Goal: Task Accomplishment & Management: Complete application form

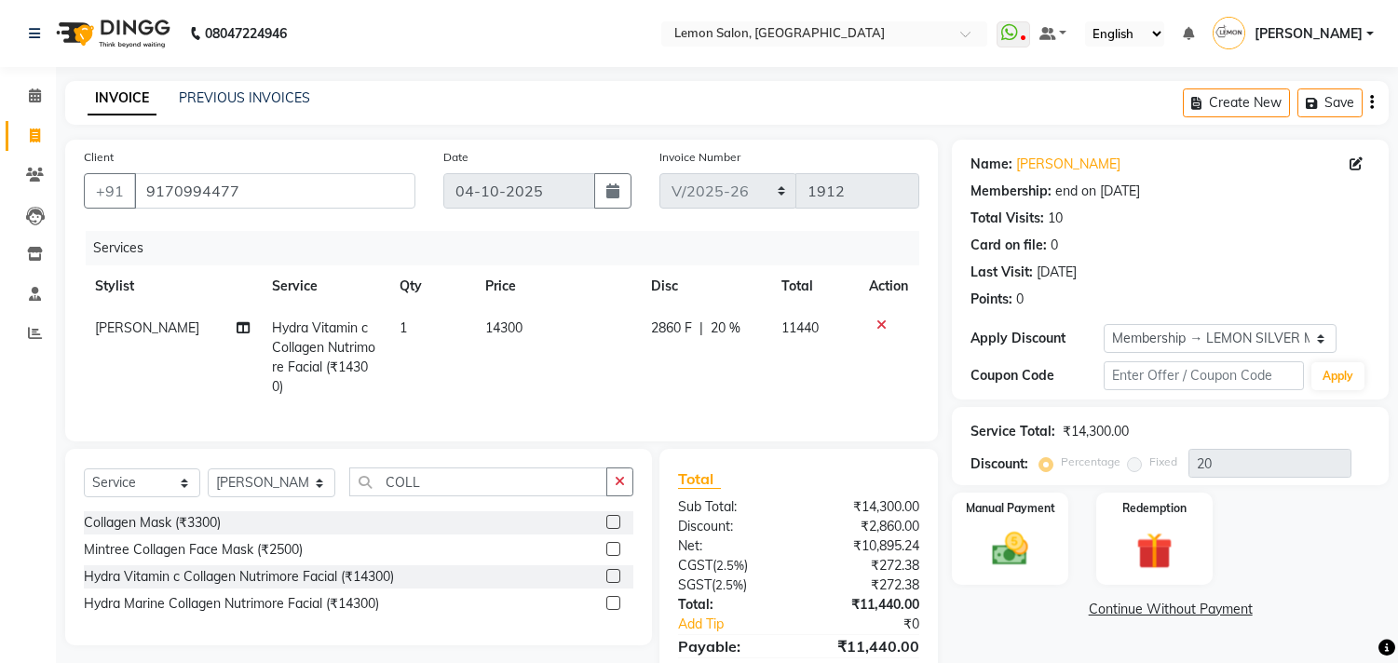
select select "569"
select select "service"
select select "7383"
select select "1: Object"
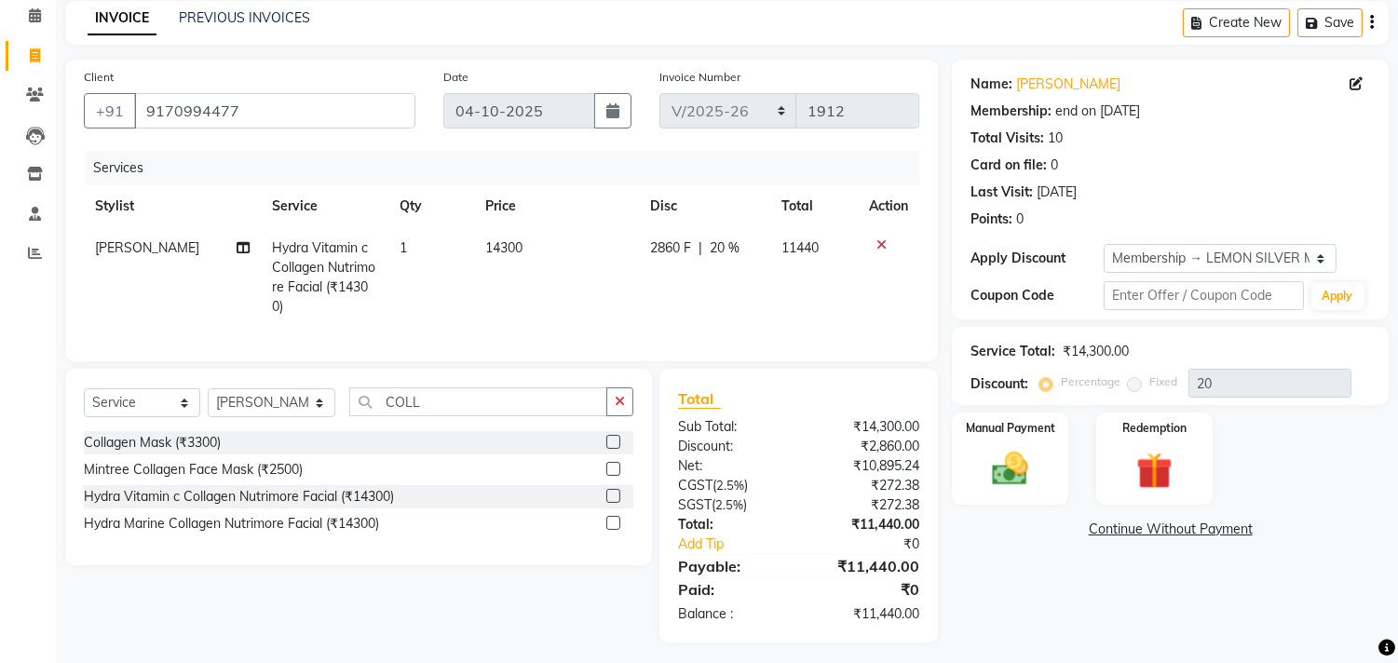
scroll to position [103, 0]
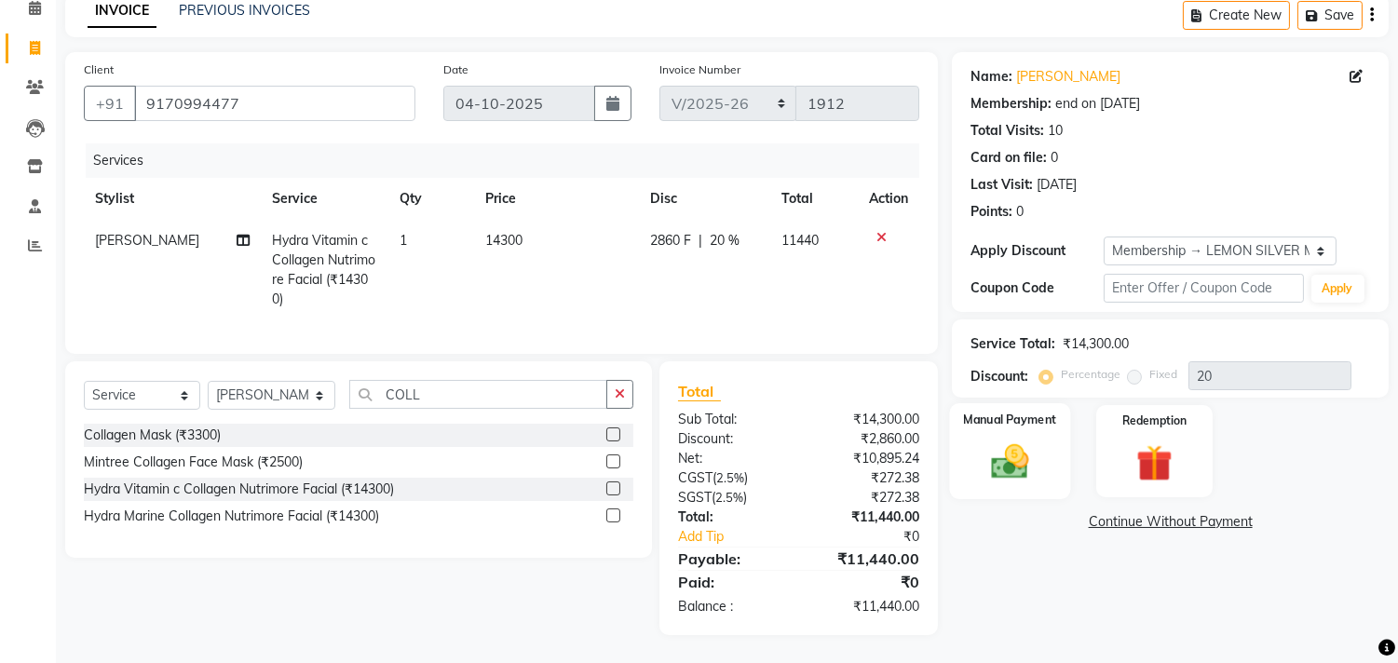
click at [1029, 448] on img at bounding box center [1010, 462] width 61 height 44
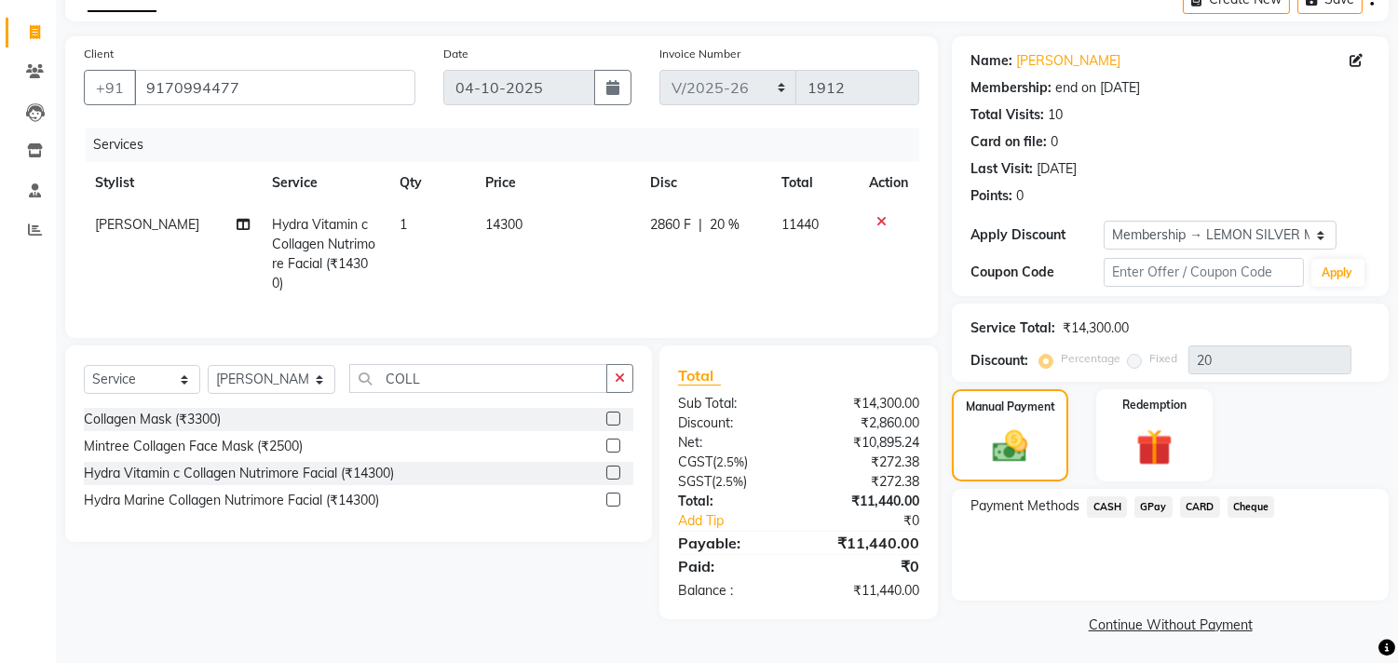
click at [1118, 507] on span "CASH" at bounding box center [1107, 506] width 40 height 21
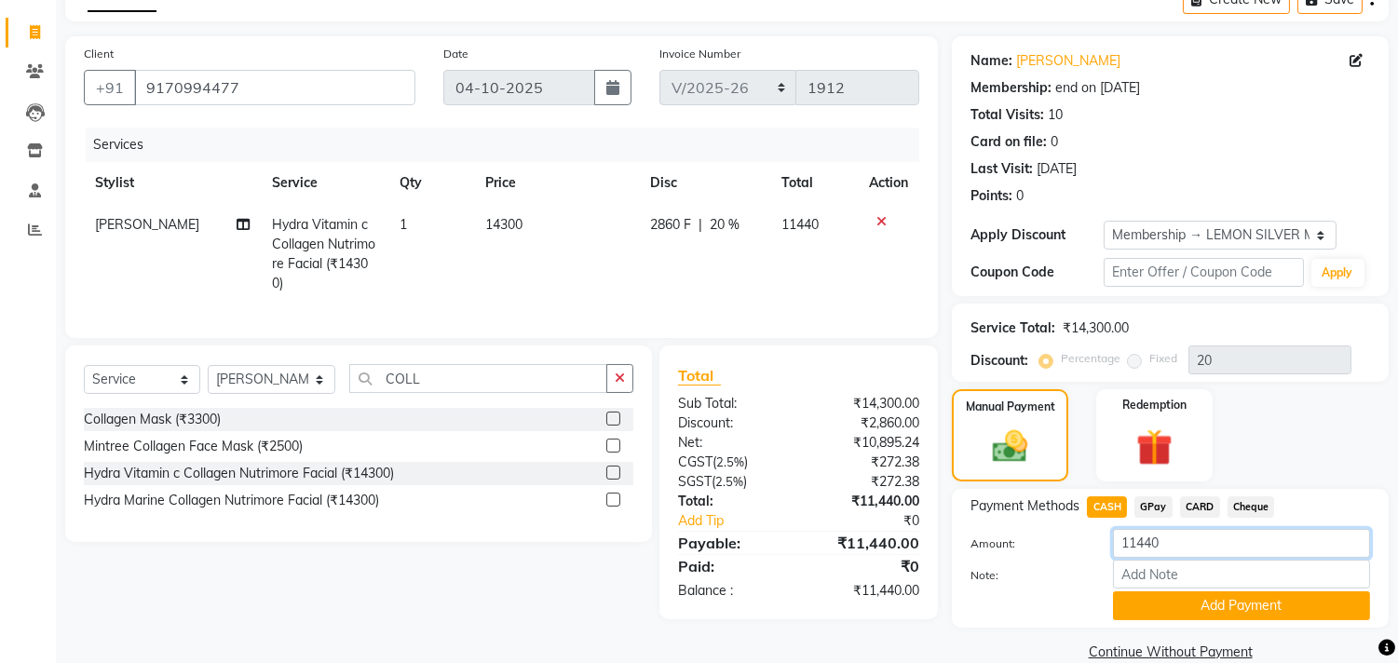
drag, startPoint x: 1178, startPoint y: 556, endPoint x: 1087, endPoint y: 571, distance: 92.5
click at [1087, 571] on div "Amount: 11440 Note: Add Payment" at bounding box center [1169, 574] width 399 height 91
type input "9000"
click at [1143, 608] on button "Add Payment" at bounding box center [1241, 605] width 257 height 29
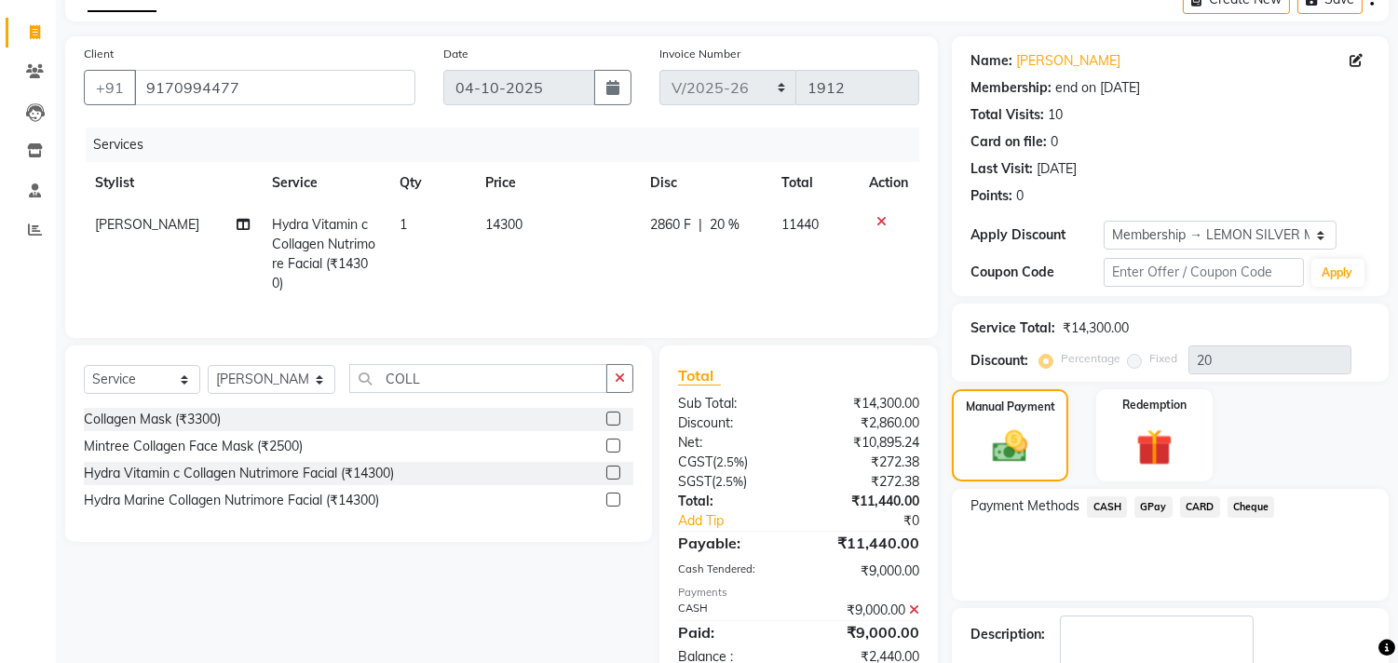
scroll to position [262, 0]
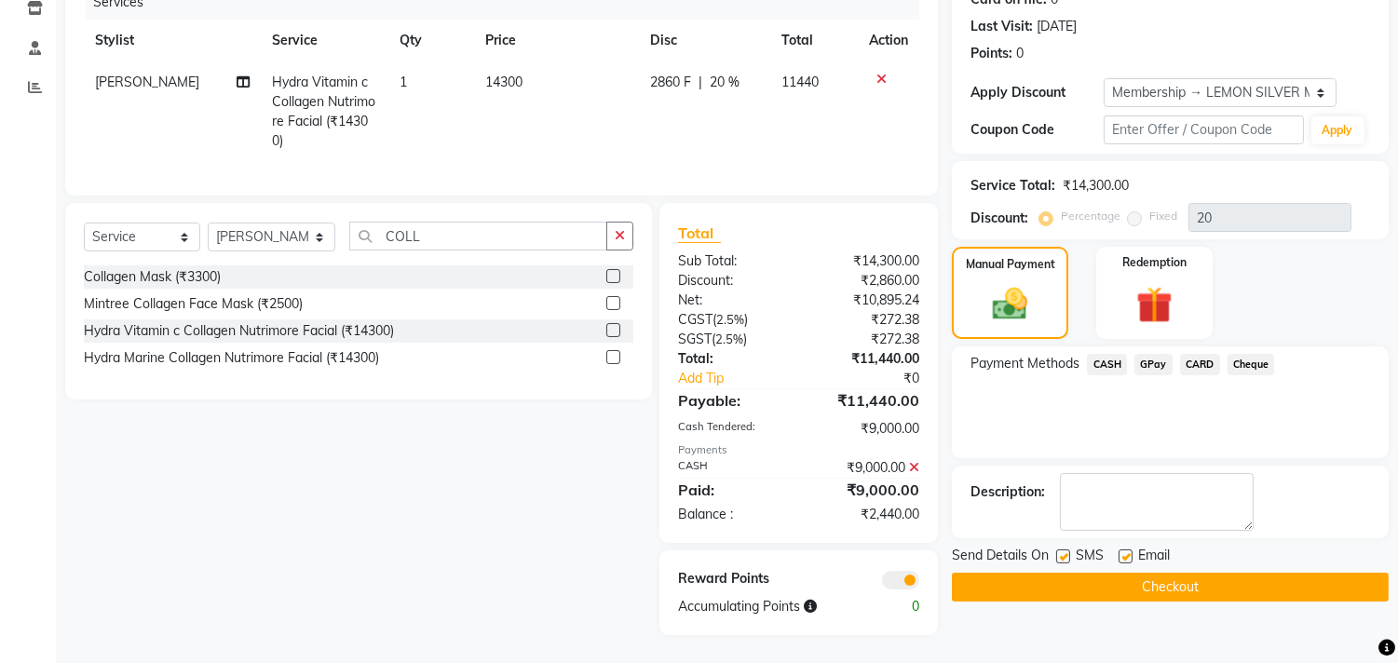
click at [1143, 357] on span "GPay" at bounding box center [1153, 364] width 38 height 21
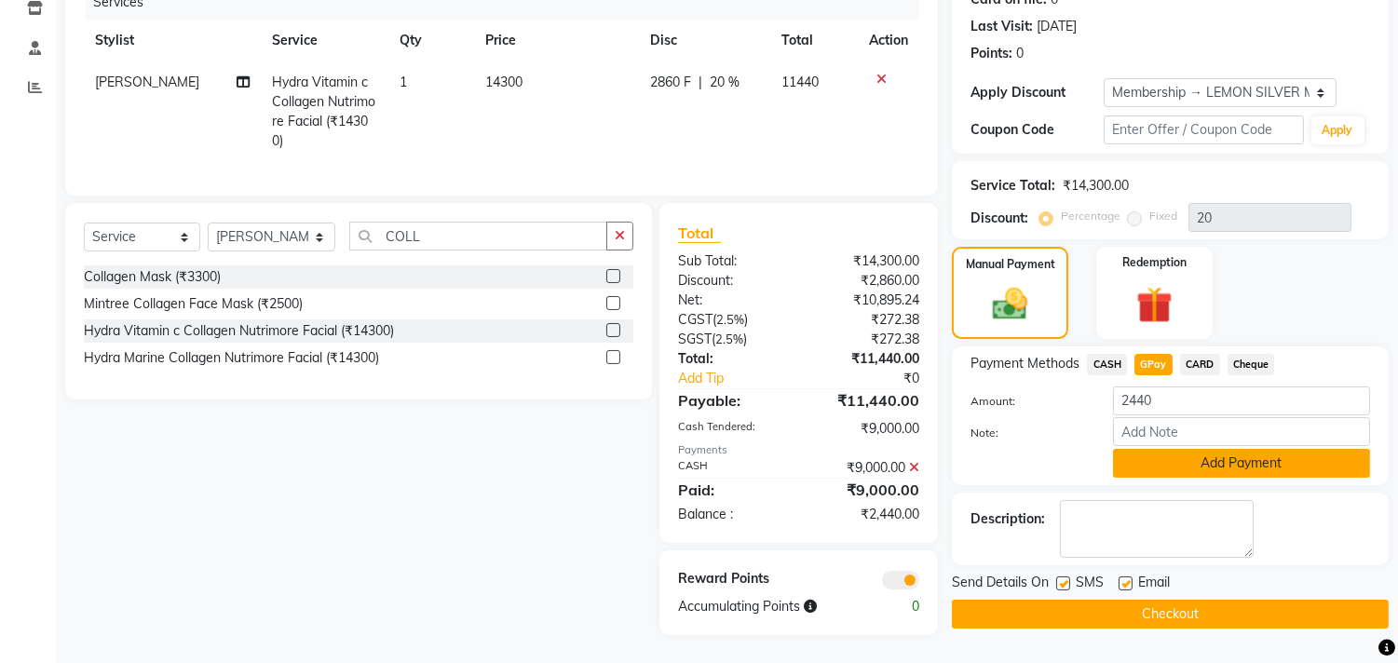
click at [1133, 449] on button "Add Payment" at bounding box center [1241, 463] width 257 height 29
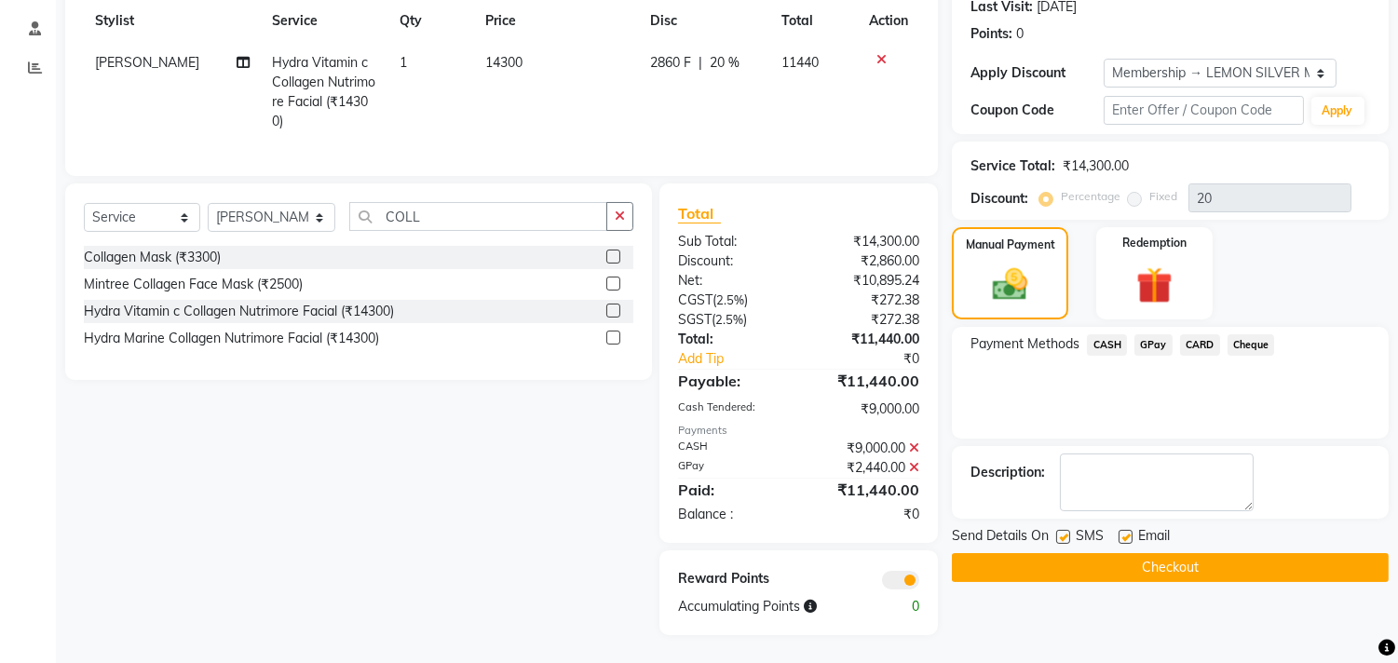
scroll to position [280, 0]
click at [1064, 530] on label at bounding box center [1063, 537] width 14 height 14
click at [1064, 532] on input "checkbox" at bounding box center [1062, 538] width 12 height 12
checkbox input "false"
click at [1127, 530] on label at bounding box center [1125, 537] width 14 height 14
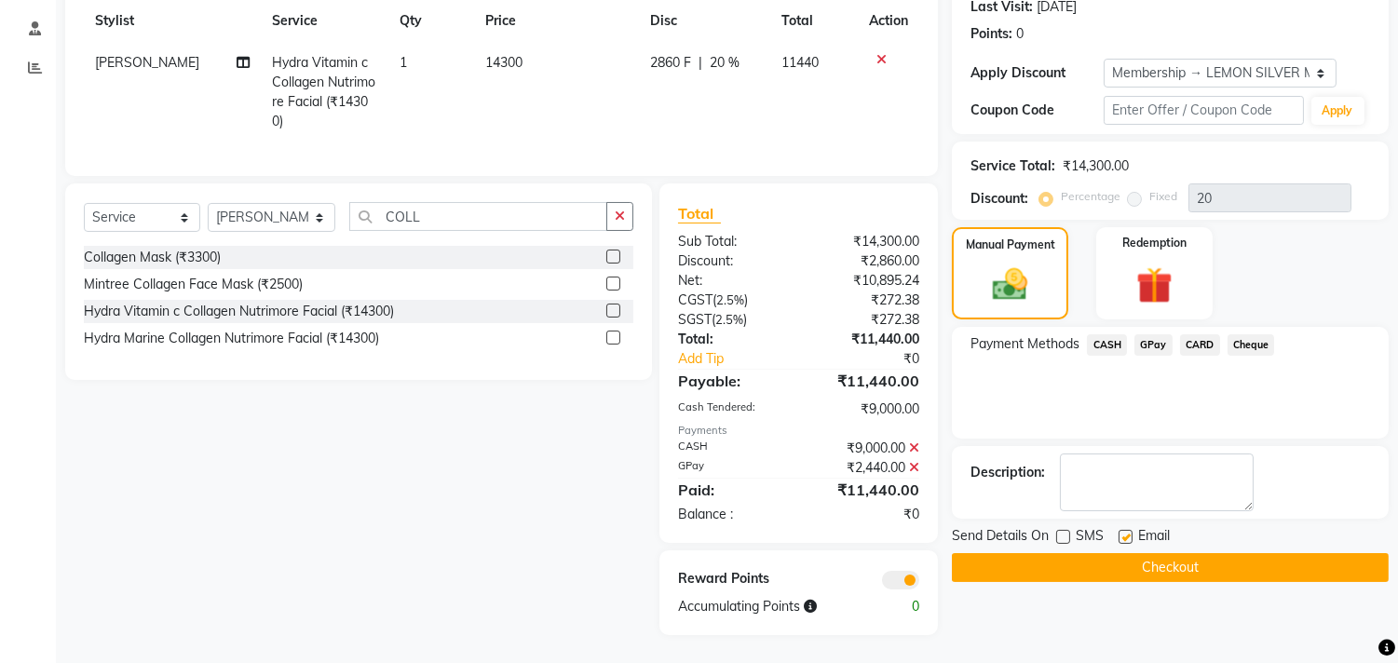
click at [1127, 532] on input "checkbox" at bounding box center [1124, 538] width 12 height 12
checkbox input "false"
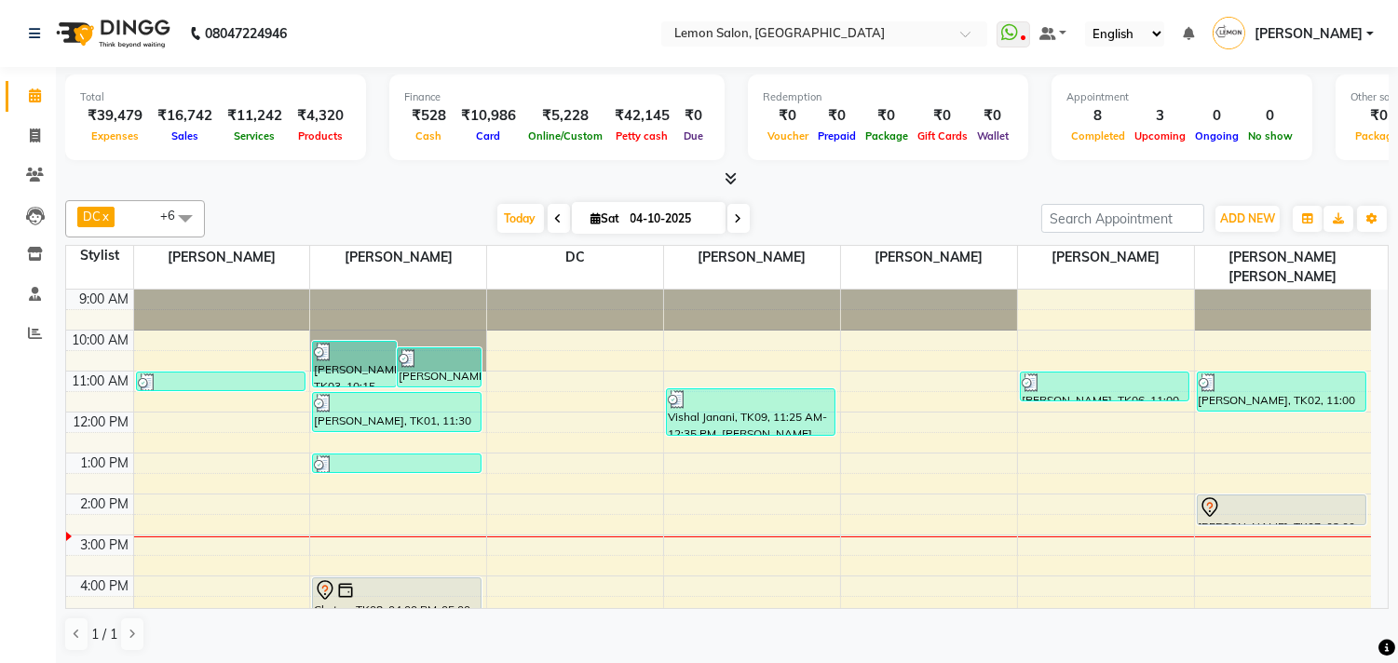
scroll to position [201, 0]
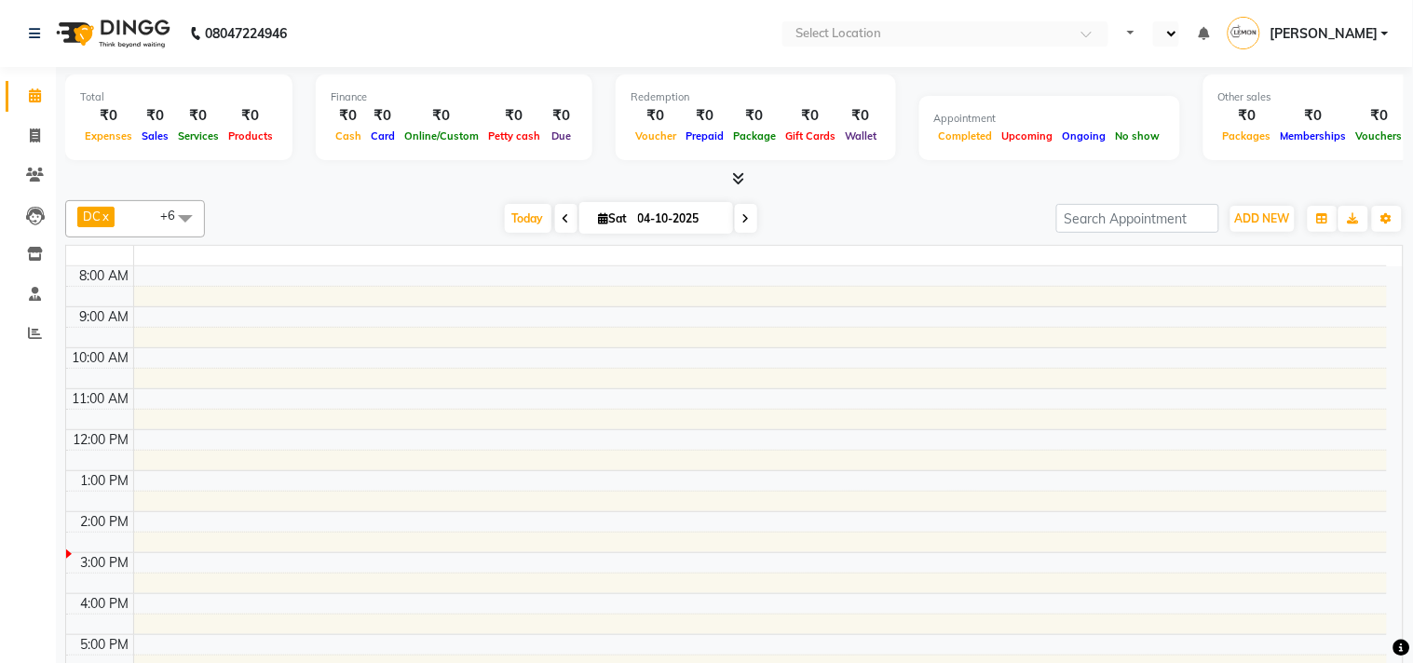
select select "en"
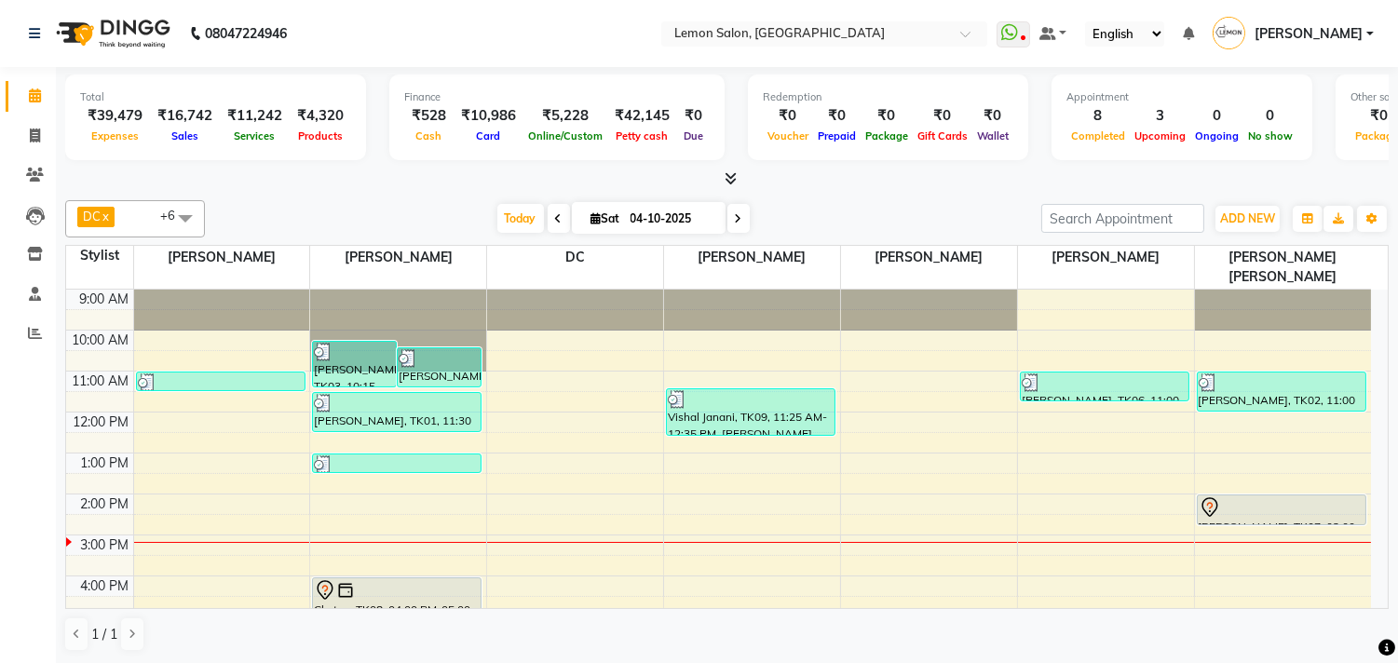
click at [51, 144] on li "Invoice" at bounding box center [28, 136] width 56 height 40
click at [25, 132] on span at bounding box center [35, 136] width 33 height 21
select select "service"
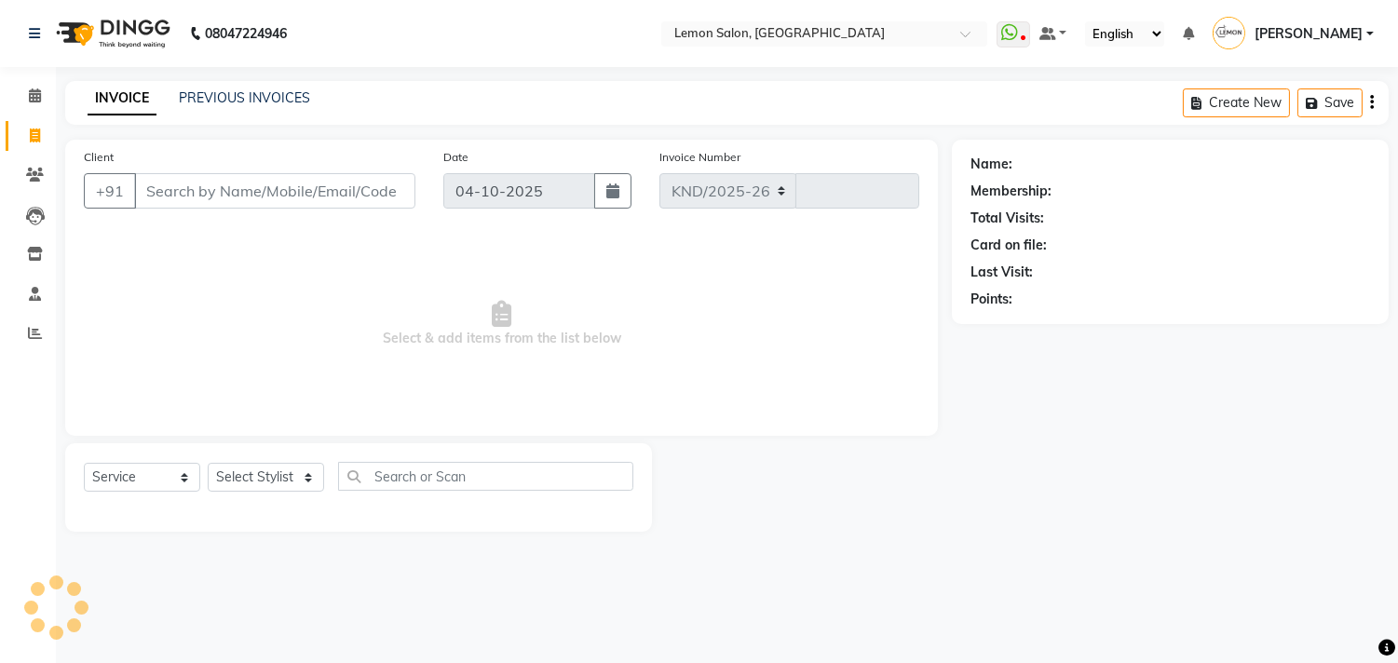
select select "569"
type input "1913"
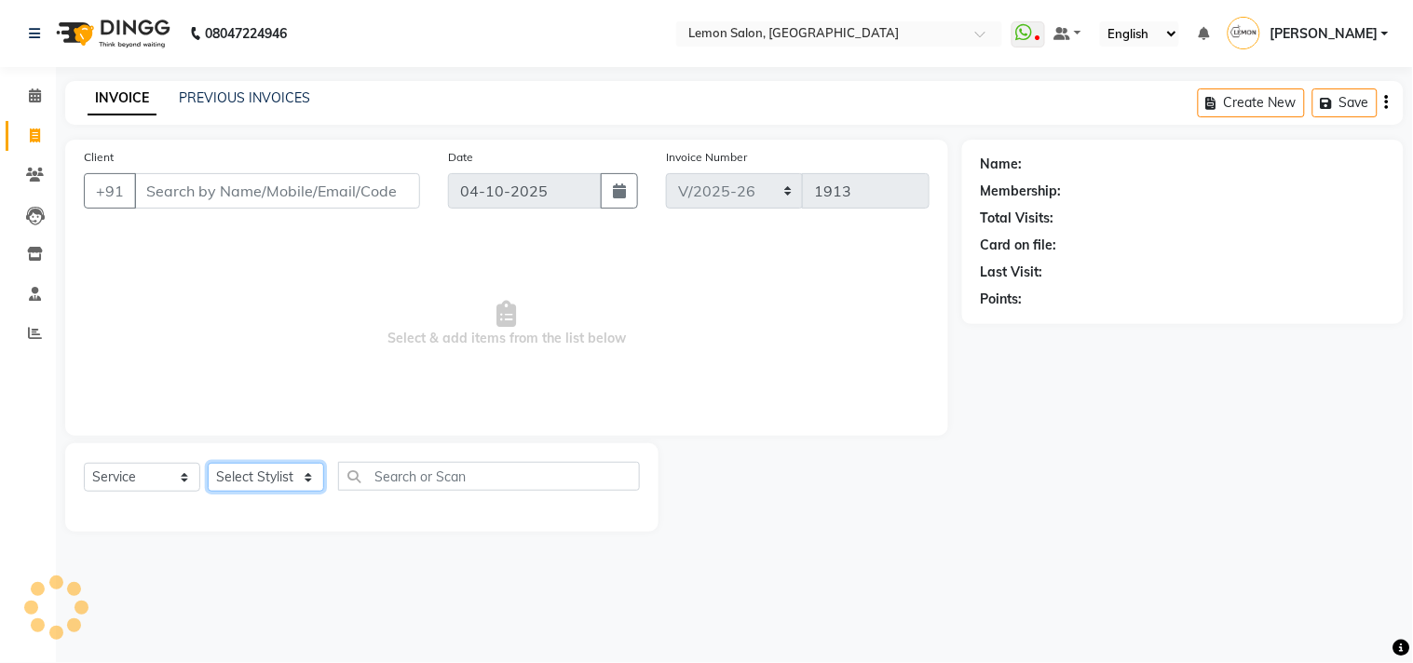
click at [275, 467] on select "Select Stylist" at bounding box center [266, 477] width 116 height 29
select select "66497"
click at [208, 464] on select "Select Stylist Arun Arndive Ashfak Danish Mansoori DC Faheem Malik Kajal Pawar …" at bounding box center [272, 477] width 129 height 29
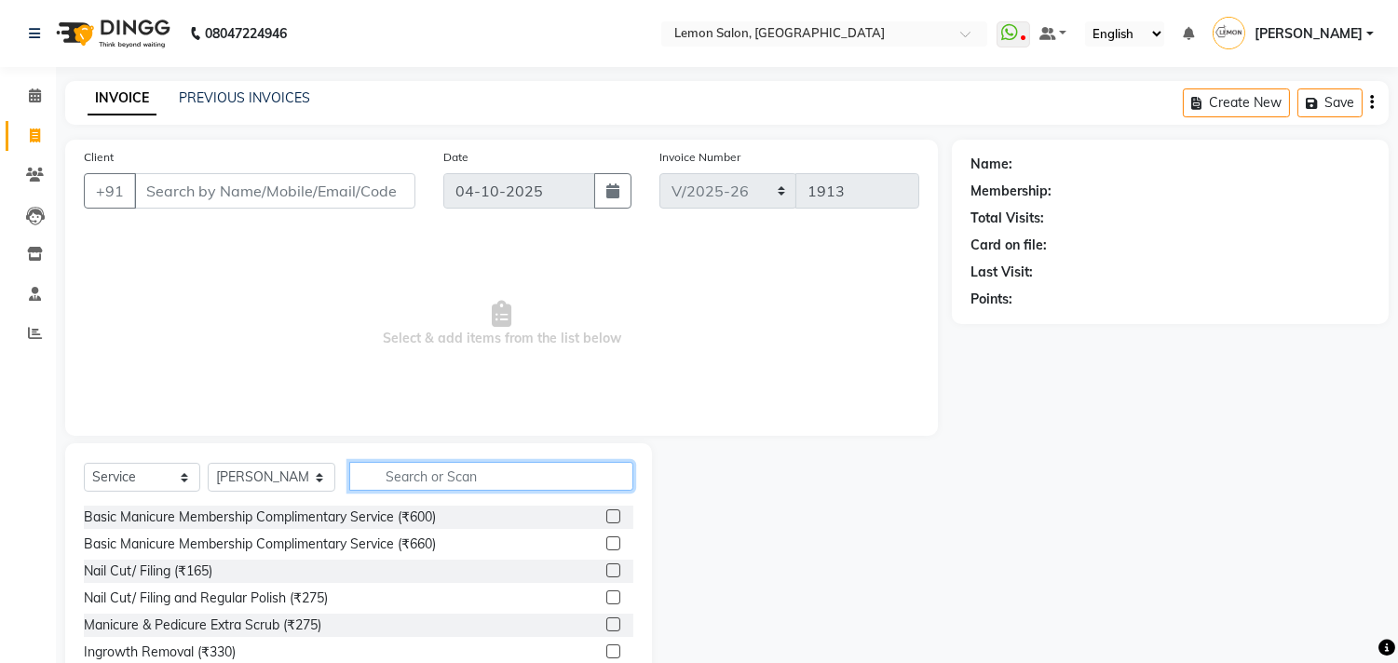
click at [425, 484] on input "text" at bounding box center [491, 476] width 284 height 29
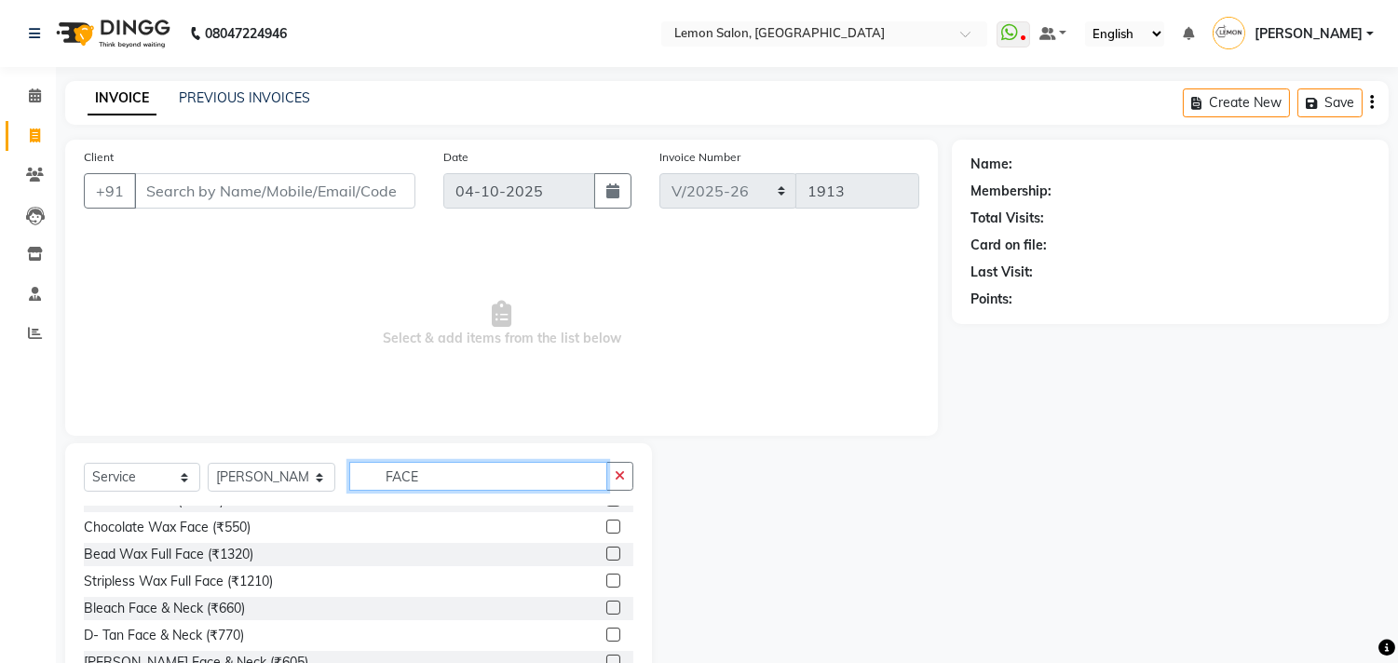
scroll to position [103, 0]
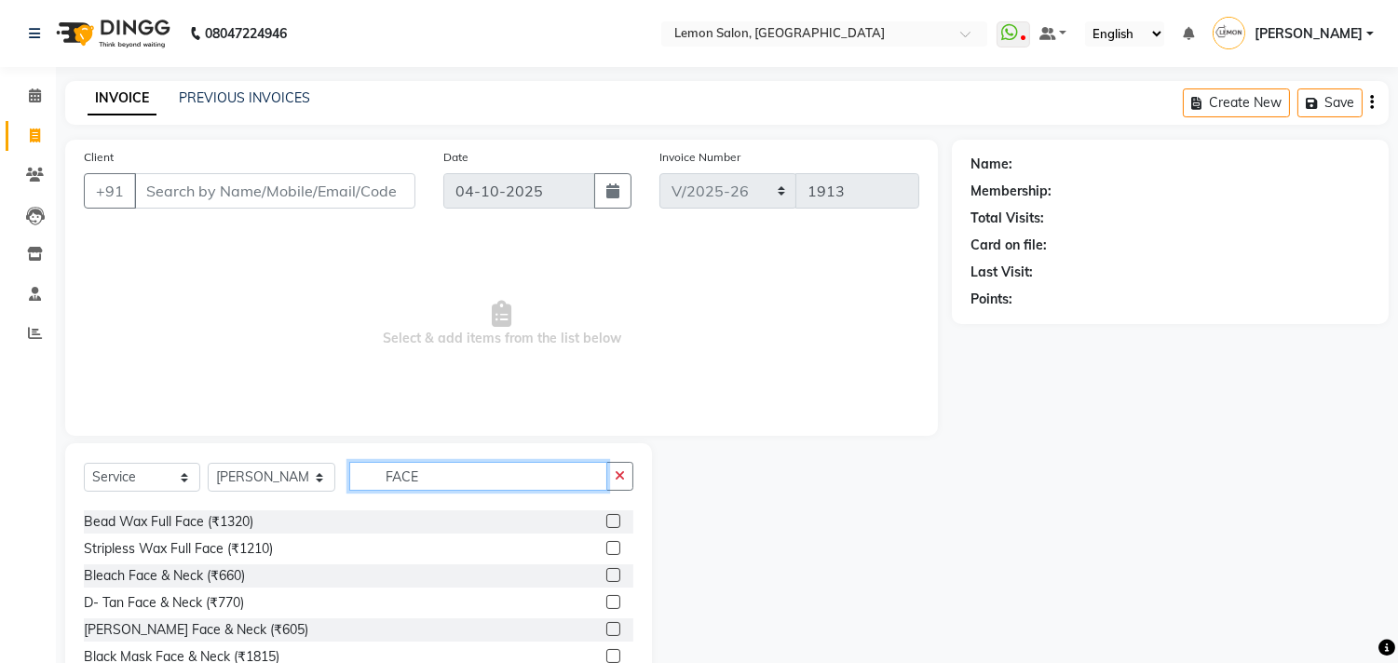
type input "FACE"
click at [606, 603] on label at bounding box center [613, 602] width 14 height 14
click at [606, 603] on input "checkbox" at bounding box center [612, 603] width 12 height 12
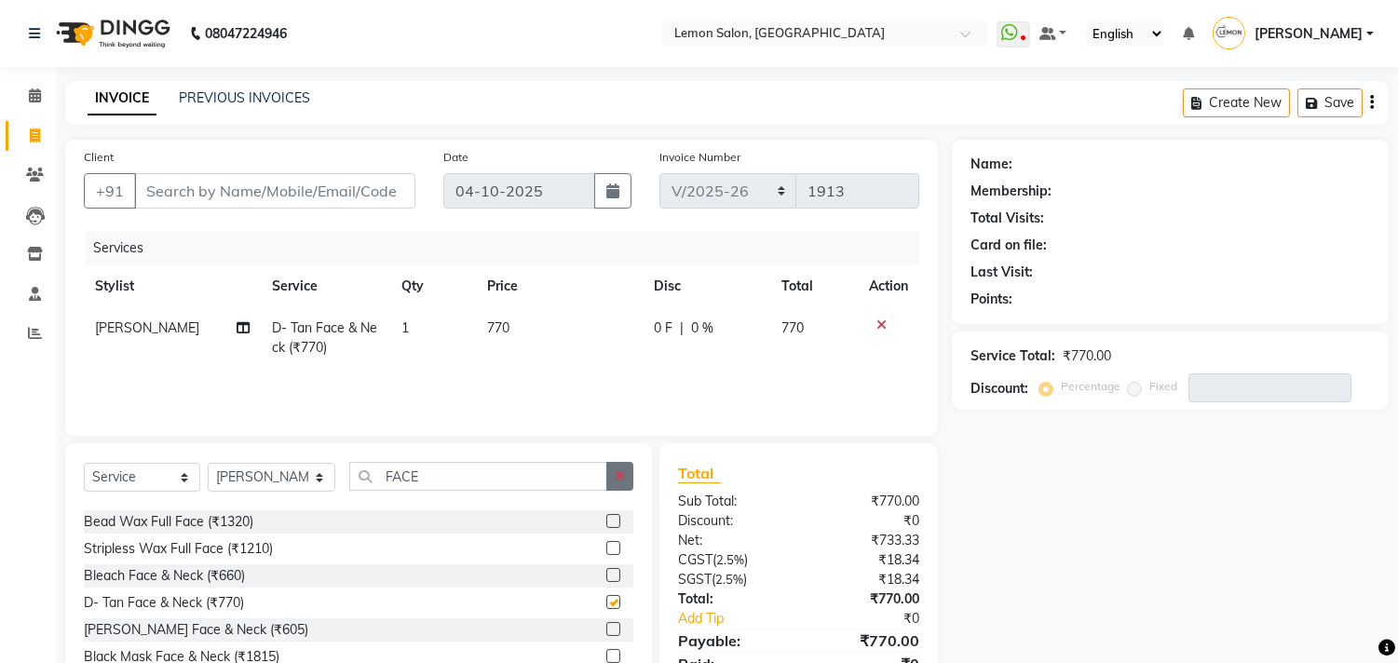
checkbox input "false"
click at [617, 473] on icon "button" at bounding box center [620, 475] width 10 height 13
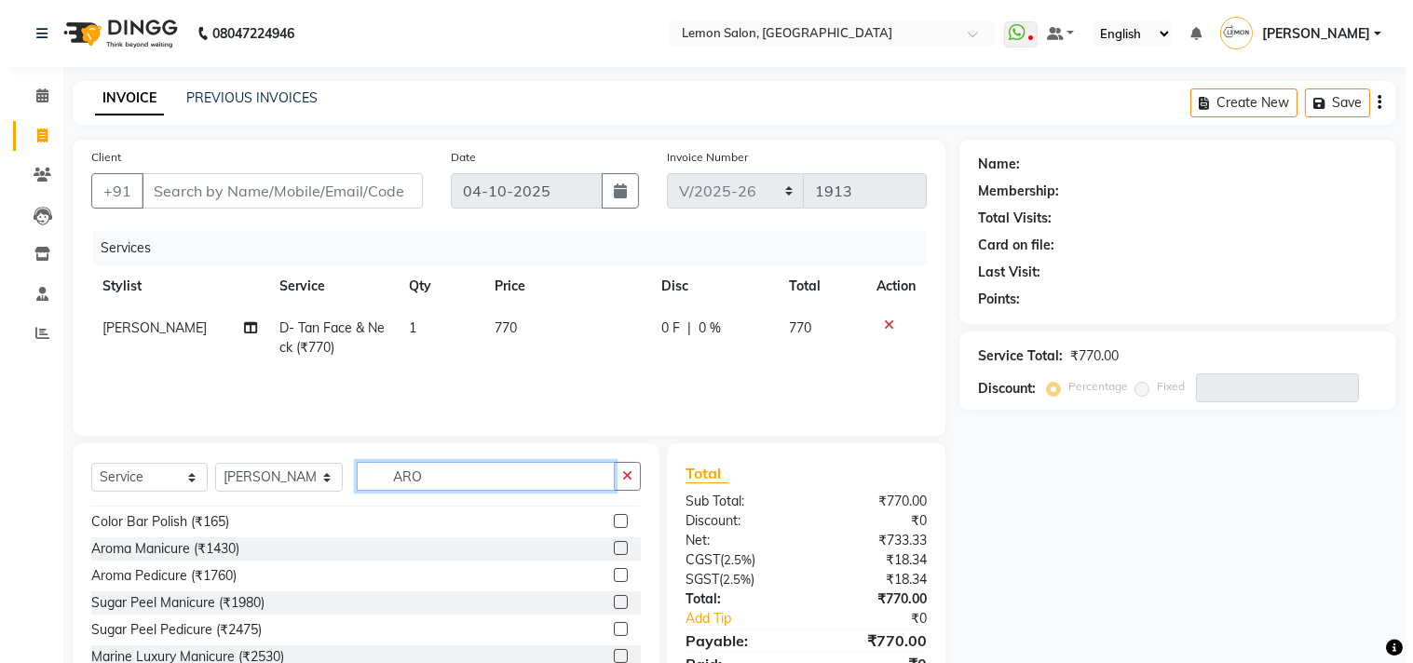
scroll to position [0, 0]
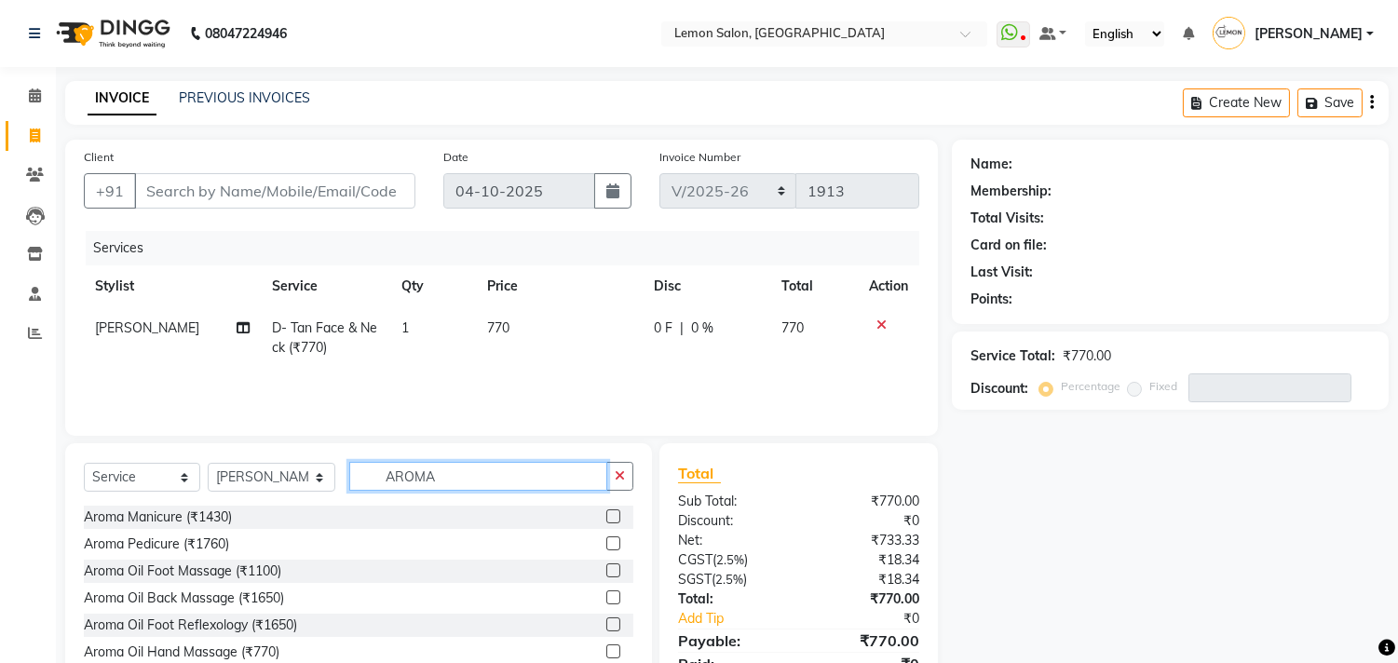
type input "AROMA"
click at [606, 538] on label at bounding box center [613, 543] width 14 height 14
click at [606, 538] on input "checkbox" at bounding box center [612, 544] width 12 height 12
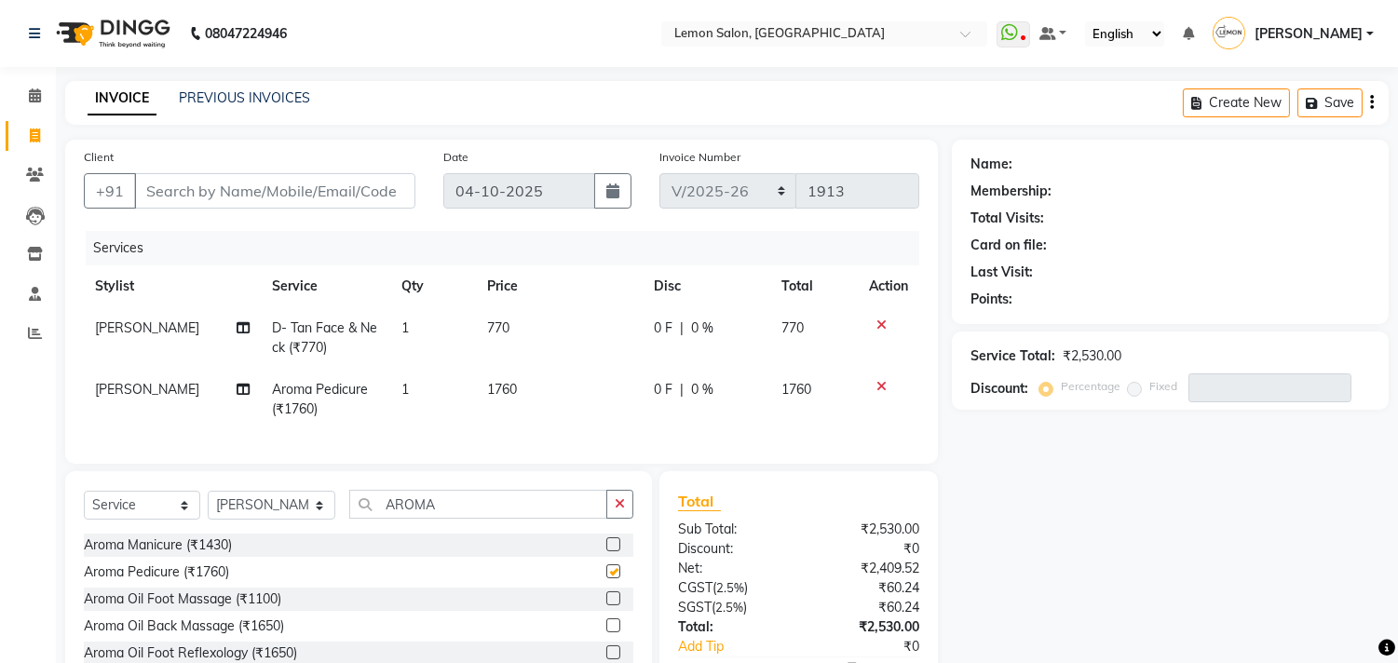
checkbox input "false"
click at [238, 191] on input "Client" at bounding box center [274, 190] width 281 height 35
type input "9"
type input "0"
type input "9082155286"
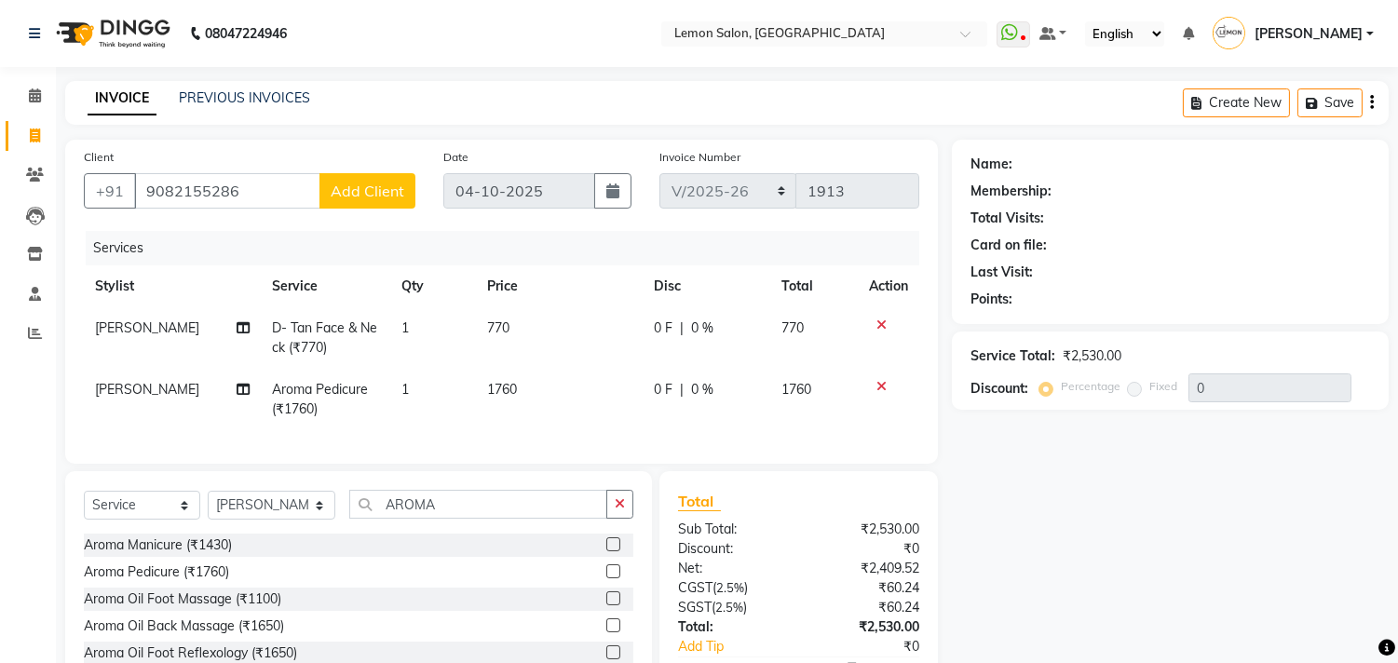
click at [360, 177] on button "Add Client" at bounding box center [367, 190] width 96 height 35
select select "22"
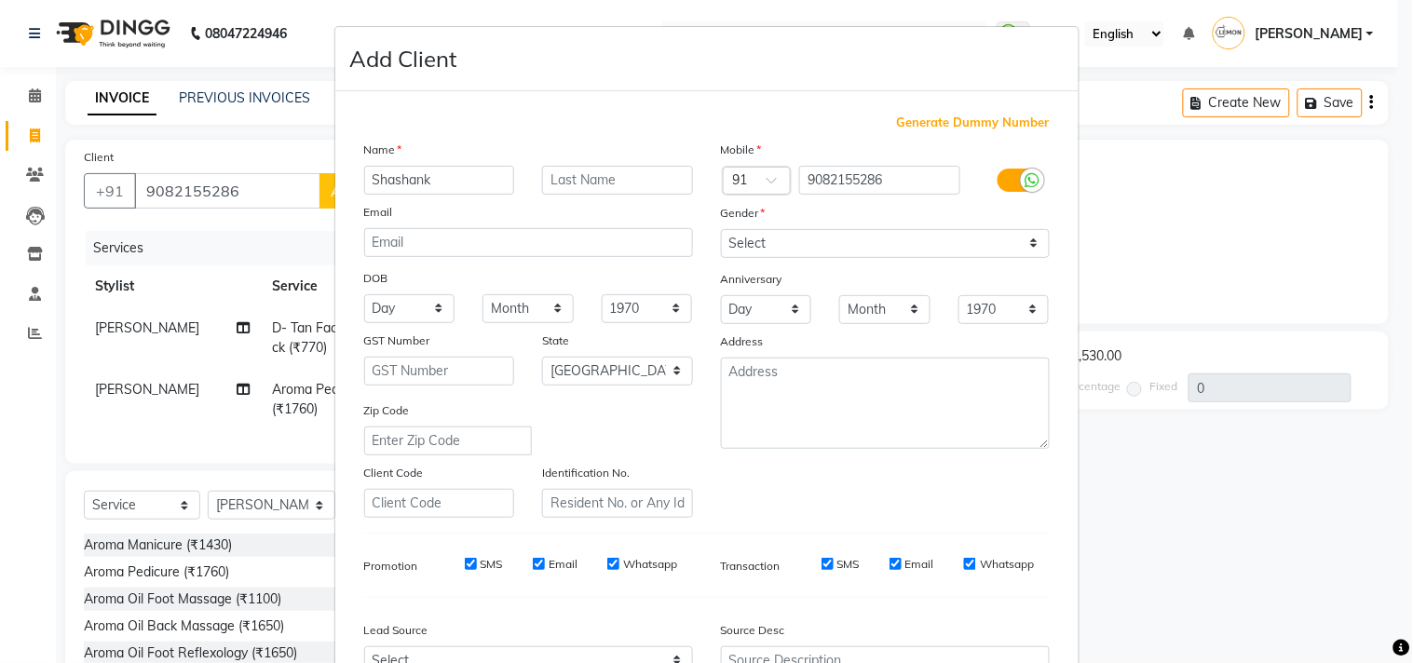
type input "Shashank"
type input "Sharma"
click at [790, 242] on select "Select Male Female Other Prefer Not To Say" at bounding box center [885, 243] width 329 height 29
select select "male"
click at [721, 229] on select "Select Male Female Other Prefer Not To Say" at bounding box center [885, 243] width 329 height 29
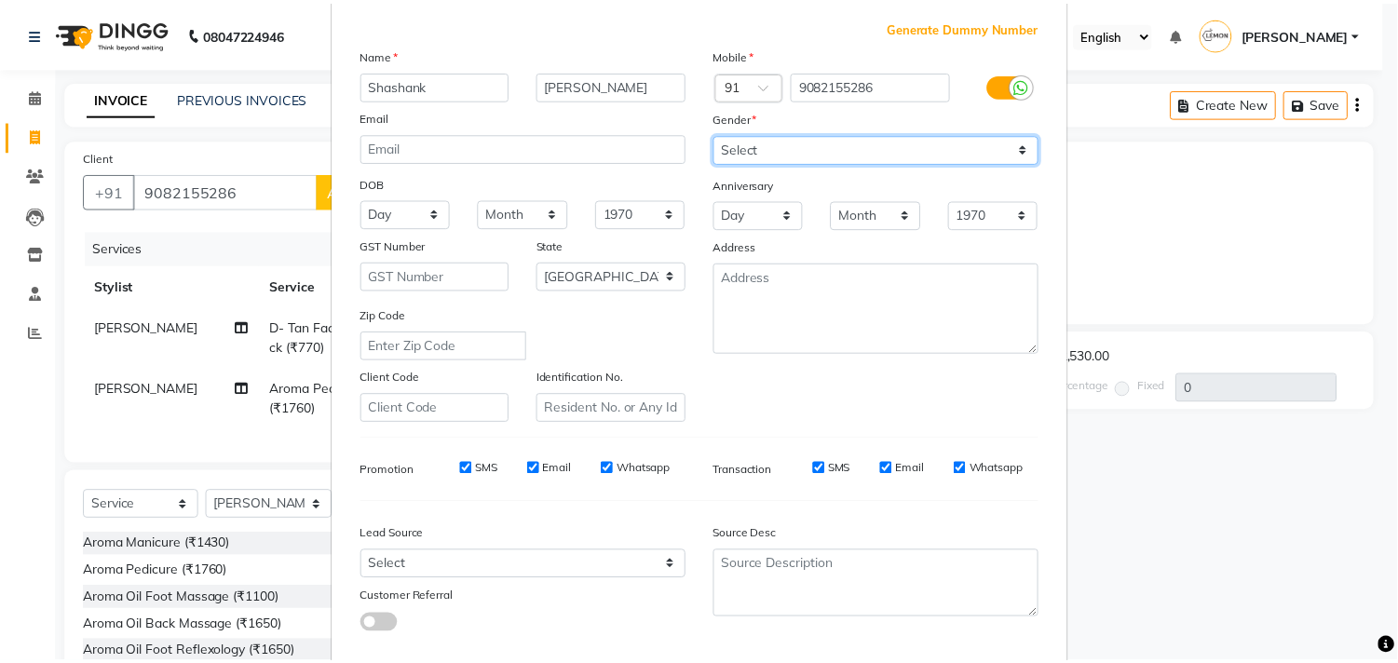
scroll to position [197, 0]
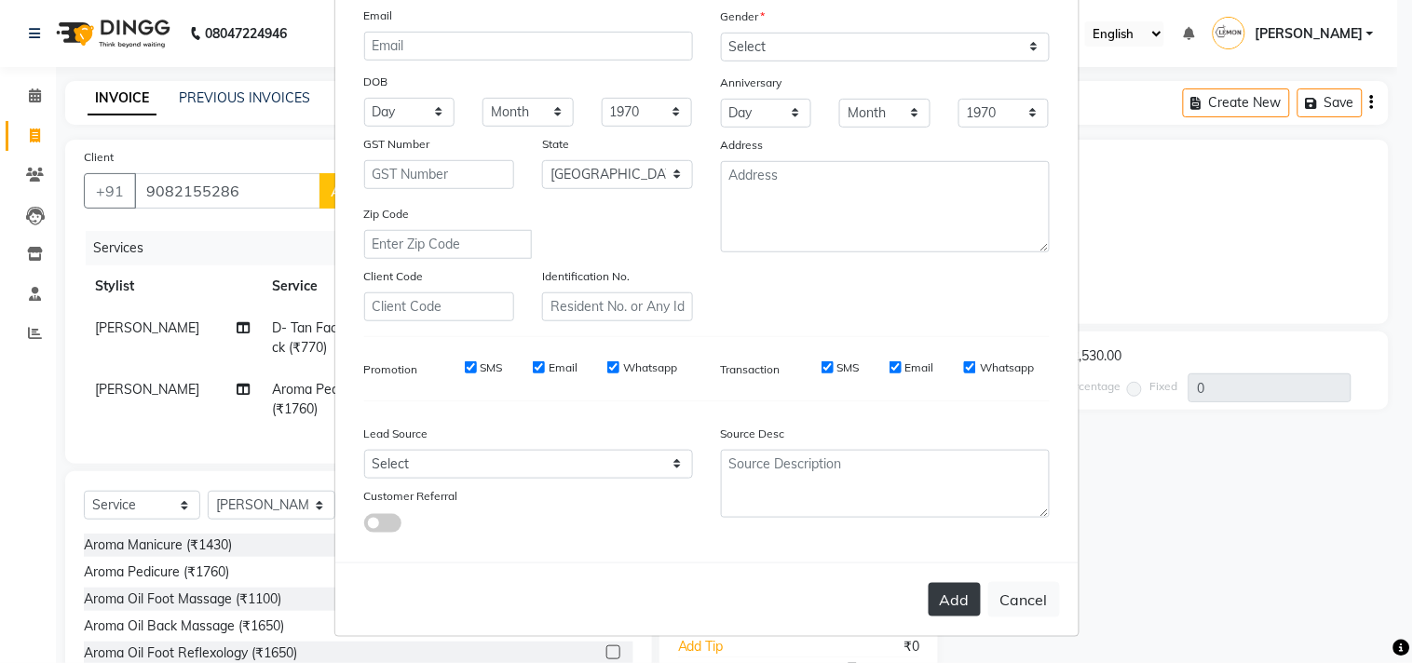
click at [944, 588] on button "Add" at bounding box center [954, 600] width 52 height 34
select select
select select "null"
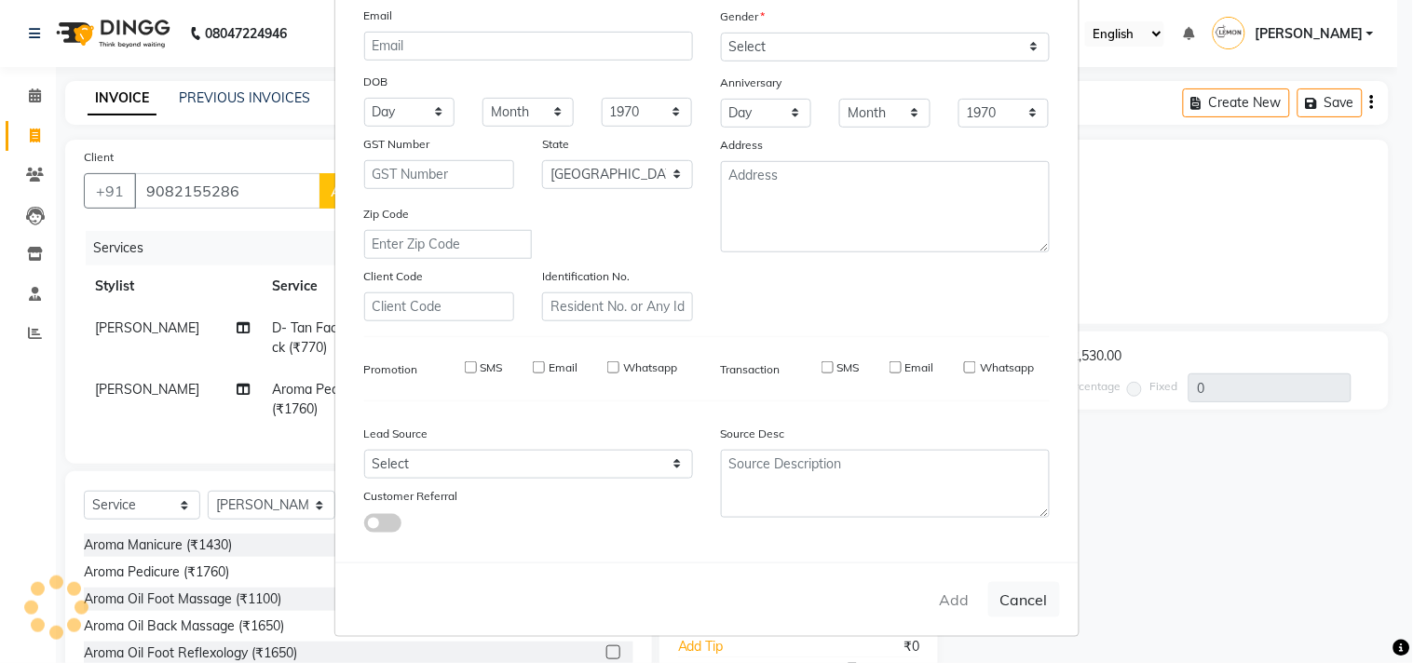
select select
checkbox input "false"
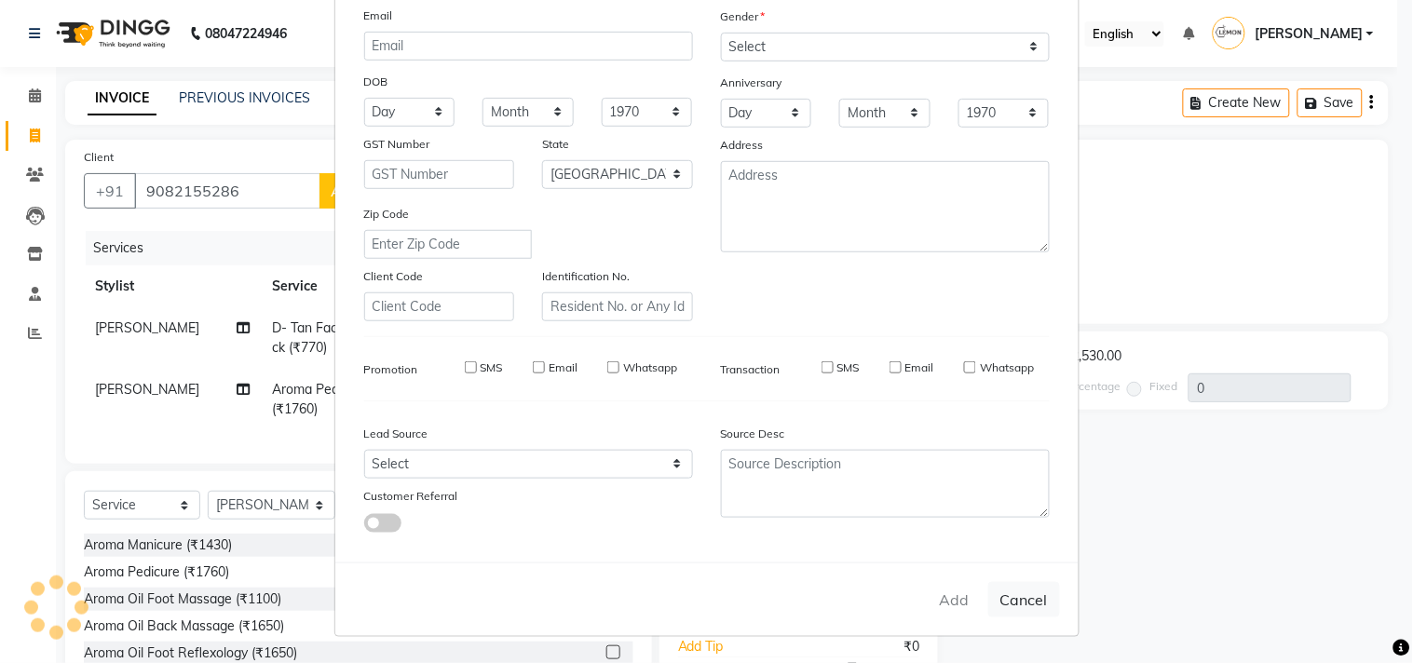
checkbox input "false"
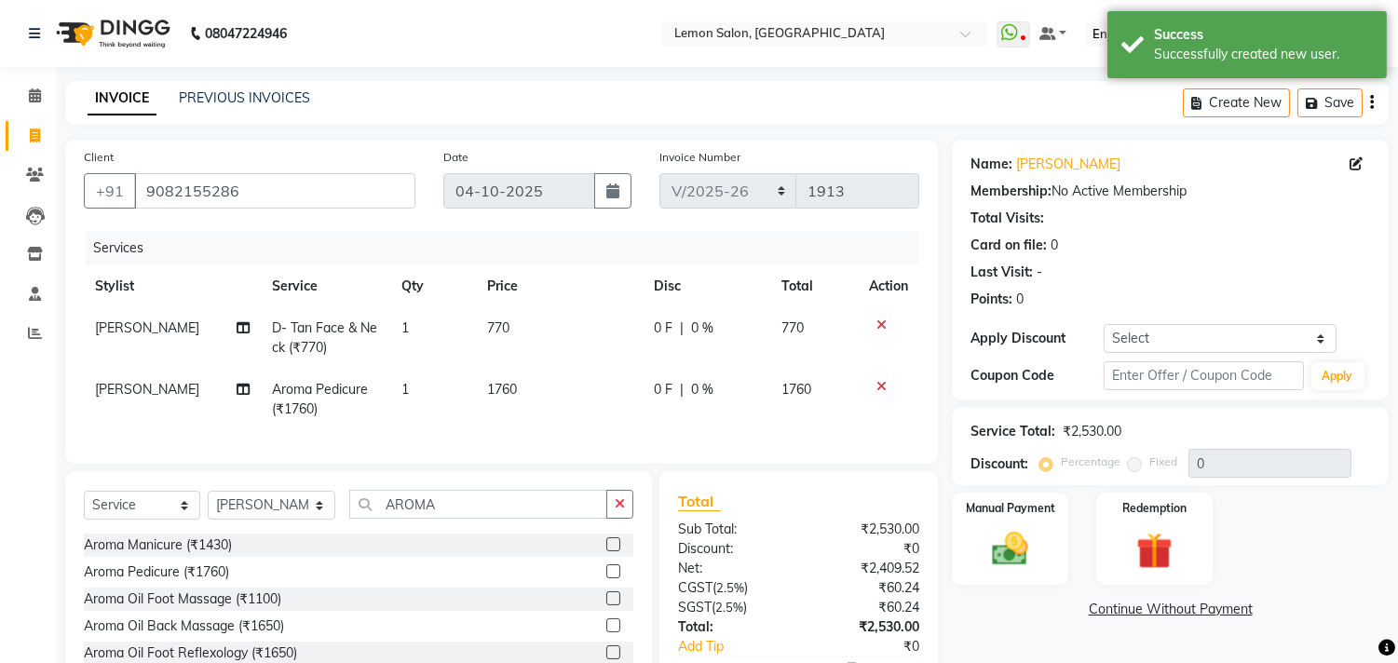
scroll to position [126, 0]
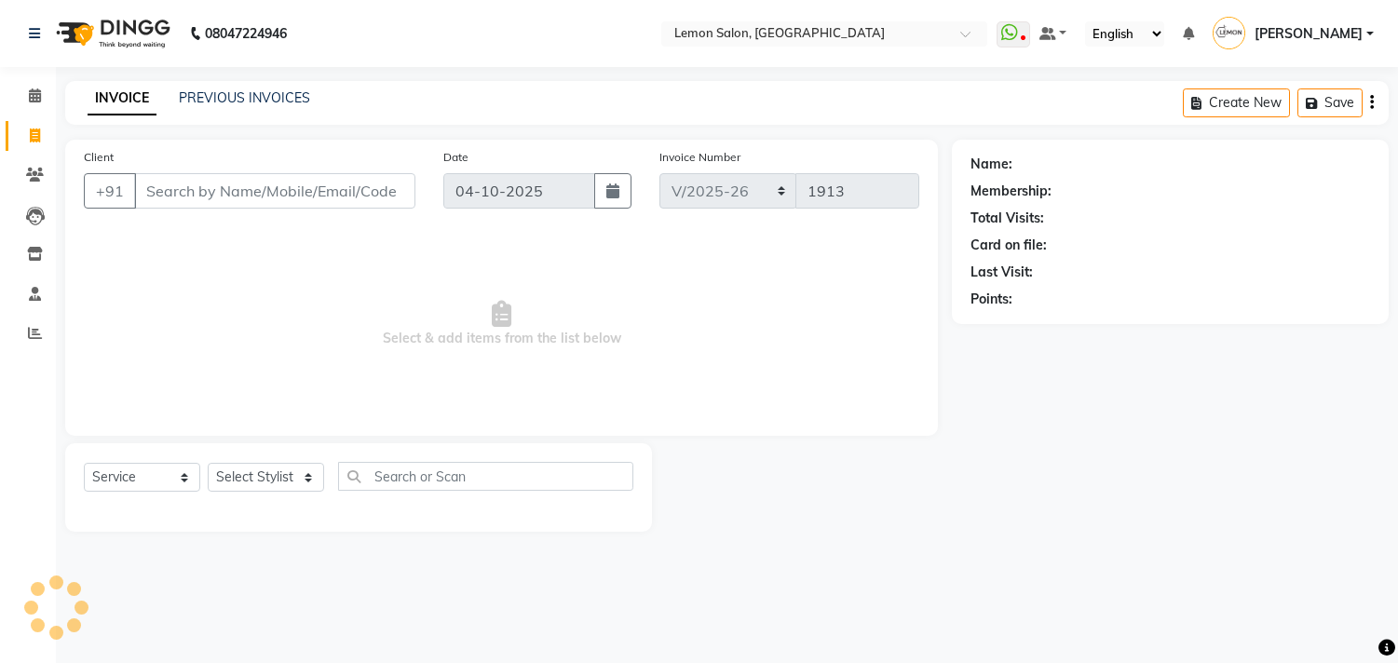
select select "569"
select select "service"
click at [266, 480] on select "Select Stylist" at bounding box center [266, 477] width 116 height 29
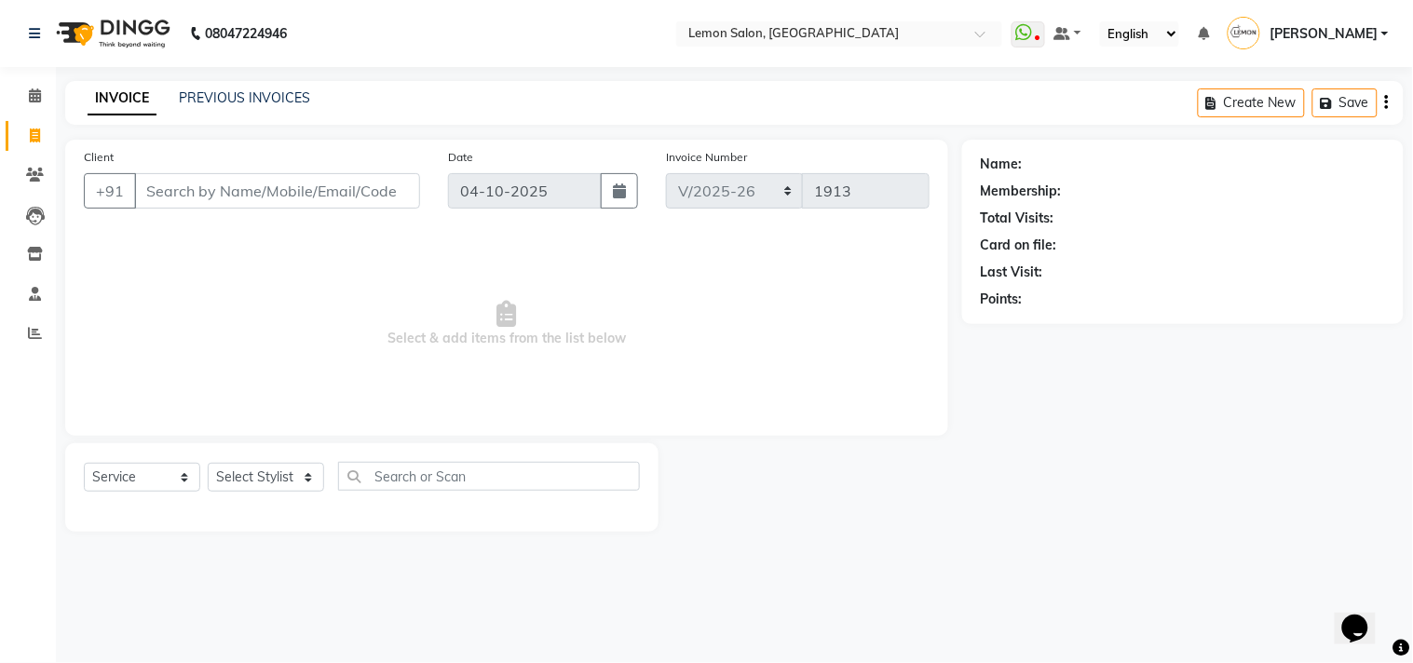
click at [265, 478] on select "Select Stylist" at bounding box center [266, 477] width 116 height 29
click at [225, 469] on select "Select Stylist Arun Arndive [PERSON_NAME] Danish [PERSON_NAME] [PERSON_NAME] [P…" at bounding box center [272, 477] width 129 height 29
select select "7385"
click at [208, 464] on select "Select Stylist Arun Arndive [PERSON_NAME] Danish [PERSON_NAME] [PERSON_NAME] [P…" at bounding box center [272, 477] width 129 height 29
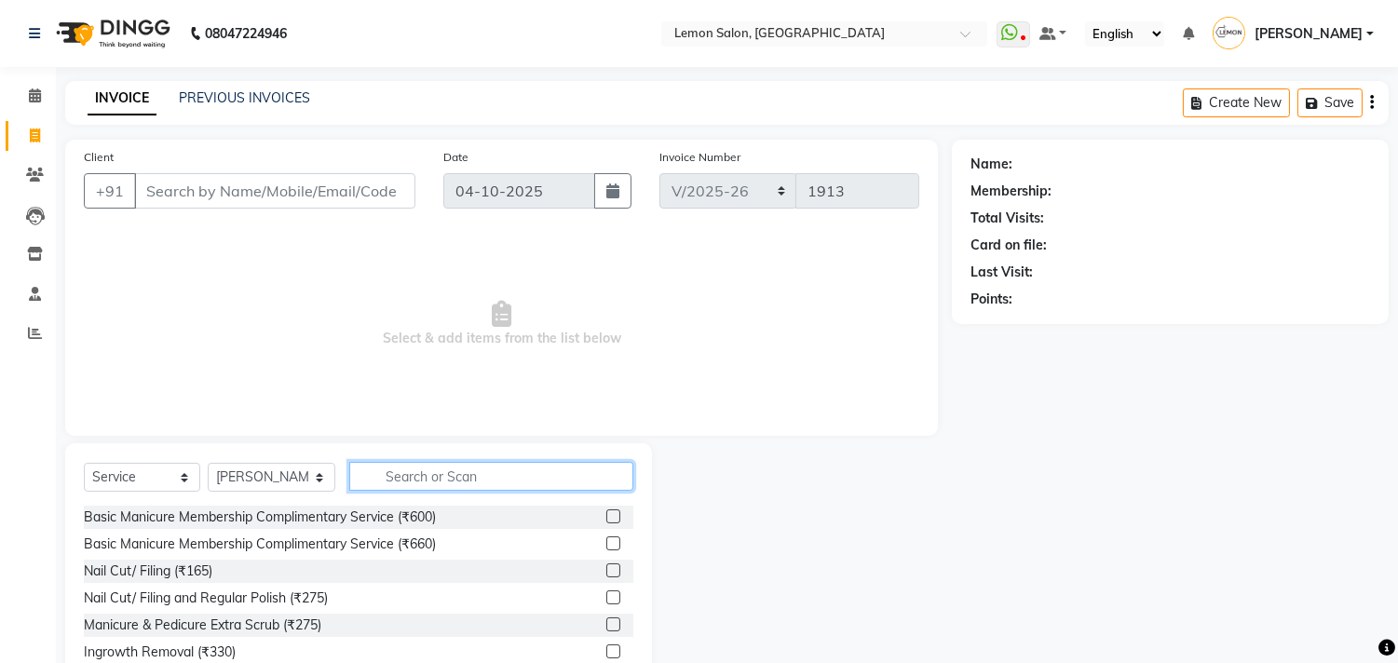
click at [398, 479] on input "text" at bounding box center [491, 476] width 284 height 29
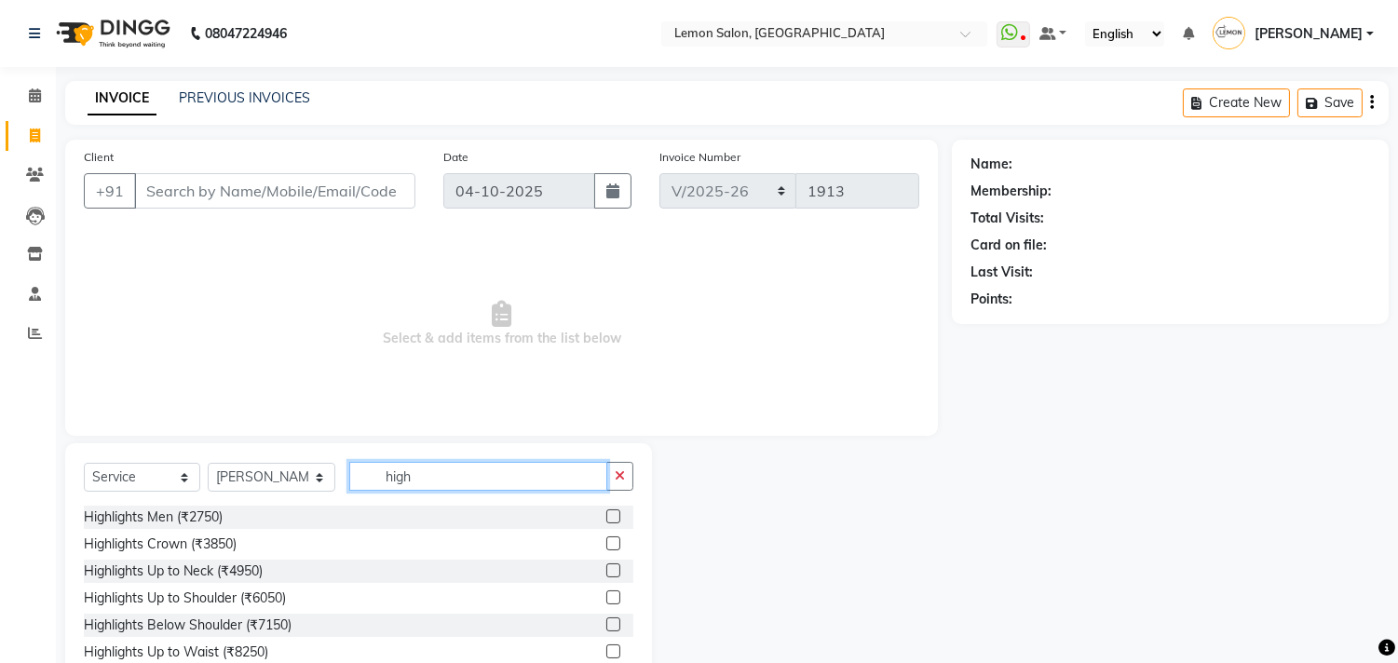
type input "high"
click at [606, 617] on label at bounding box center [613, 624] width 14 height 14
click at [606, 619] on input "checkbox" at bounding box center [612, 625] width 12 height 12
checkbox input "true"
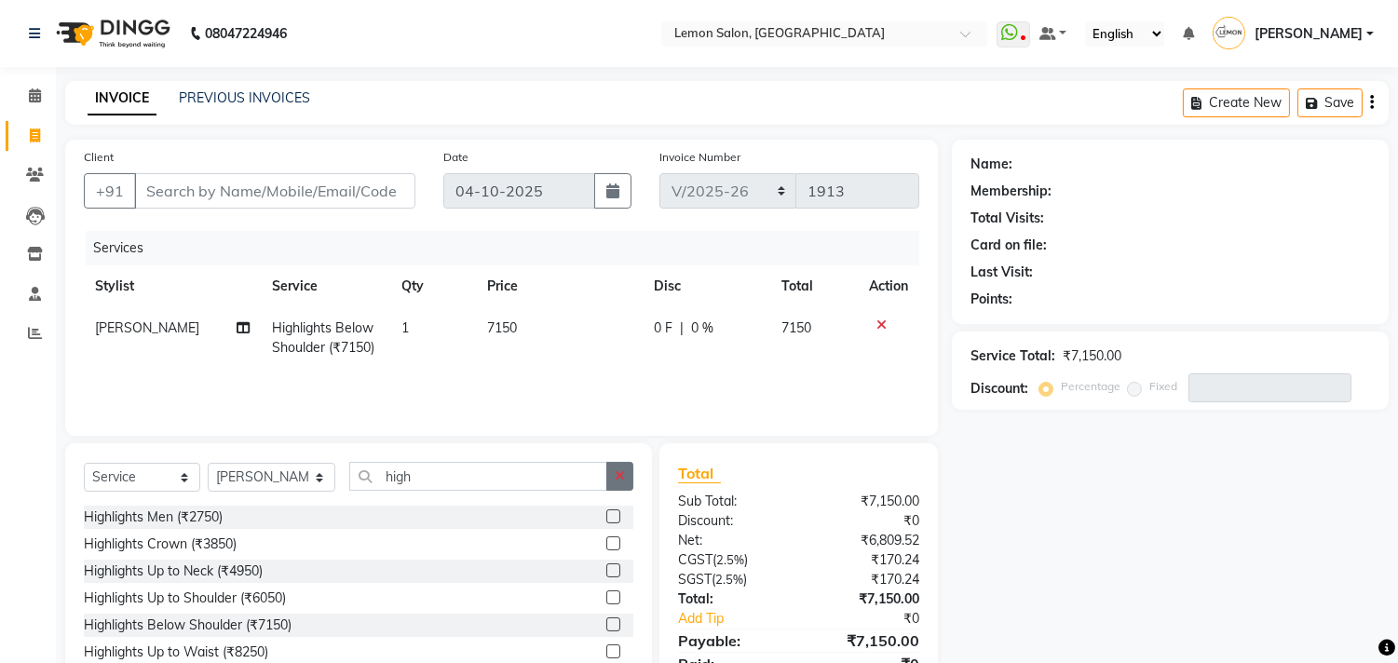
click at [608, 481] on button "button" at bounding box center [619, 476] width 27 height 29
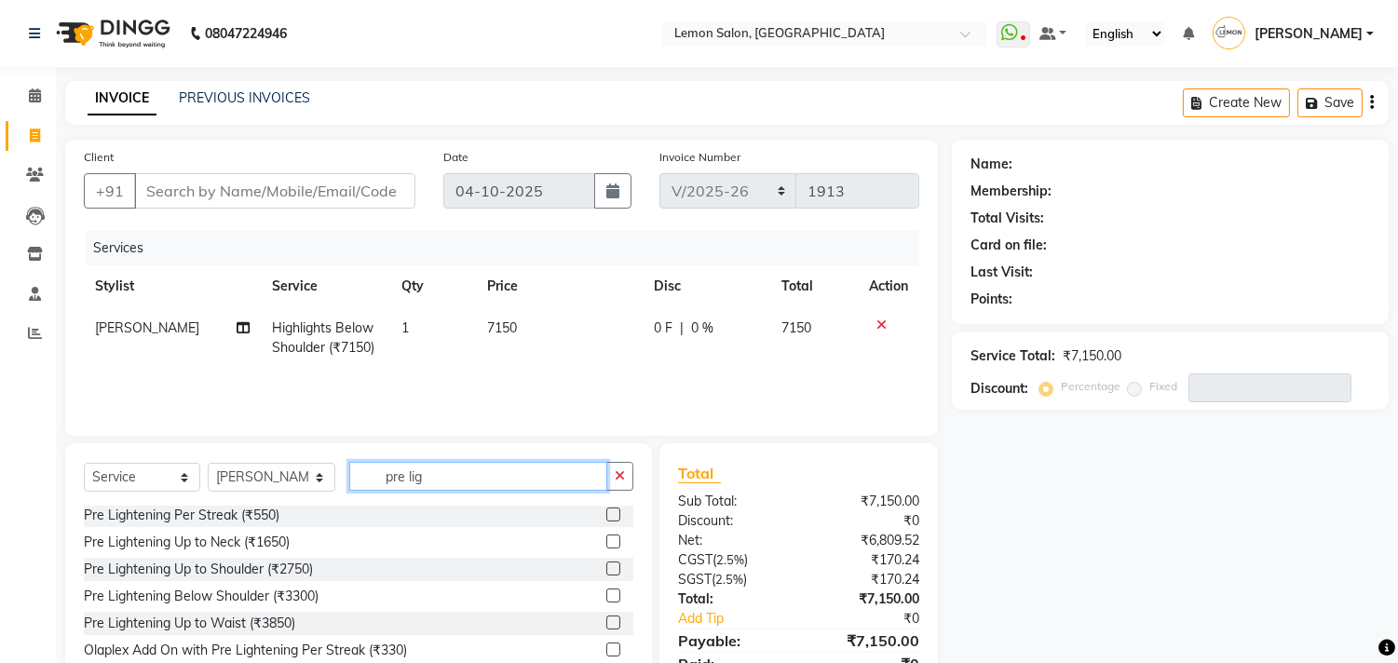
scroll to position [103, 0]
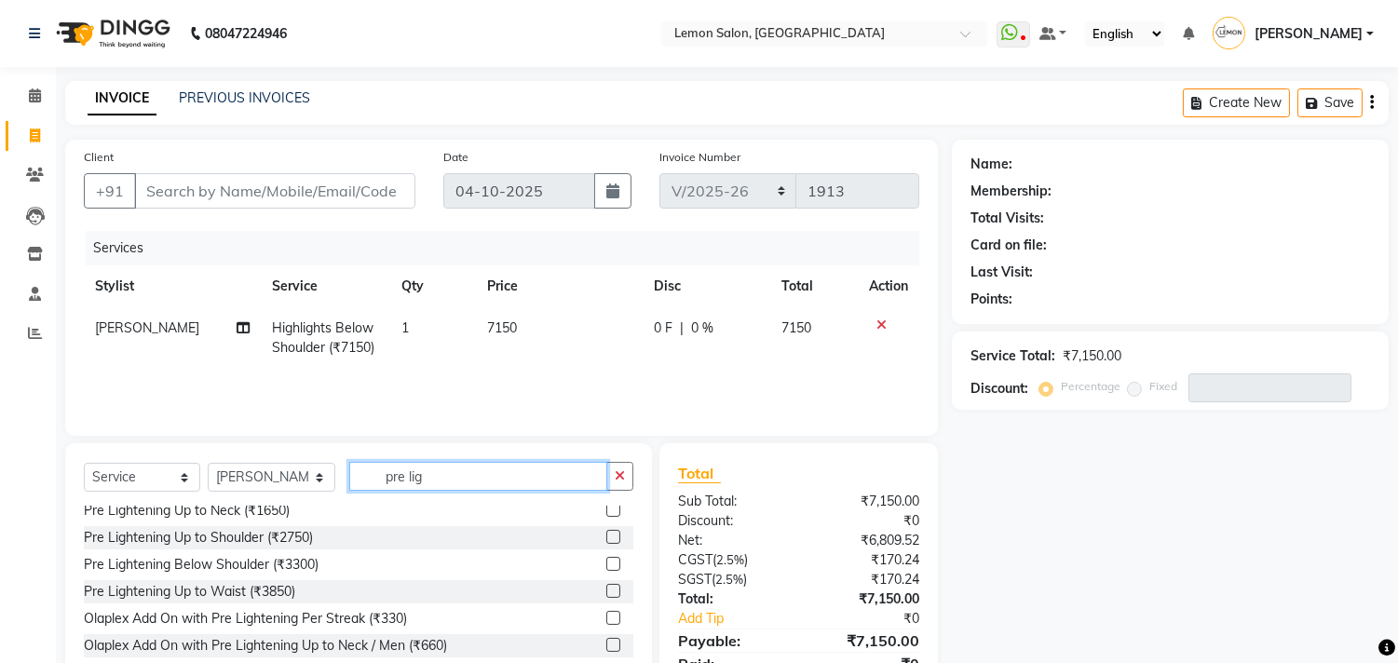
type input "pre lig"
click at [606, 562] on label at bounding box center [613, 564] width 14 height 14
click at [606, 562] on input "checkbox" at bounding box center [612, 565] width 12 height 12
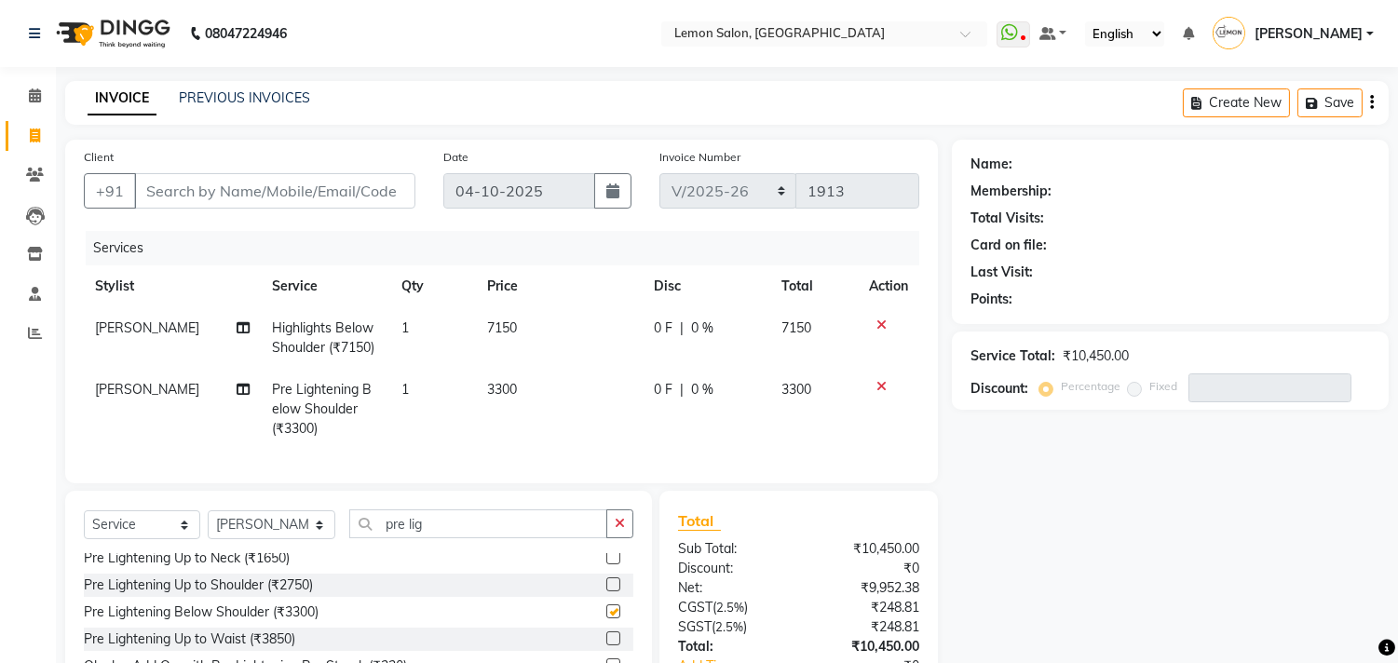
checkbox input "false"
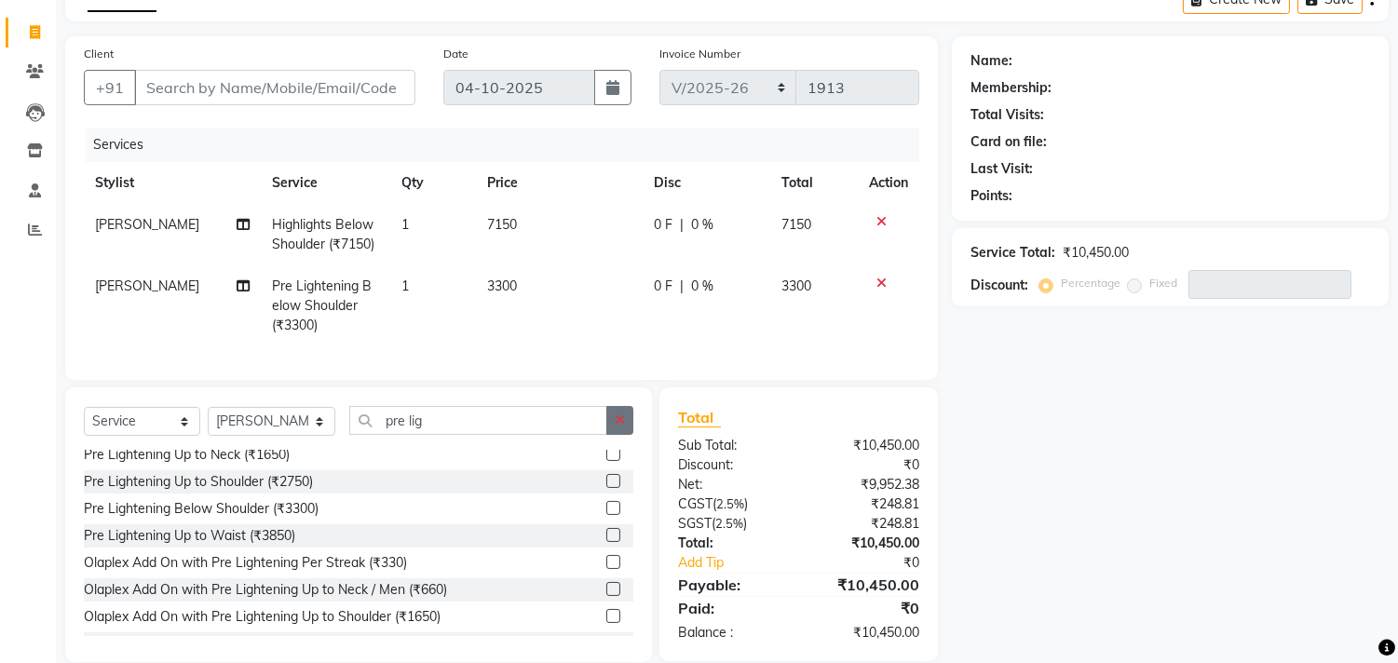
click at [625, 435] on button "button" at bounding box center [619, 420] width 27 height 29
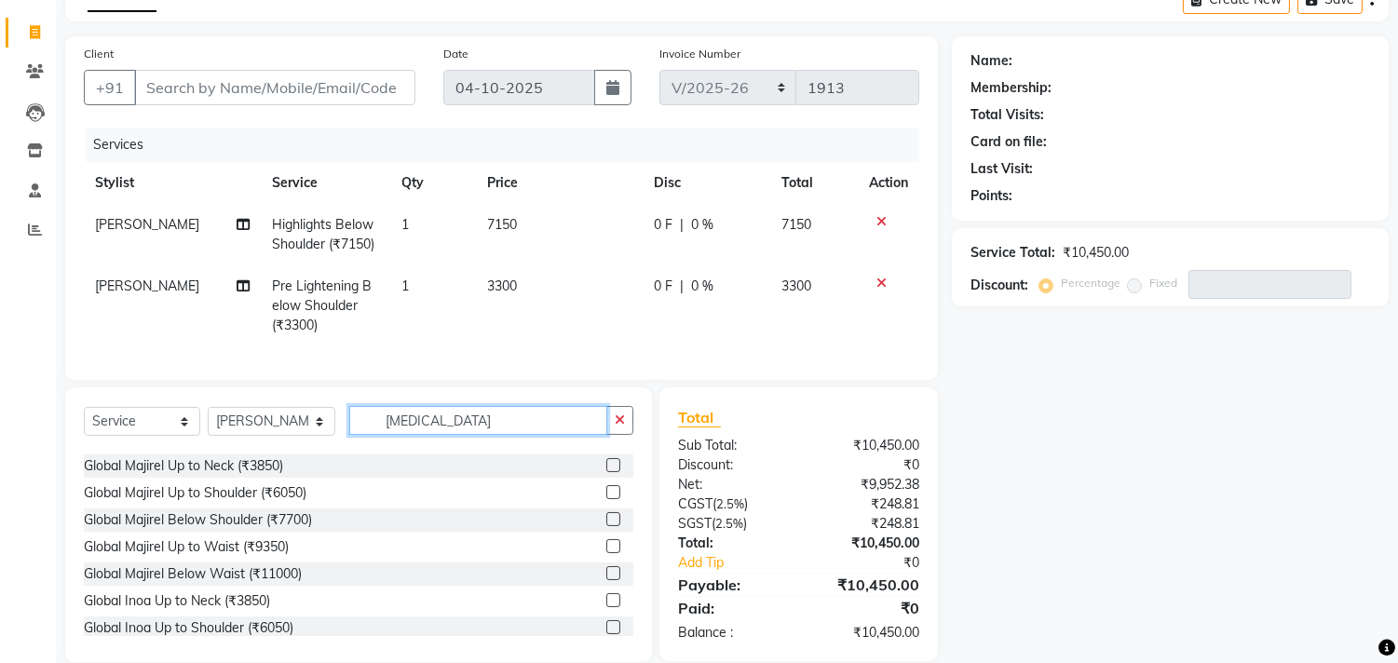
scroll to position [0, 0]
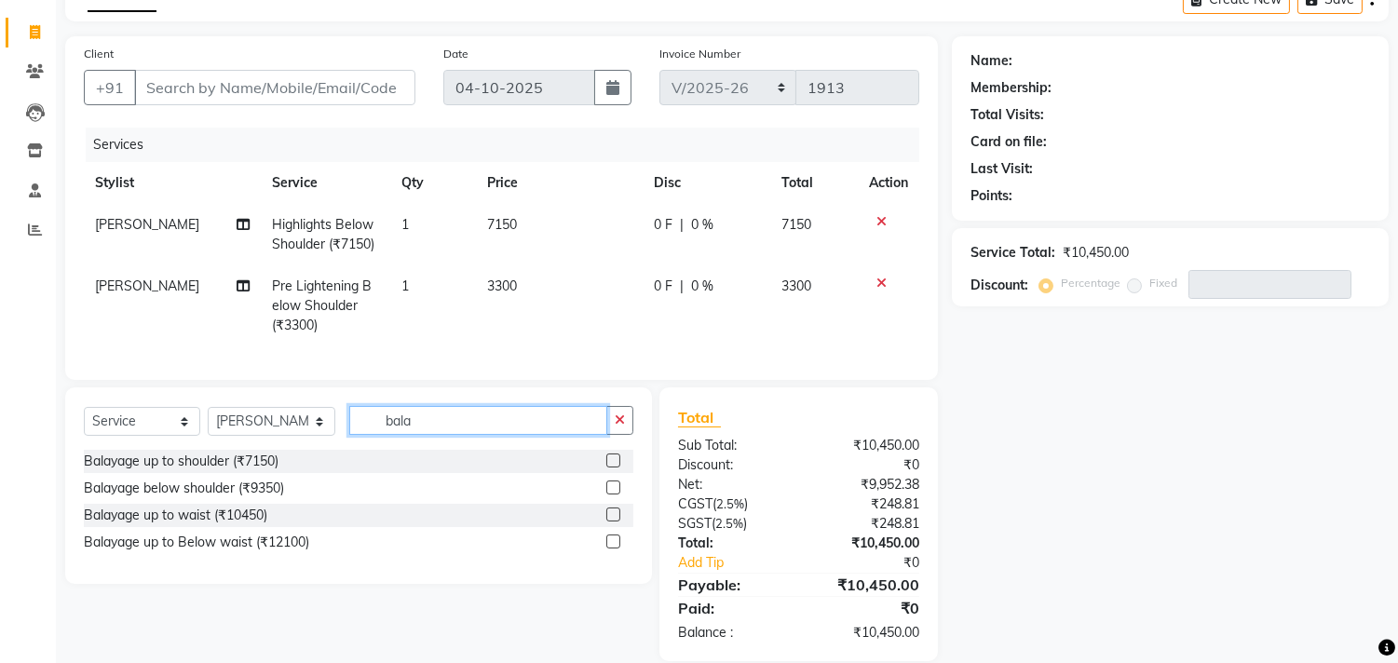
type input "bala"
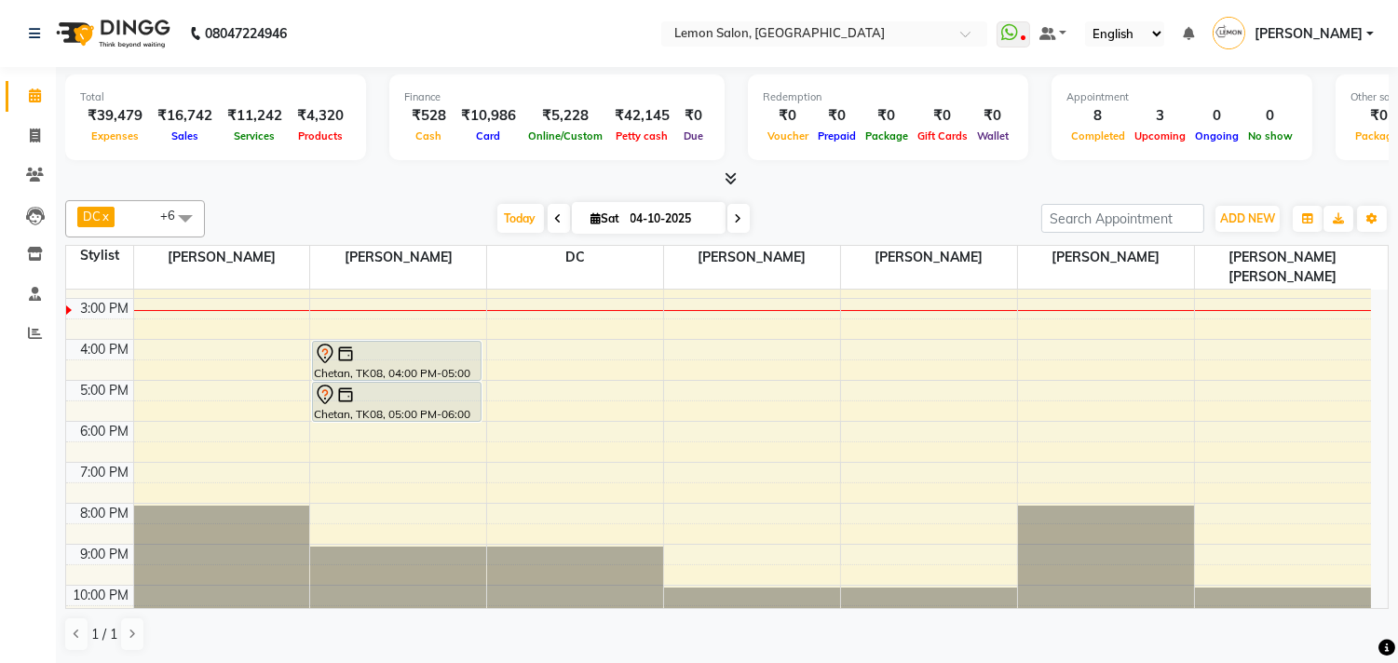
click at [168, 406] on div "9:00 AM 10:00 AM 11:00 AM 12:00 PM 1:00 PM 2:00 PM 3:00 PM 4:00 PM 5:00 PM 6:00…" at bounding box center [718, 339] width 1305 height 573
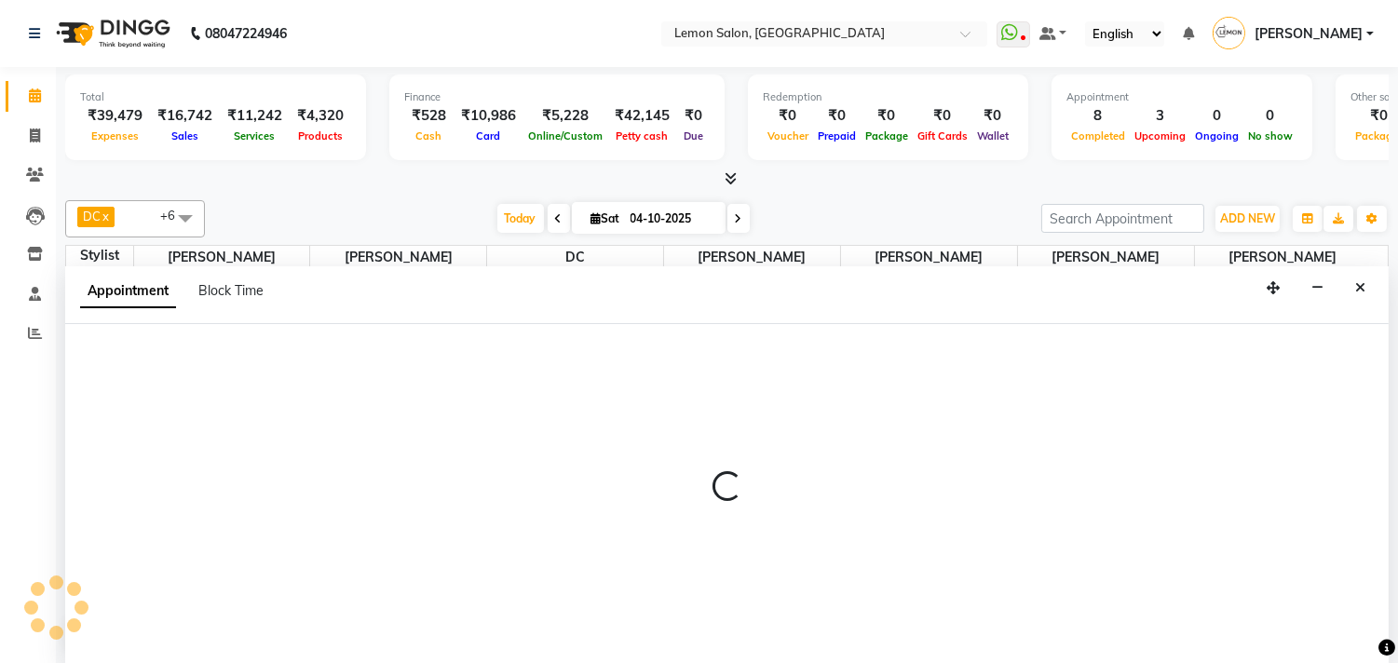
scroll to position [1, 0]
select select "7383"
select select "tentative"
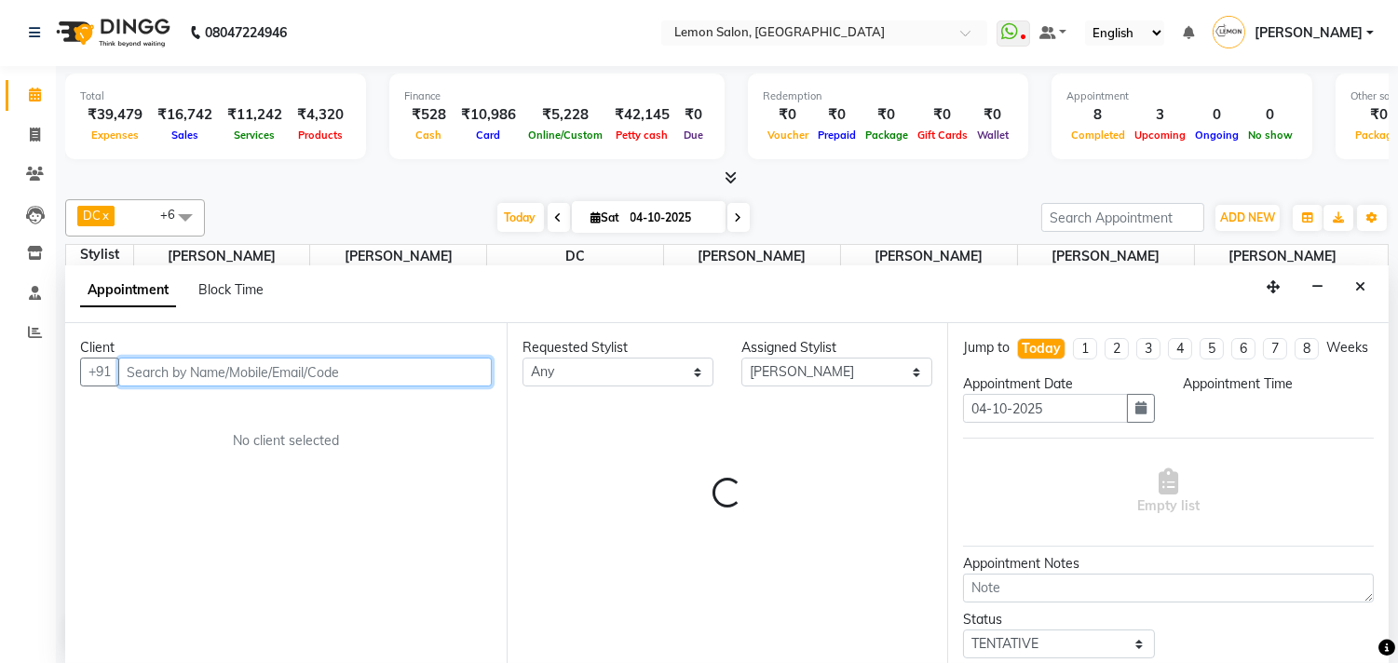
select select "1080"
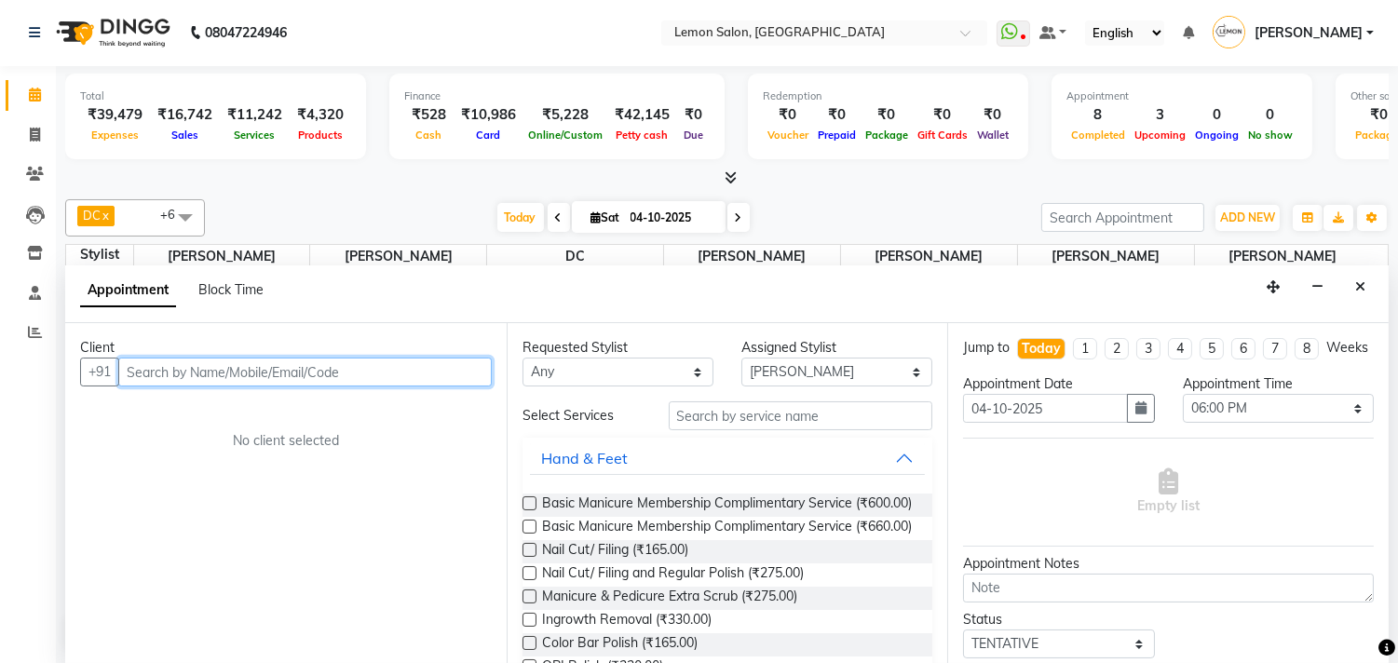
click at [147, 379] on input "text" at bounding box center [304, 372] width 373 height 29
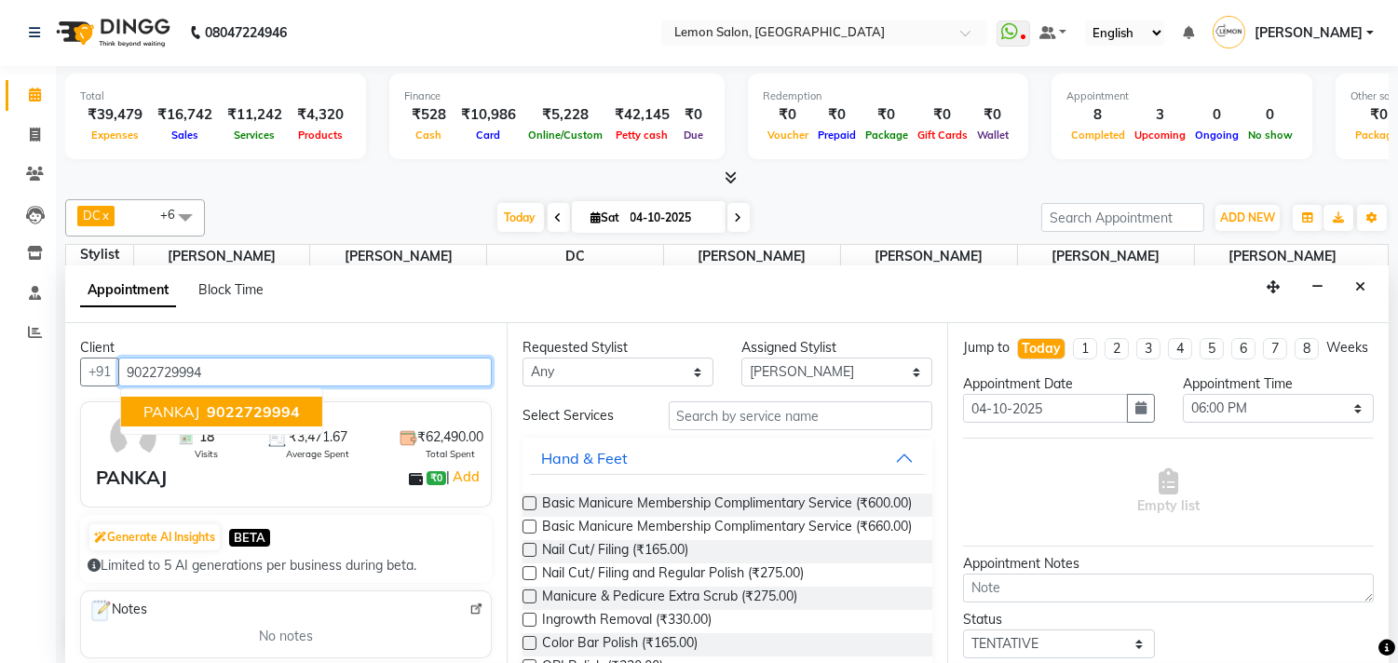
click at [162, 416] on span "PANKAJ" at bounding box center [171, 411] width 56 height 19
type input "9022729994"
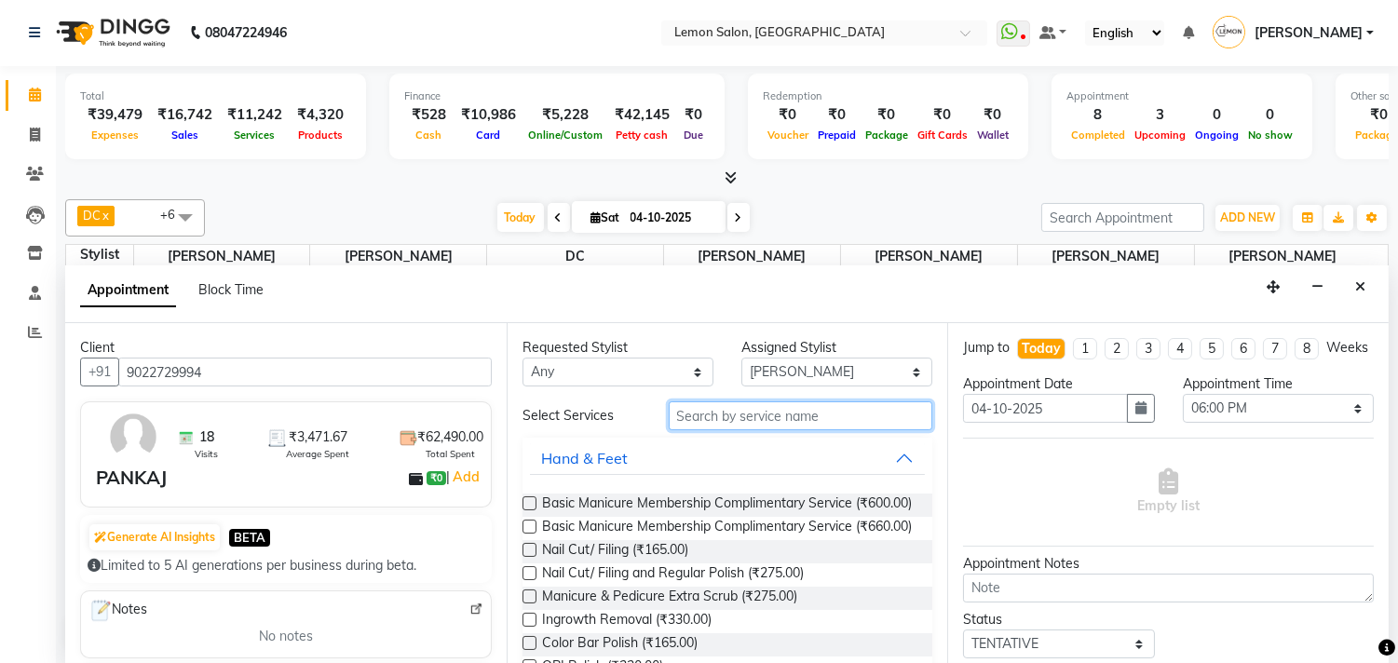
click at [693, 417] on input "text" at bounding box center [801, 415] width 264 height 29
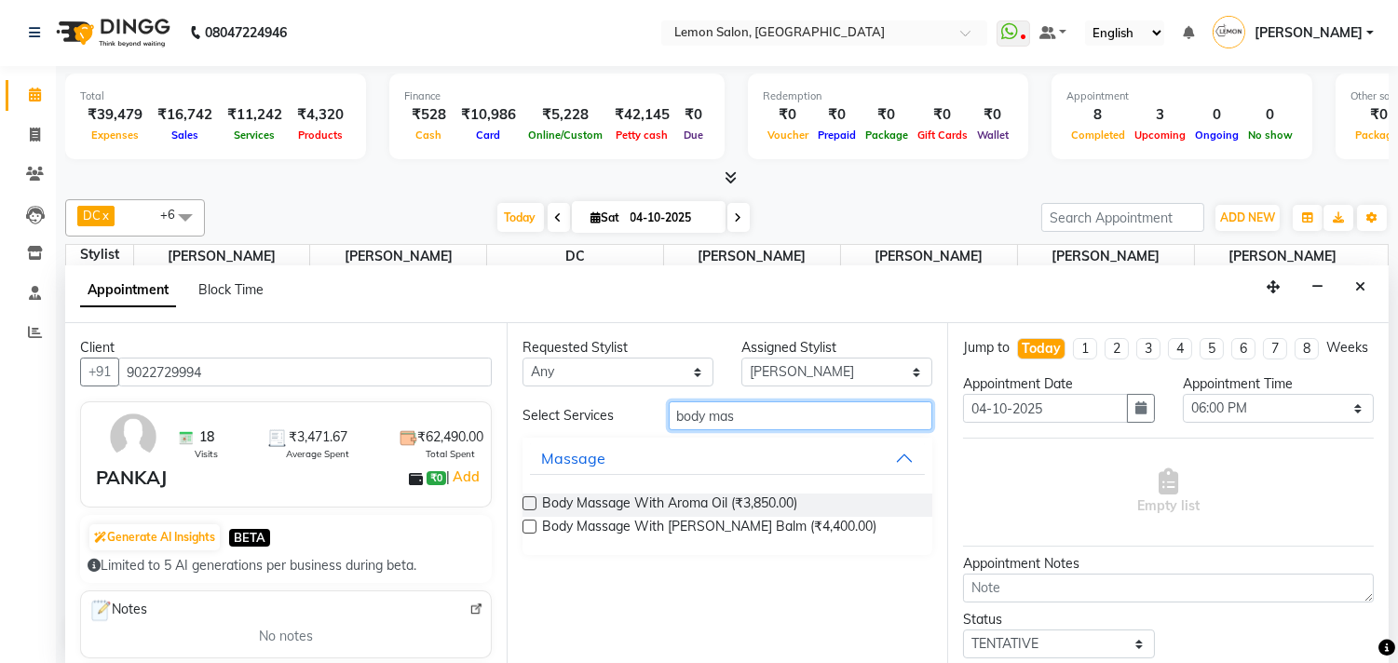
type input "body mas"
click at [524, 525] on label at bounding box center [529, 527] width 14 height 14
click at [524, 525] on input "checkbox" at bounding box center [528, 528] width 12 height 12
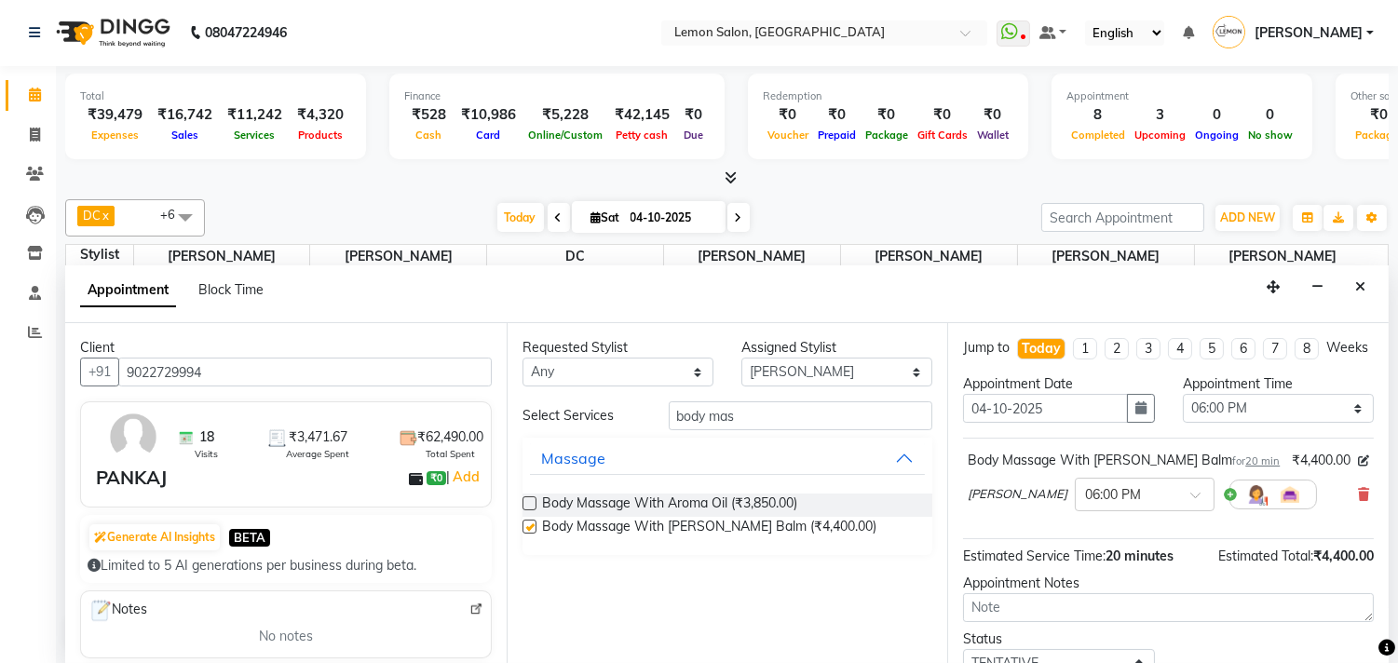
checkbox input "false"
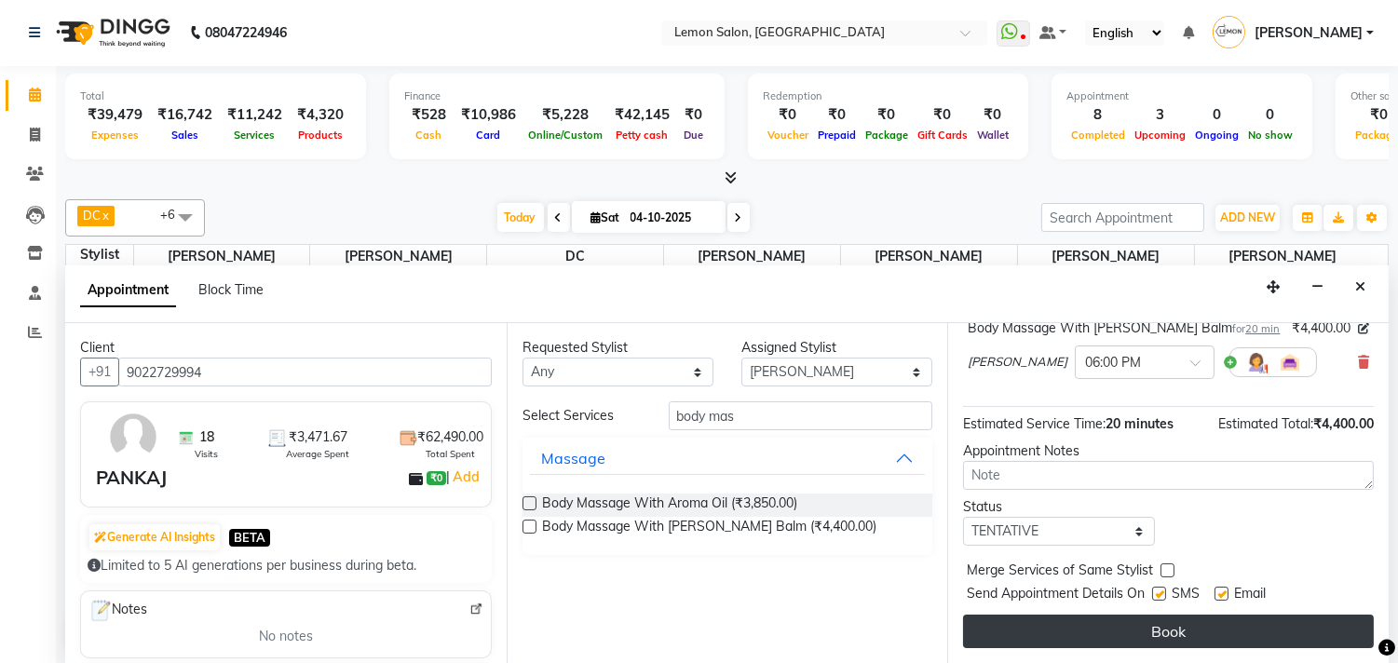
click at [1080, 624] on button "Book" at bounding box center [1168, 632] width 411 height 34
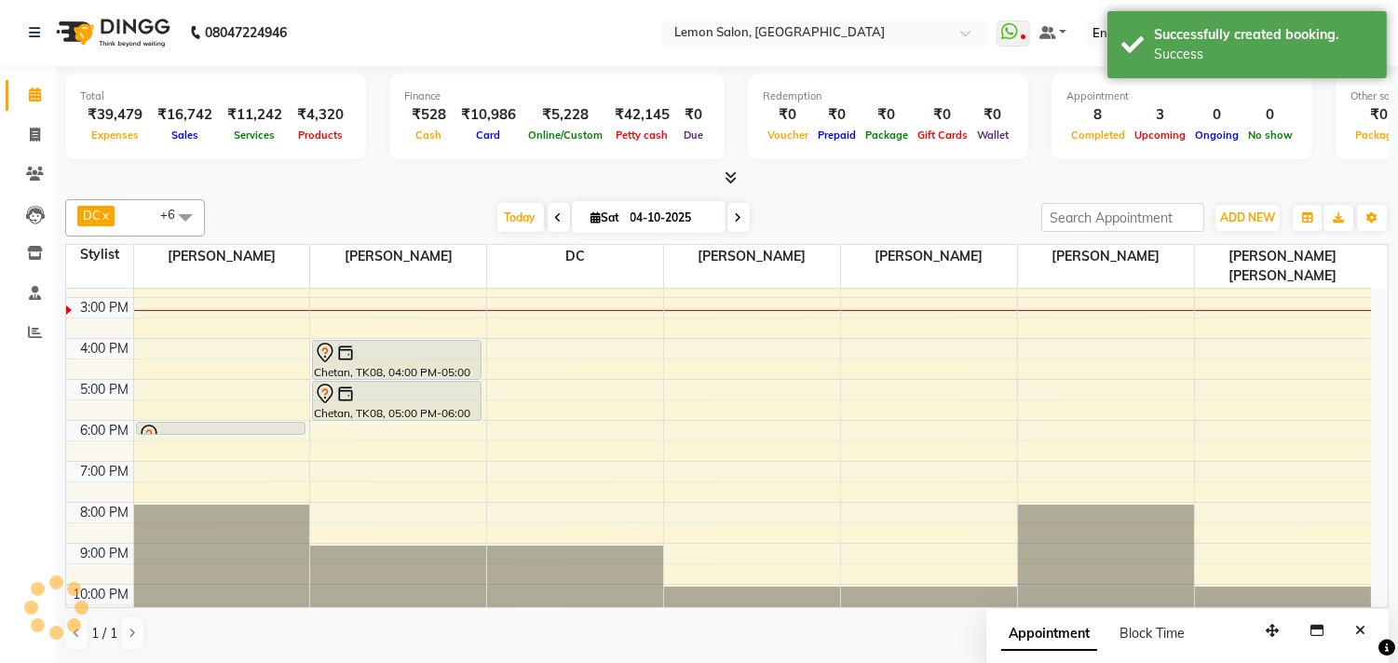
scroll to position [0, 0]
click at [1351, 625] on button "Close" at bounding box center [1360, 631] width 27 height 29
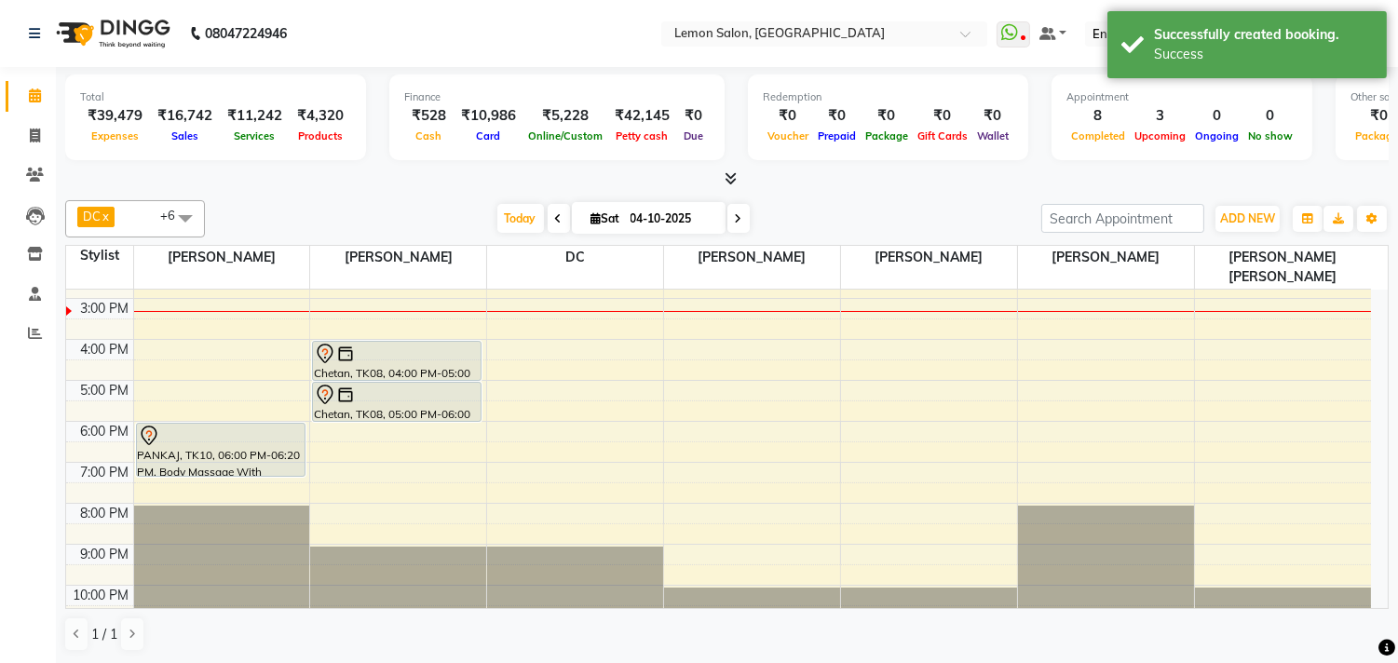
drag, startPoint x: 170, startPoint y: 413, endPoint x: 171, endPoint y: 448, distance: 34.5
click at [171, 448] on div "Vaishakhi, TK01, 11:00 AM-11:30 AM, Bead Wax Full Face PANKAJ, TK10, 06:00 PM-0…" at bounding box center [222, 339] width 176 height 573
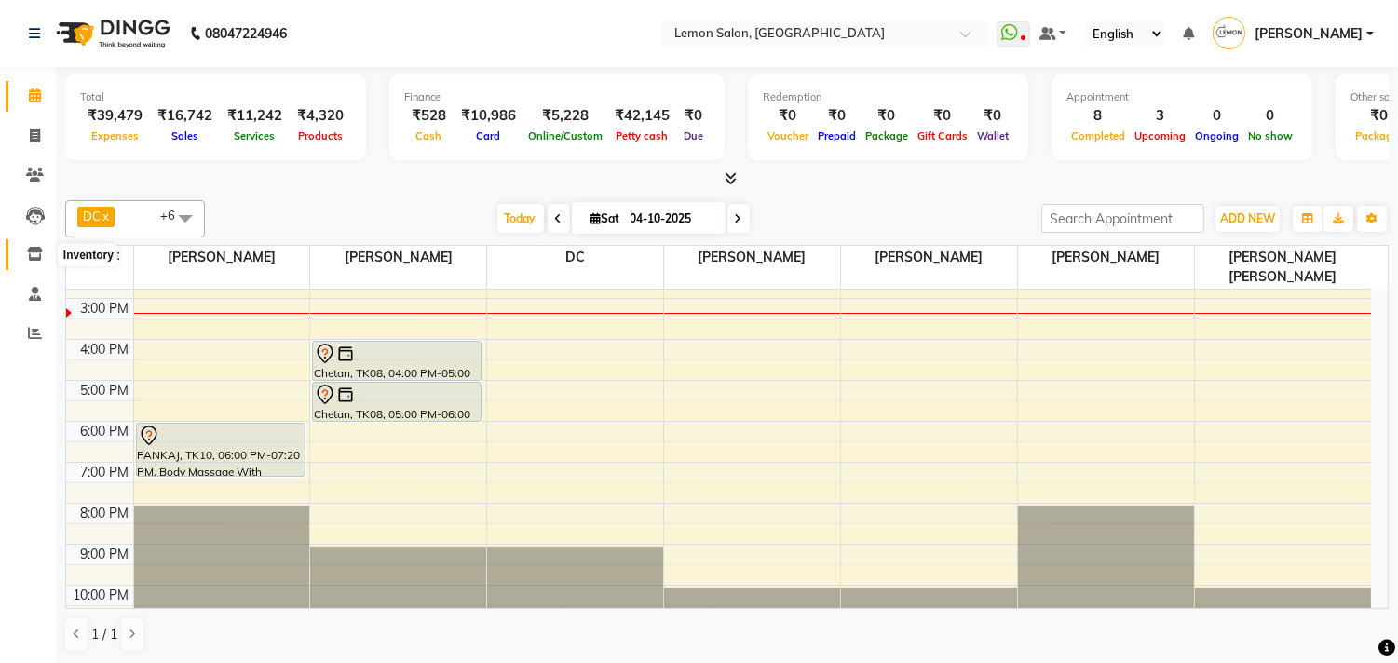
click at [27, 256] on icon at bounding box center [35, 254] width 16 height 14
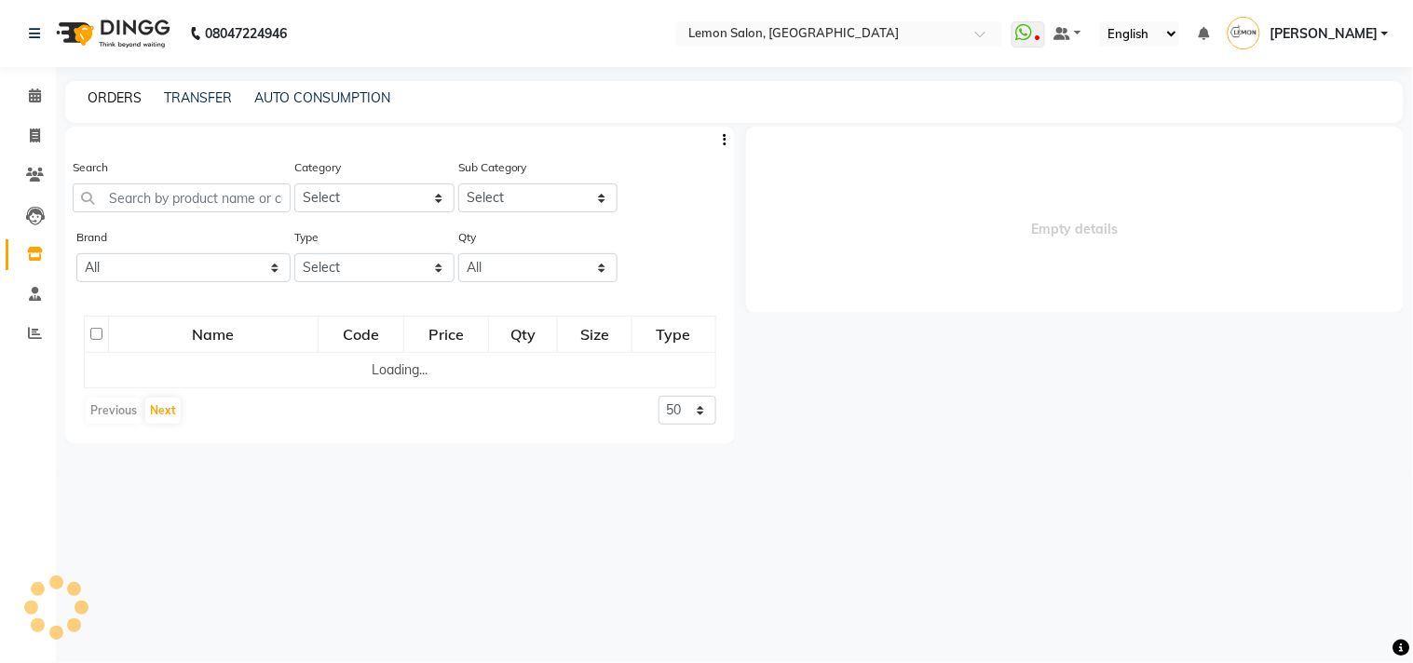
select select
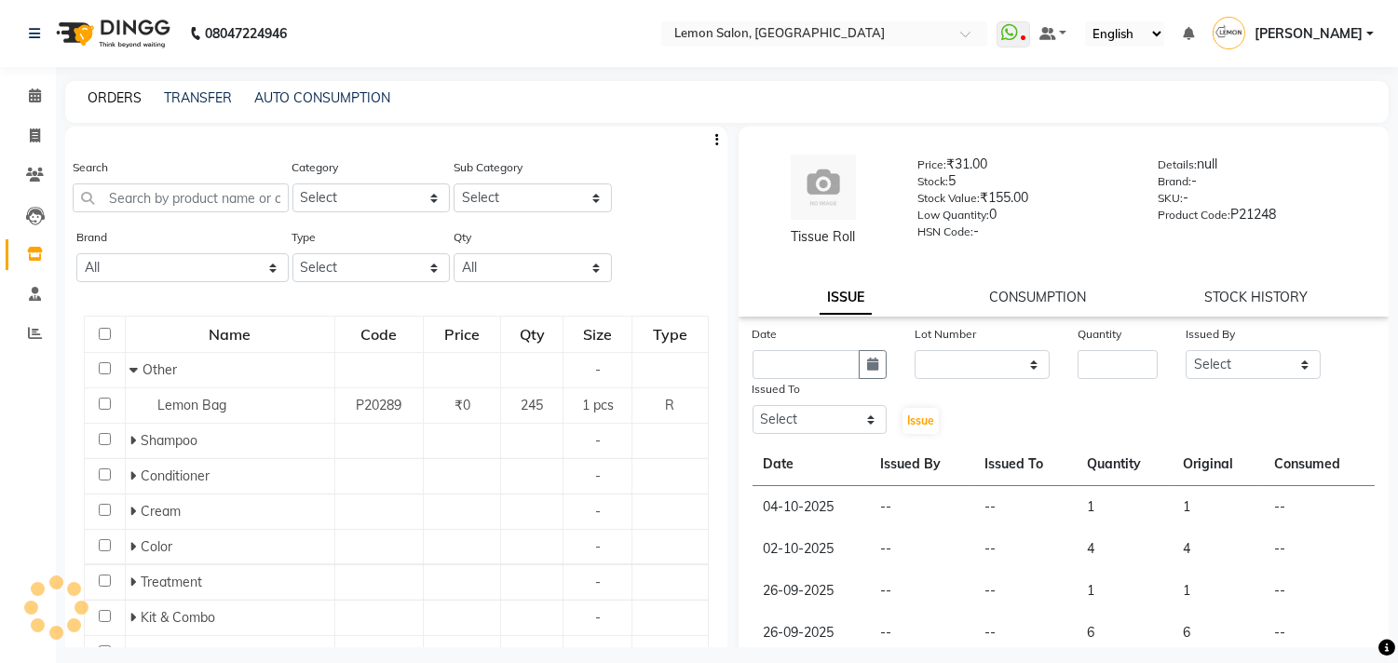
click at [118, 89] on link "ORDERS" at bounding box center [115, 97] width 54 height 17
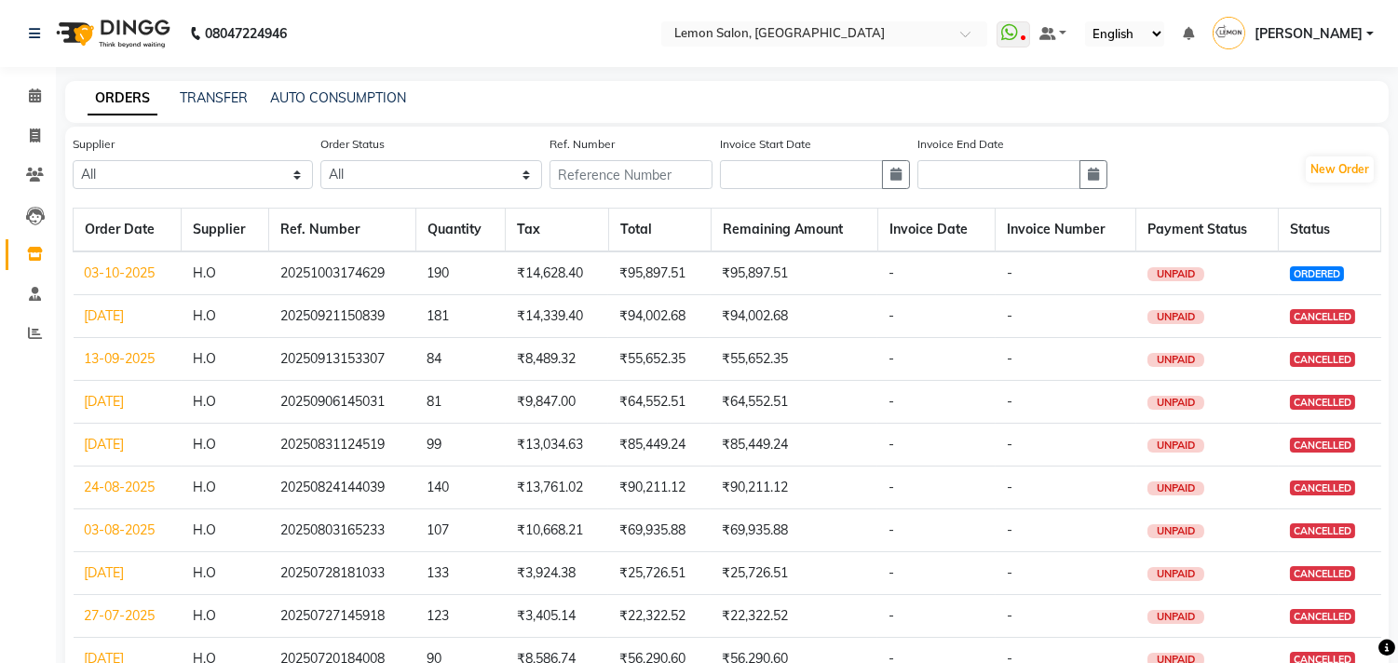
click at [122, 277] on link "03-10-2025" at bounding box center [120, 272] width 71 height 17
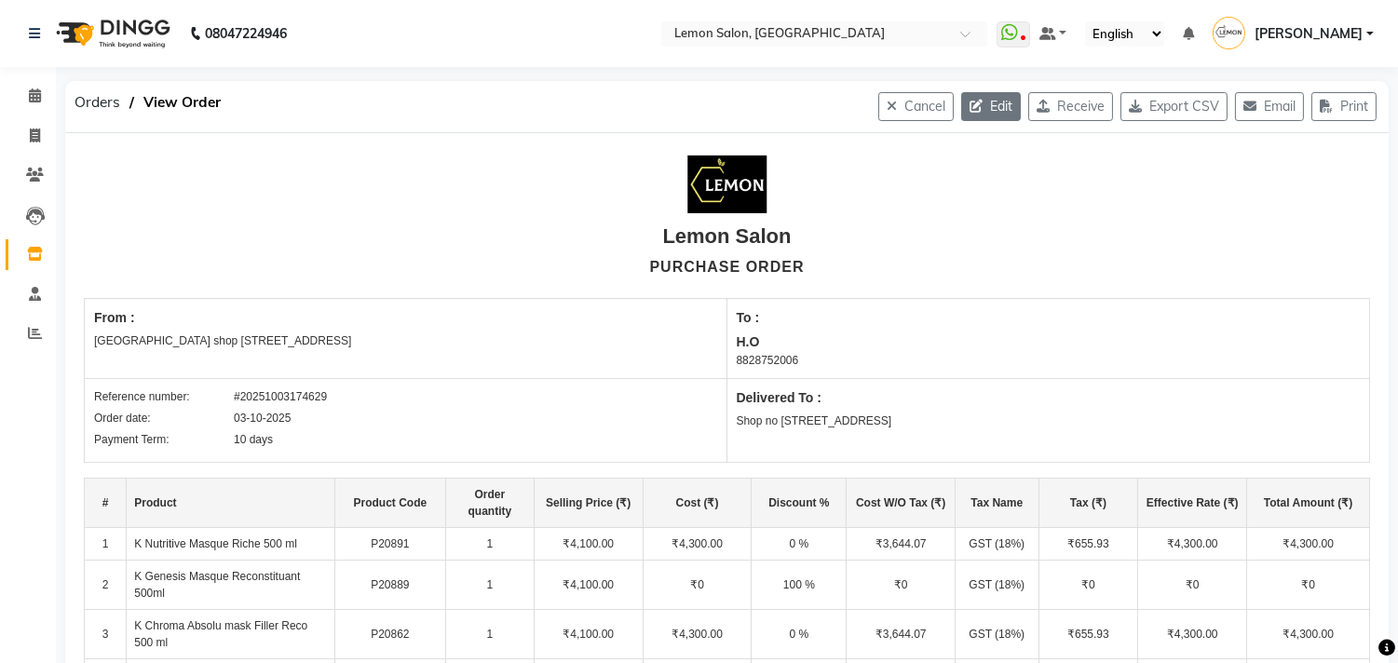
click at [973, 108] on button "Edit" at bounding box center [991, 106] width 60 height 29
select select "17"
select select "18"
select select "988"
select select "true"
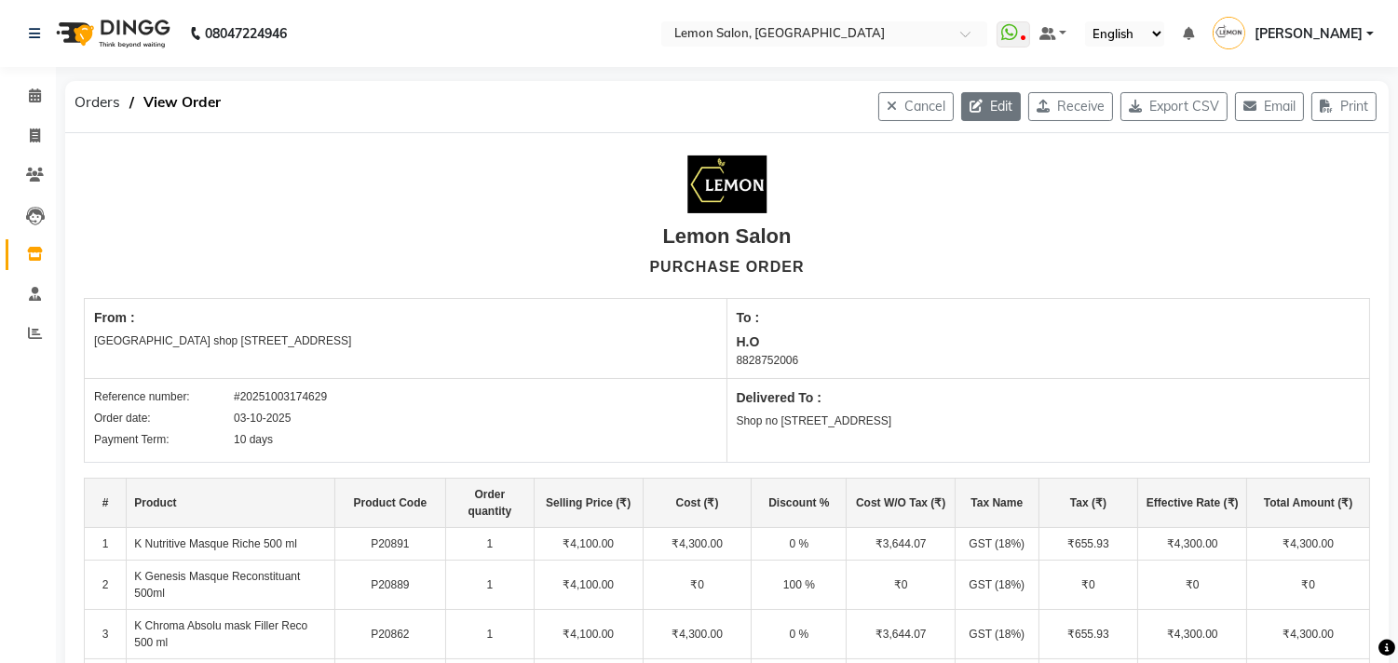
select select "740"
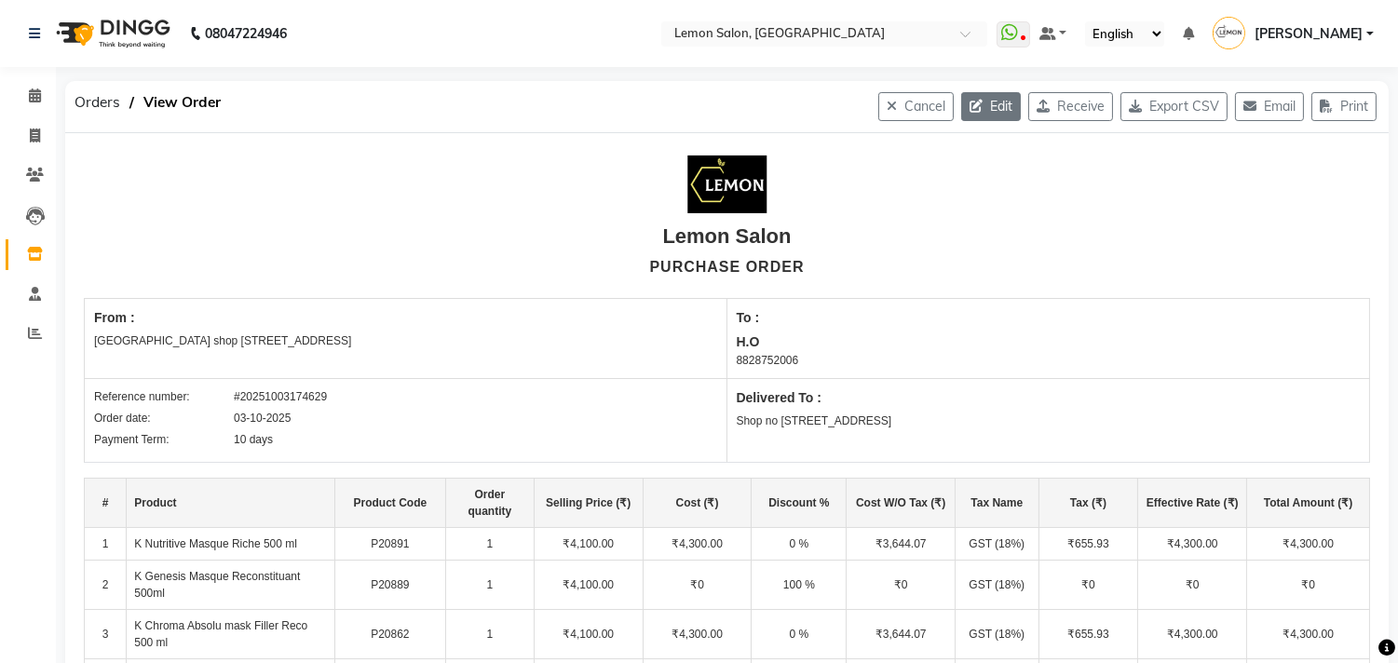
select select "740"
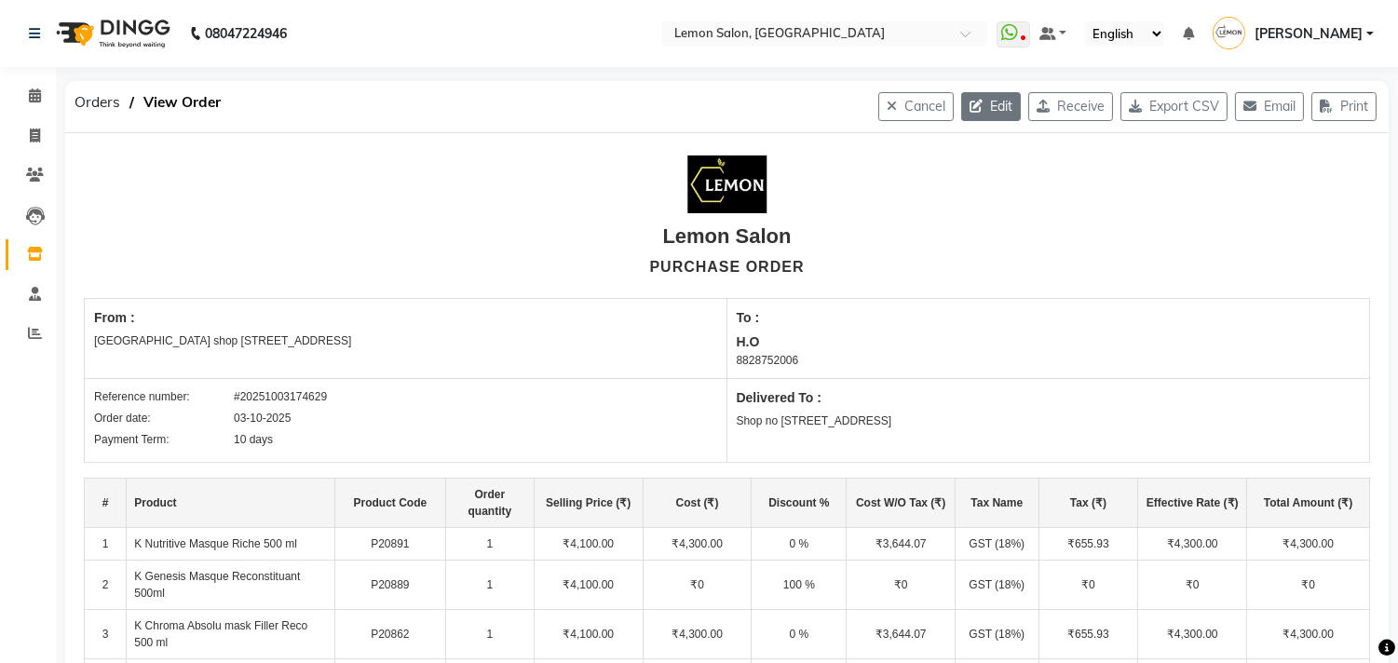
select select "740"
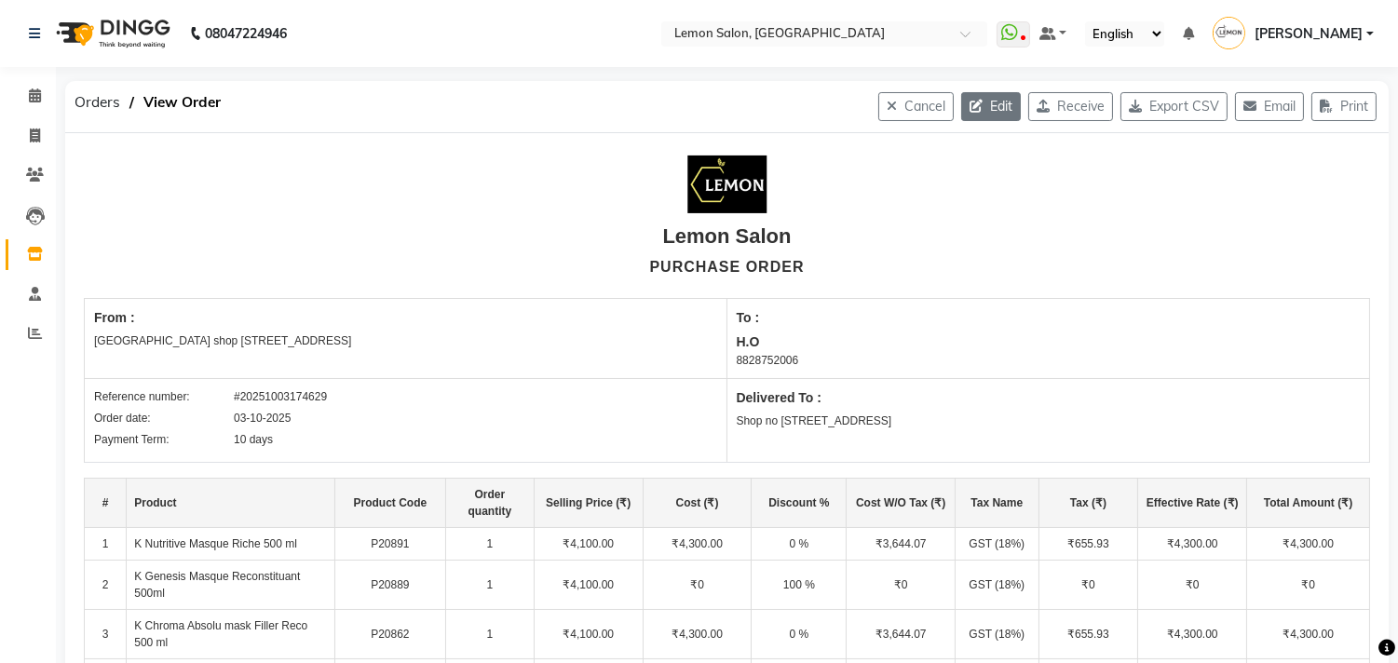
select select "740"
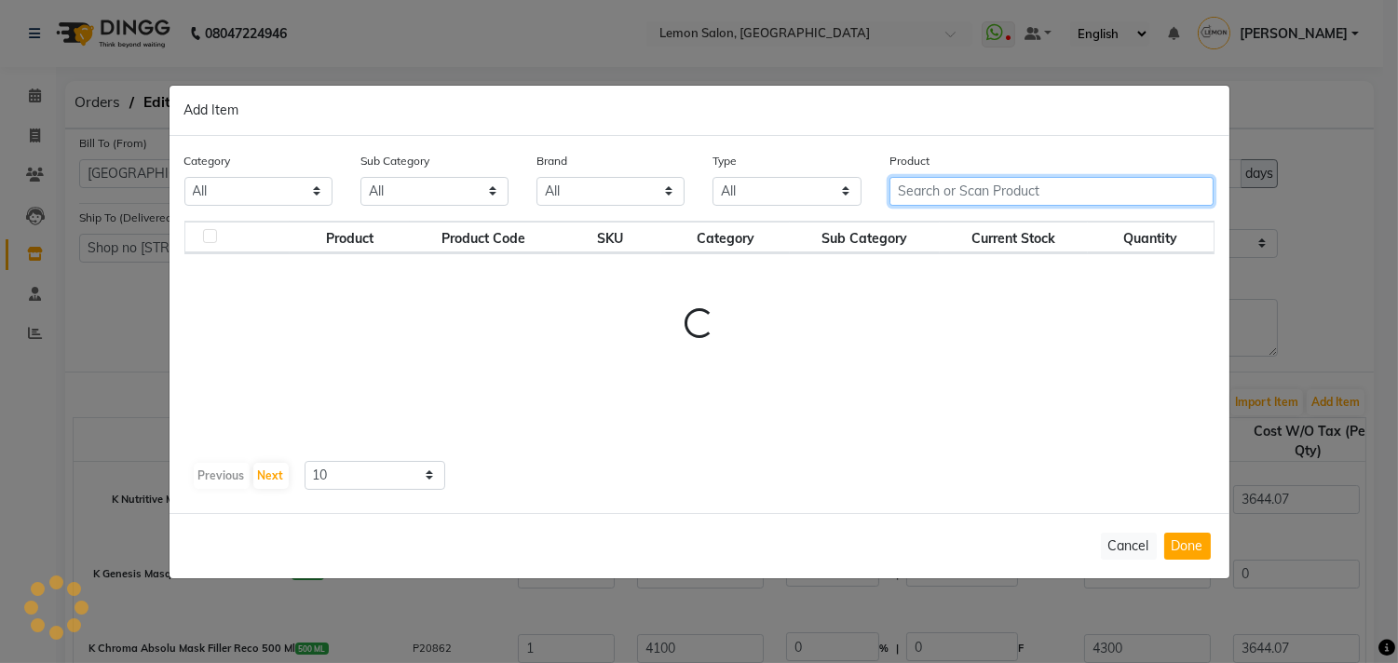
click at [1012, 189] on input "text" at bounding box center [1051, 191] width 325 height 29
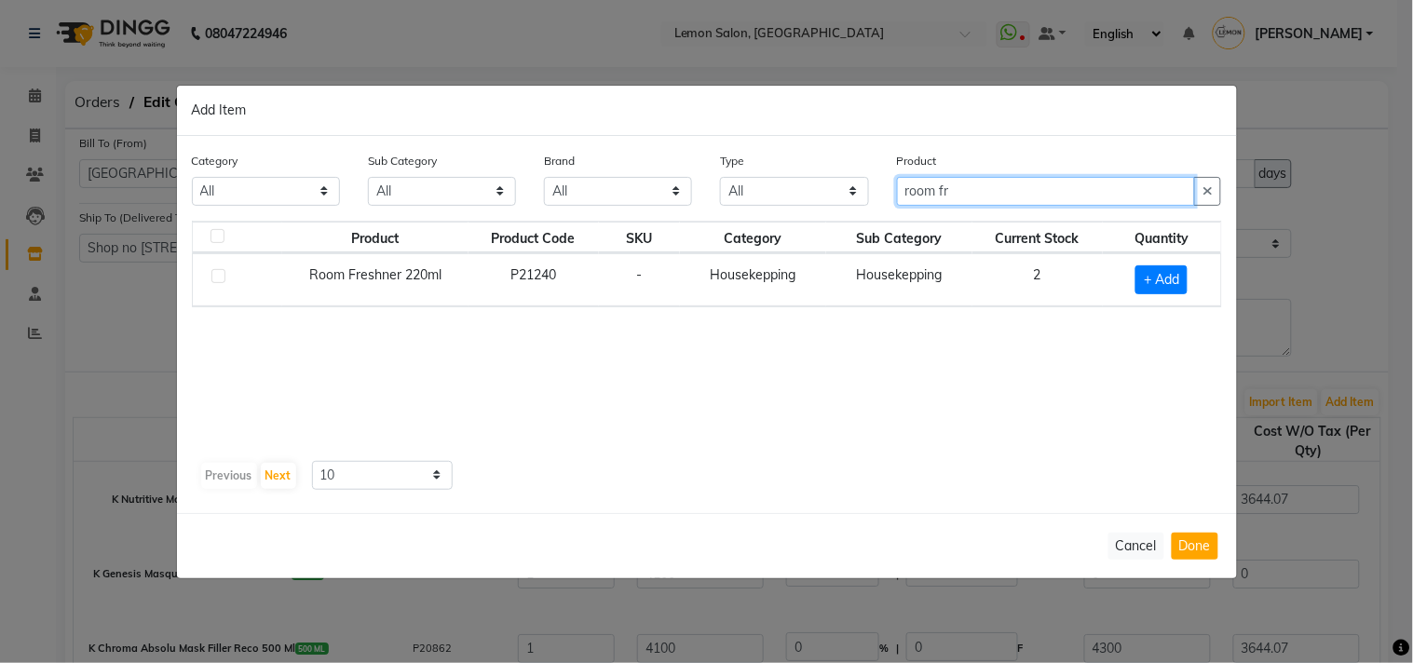
type input "room fr"
click at [221, 278] on label at bounding box center [218, 276] width 14 height 14
click at [221, 278] on input "checkbox" at bounding box center [217, 277] width 12 height 12
checkbox input "true"
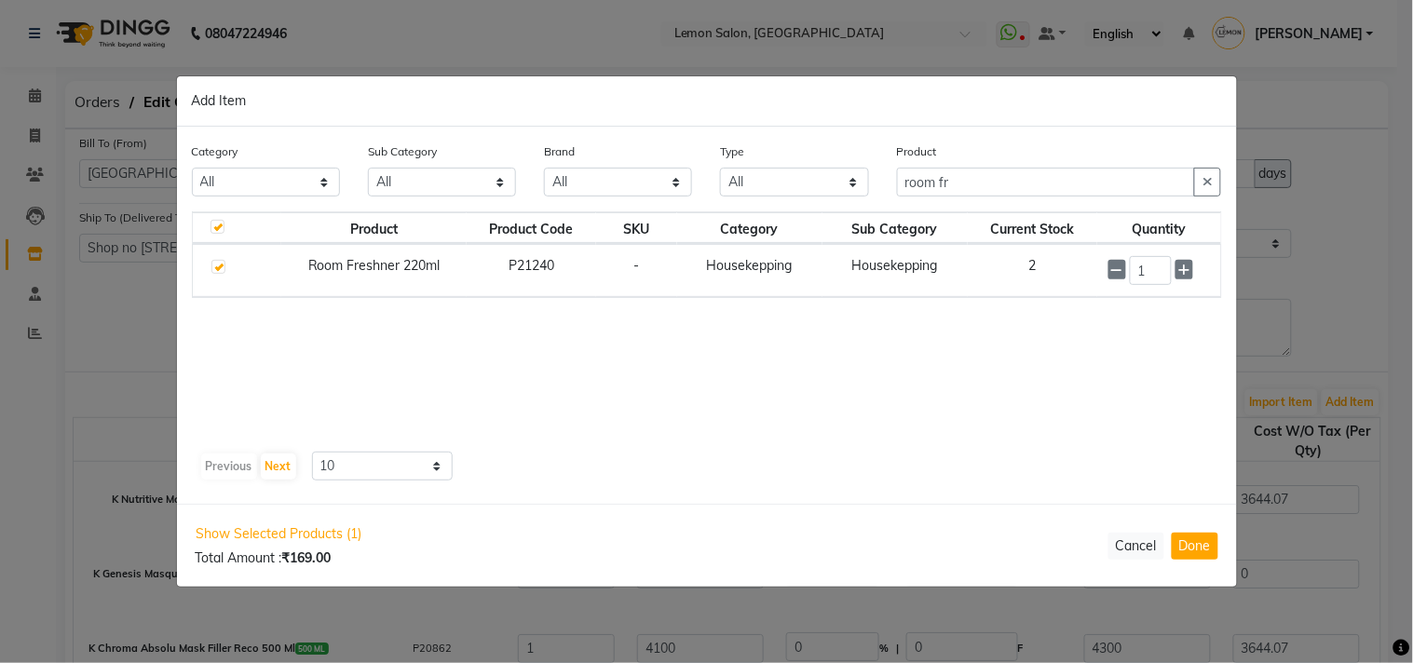
checkbox input "true"
click at [1179, 273] on icon at bounding box center [1184, 270] width 12 height 13
type input "4"
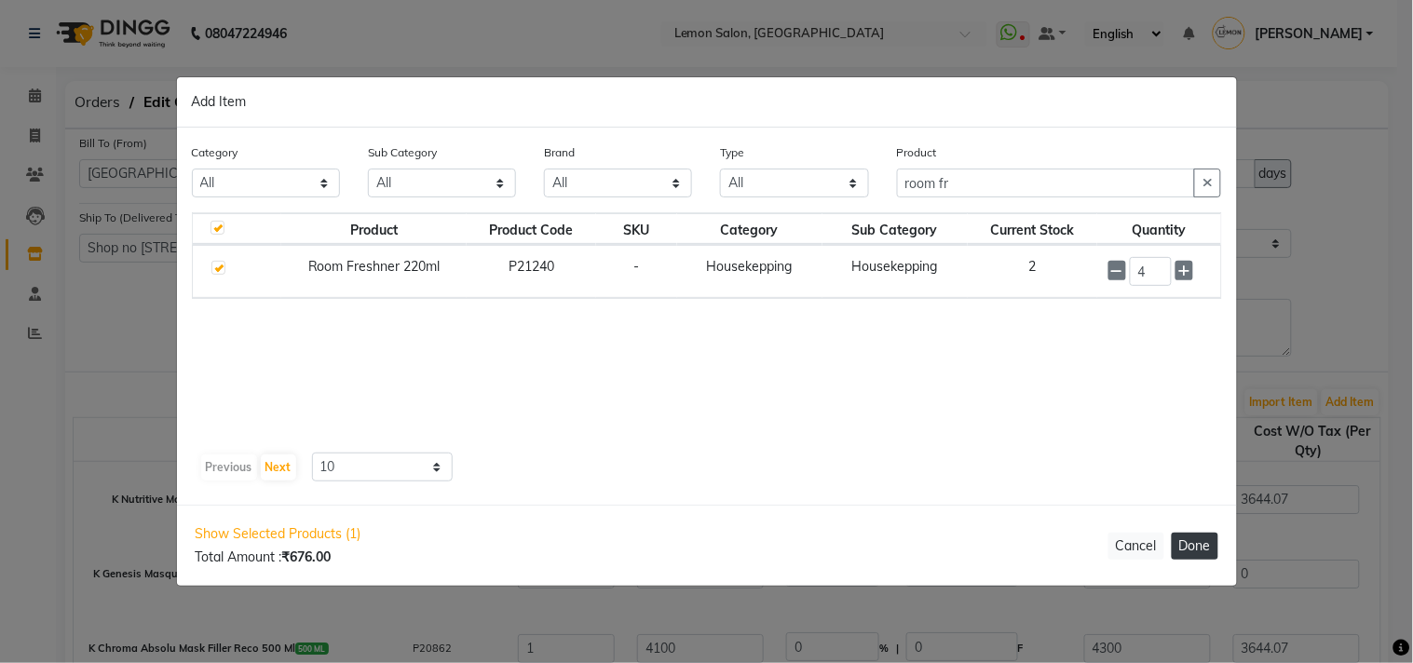
click at [1185, 555] on button "Done" at bounding box center [1194, 546] width 47 height 27
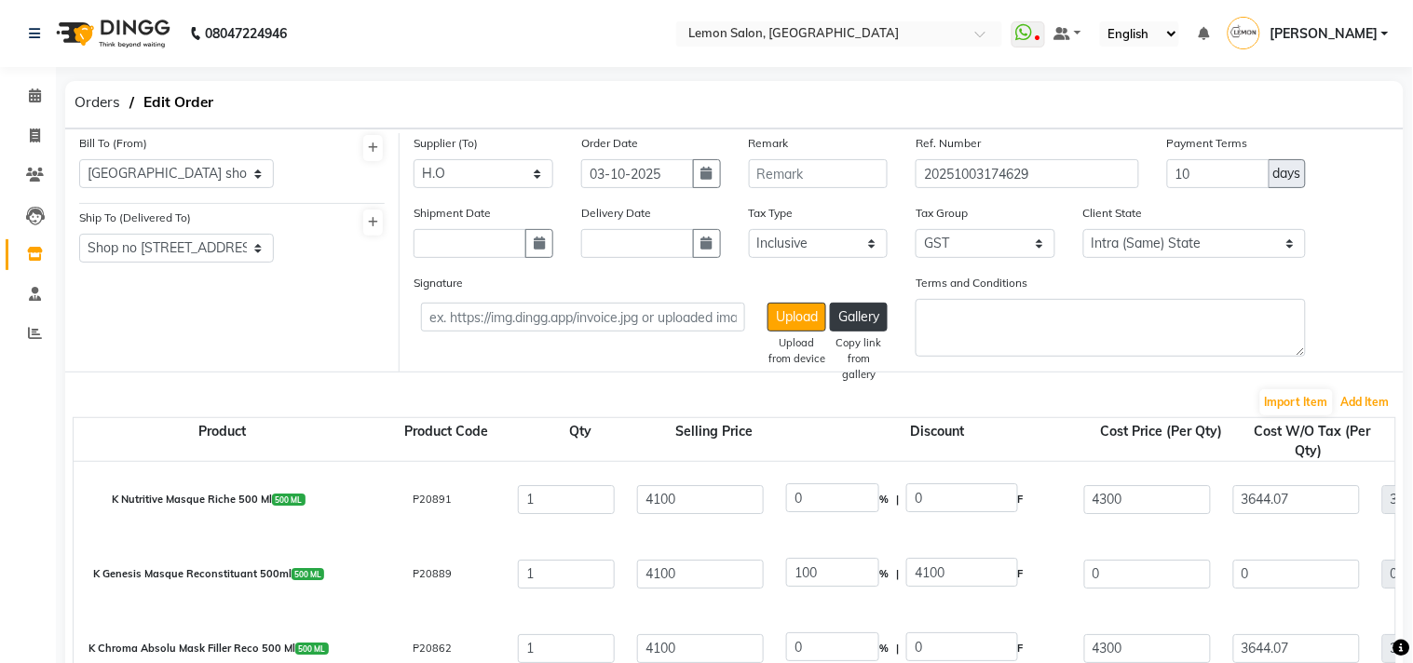
select select "740"
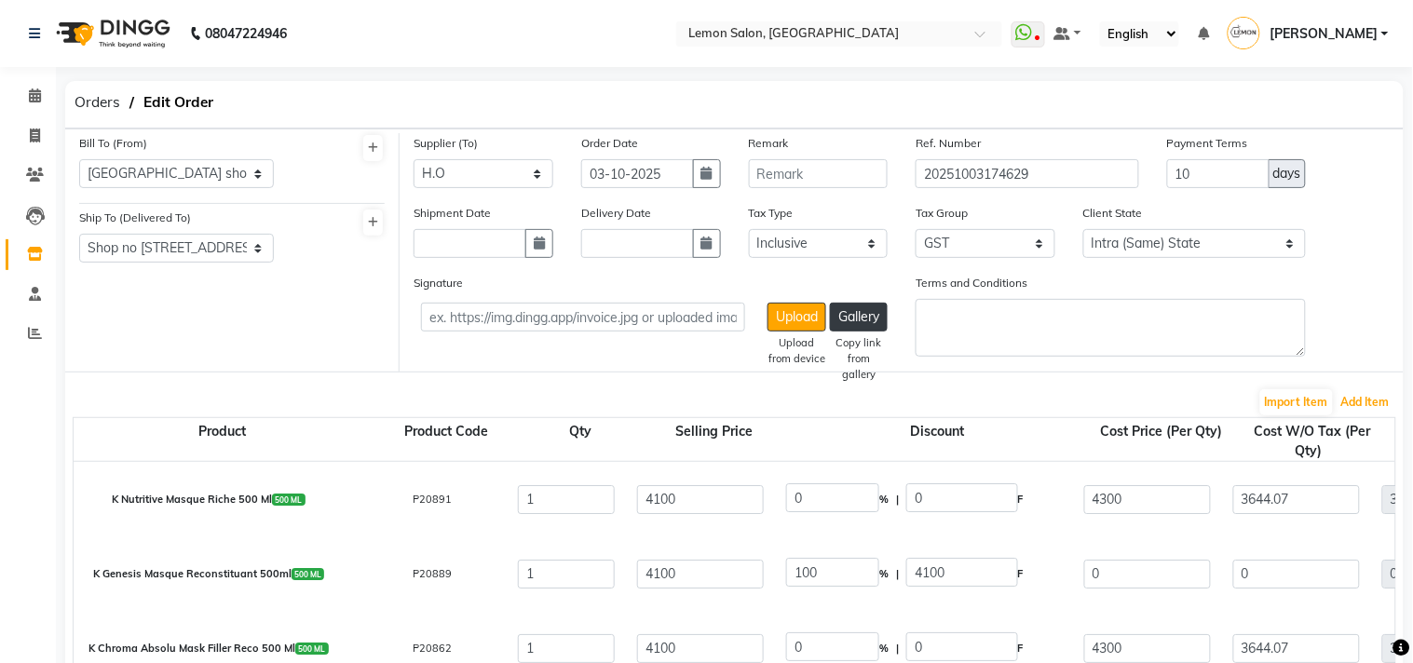
select select "740"
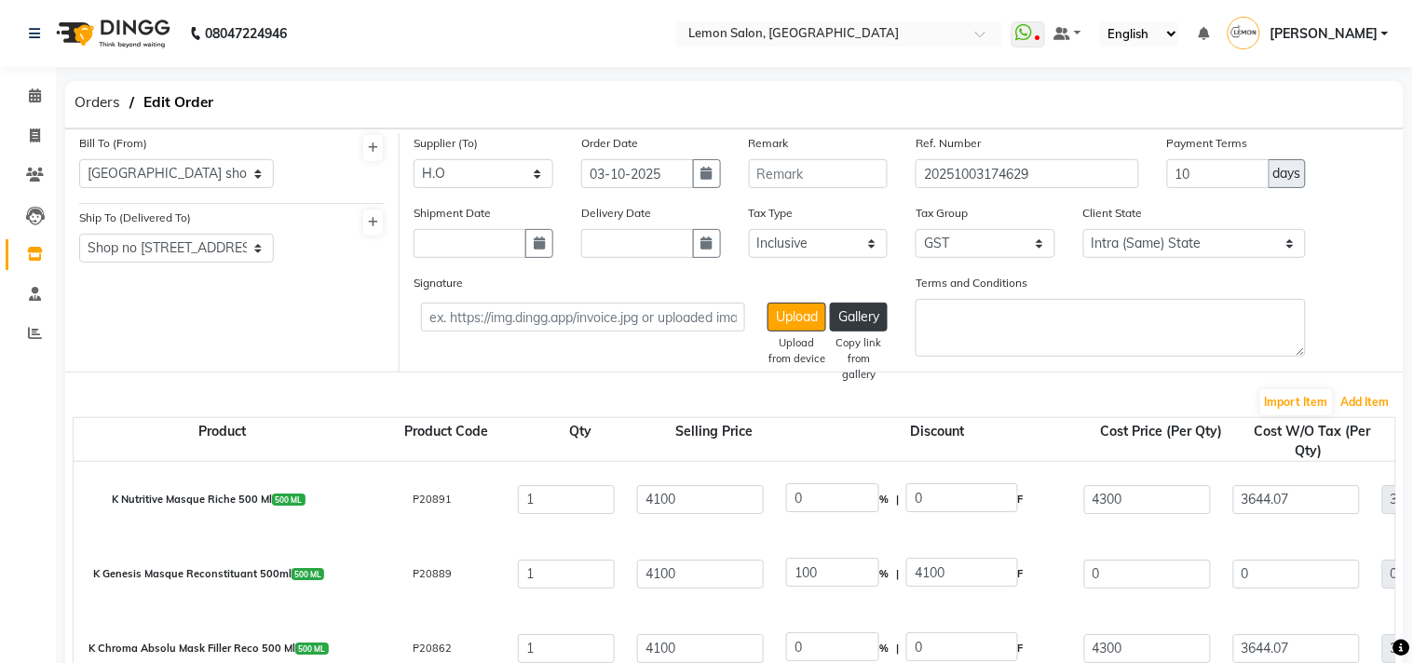
select select "740"
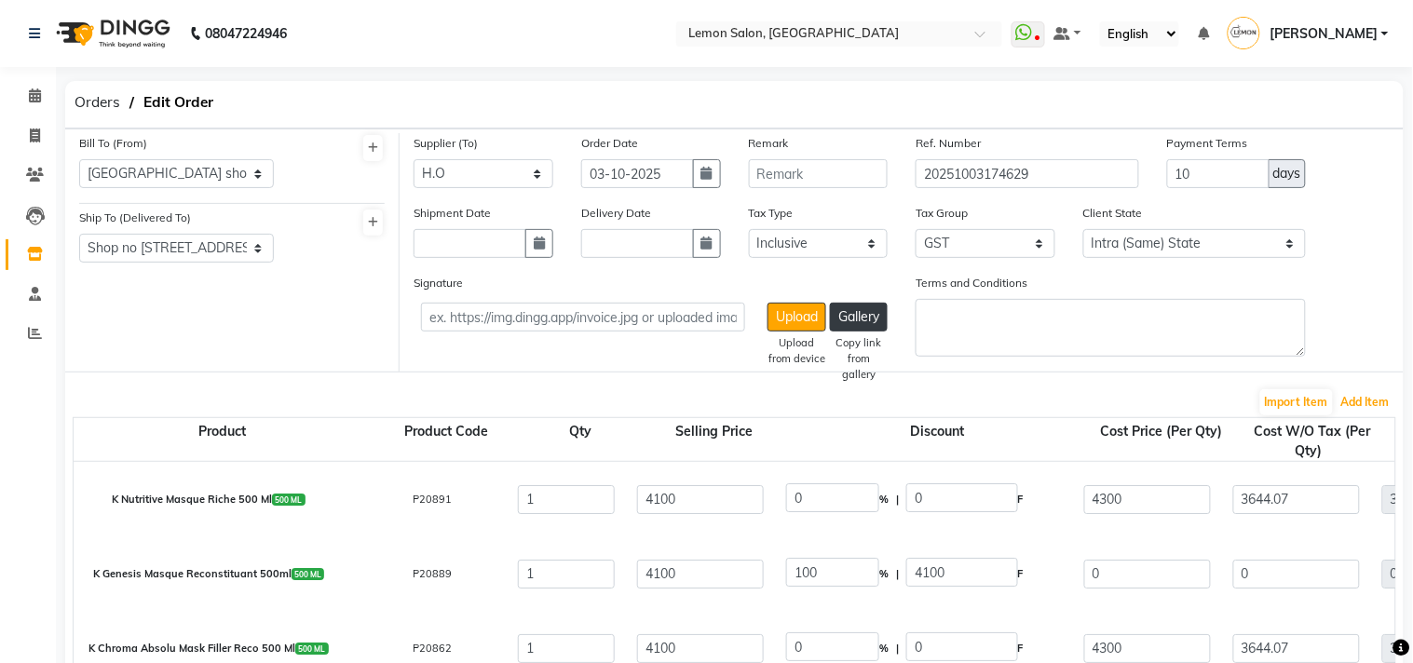
select select "740"
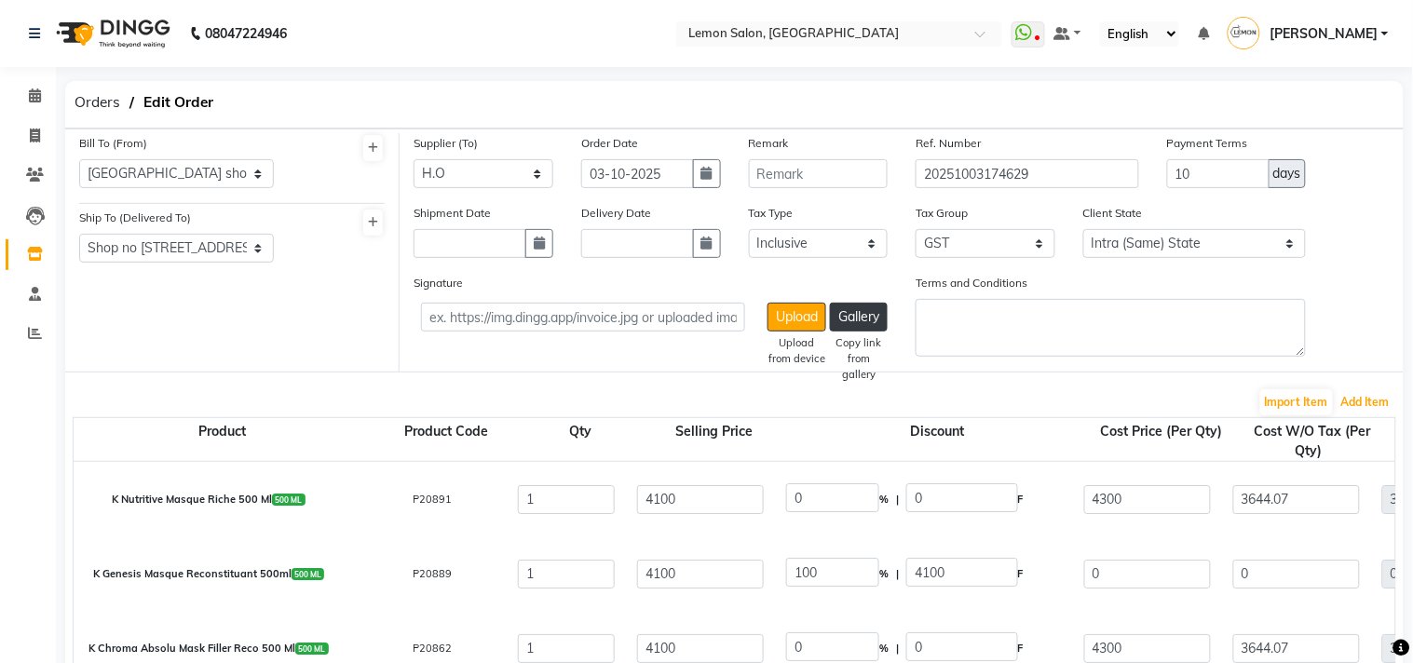
select select "740"
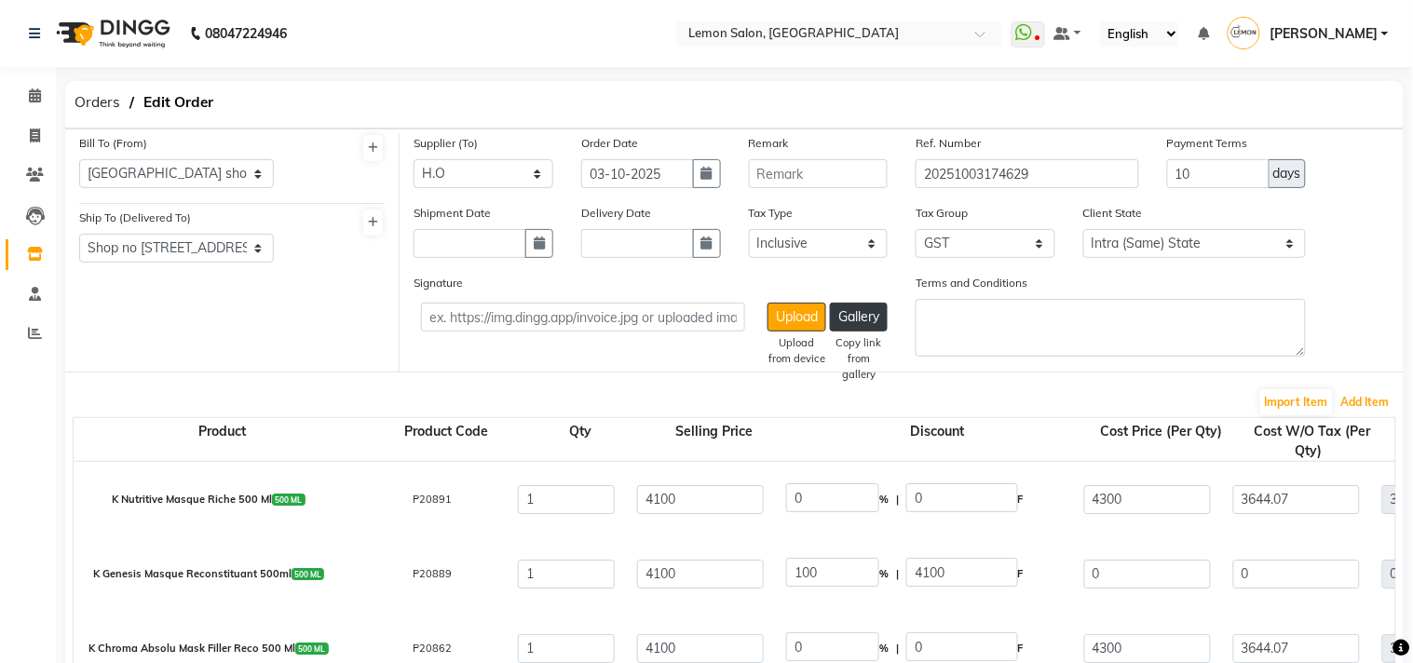
select select "740"
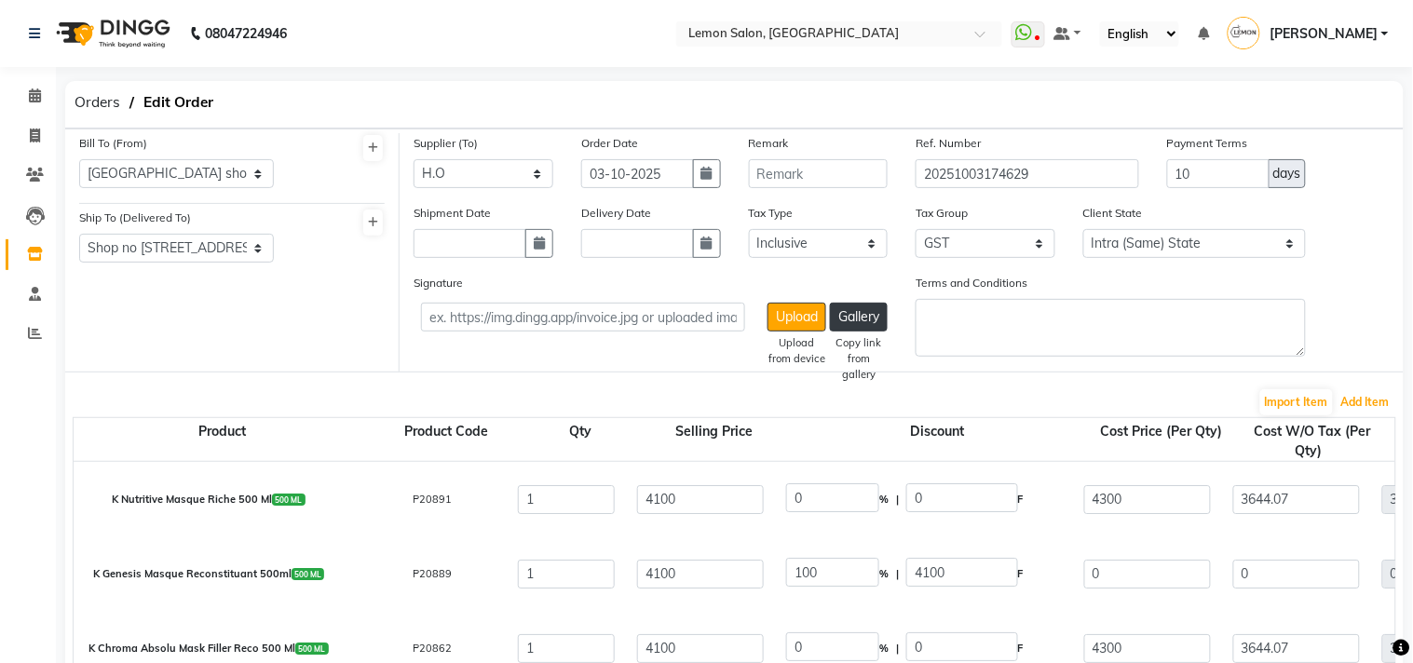
select select "740"
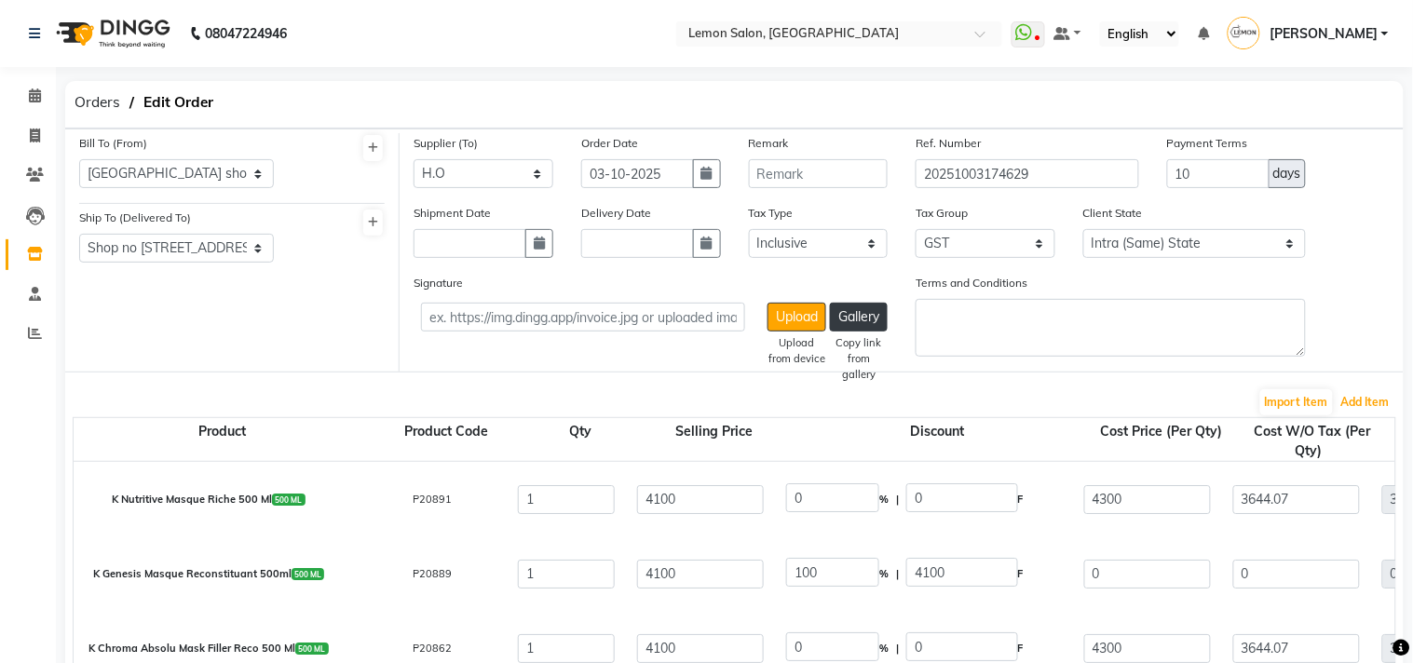
select select "740"
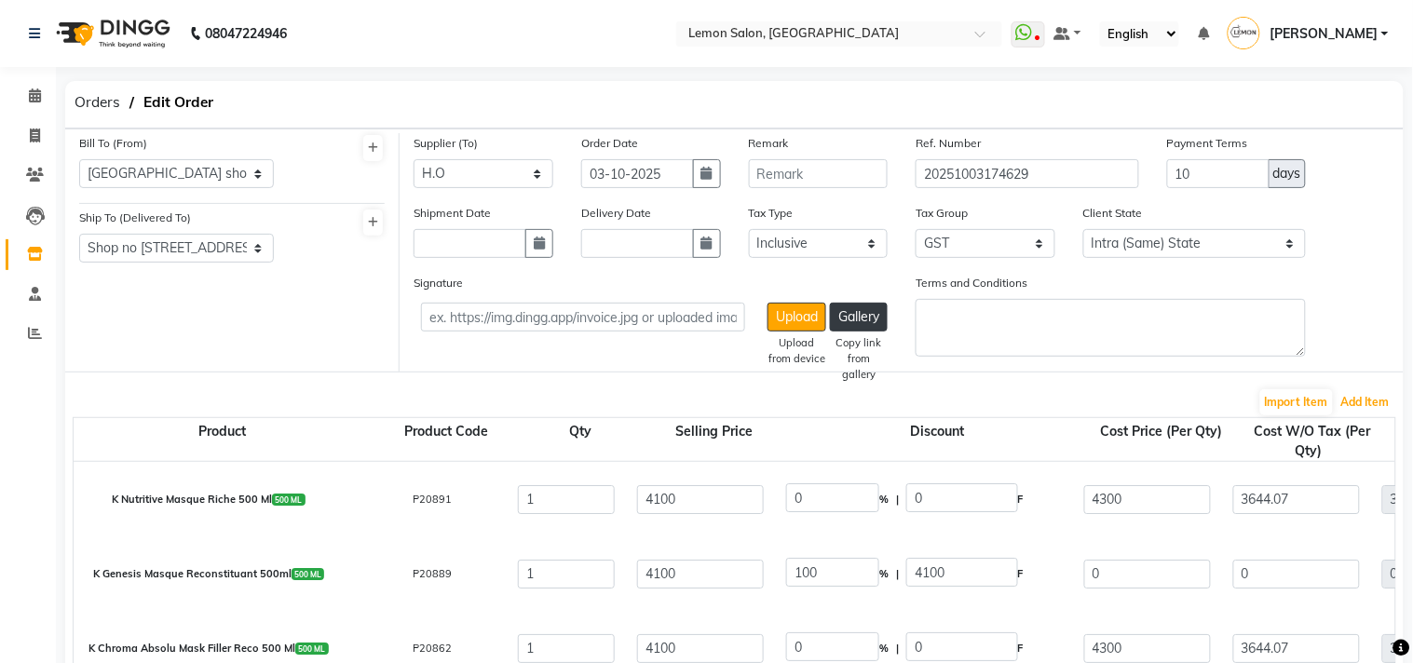
select select "740"
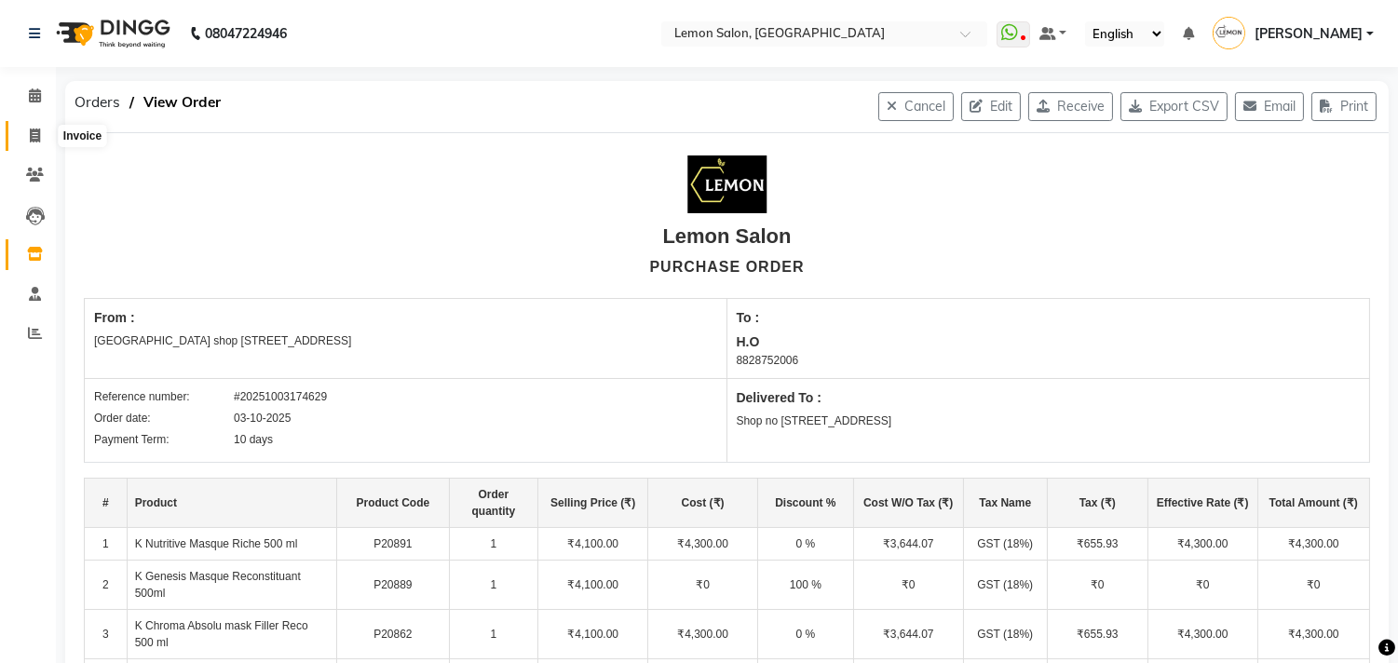
click at [26, 136] on span at bounding box center [35, 136] width 33 height 21
select select "569"
select select "service"
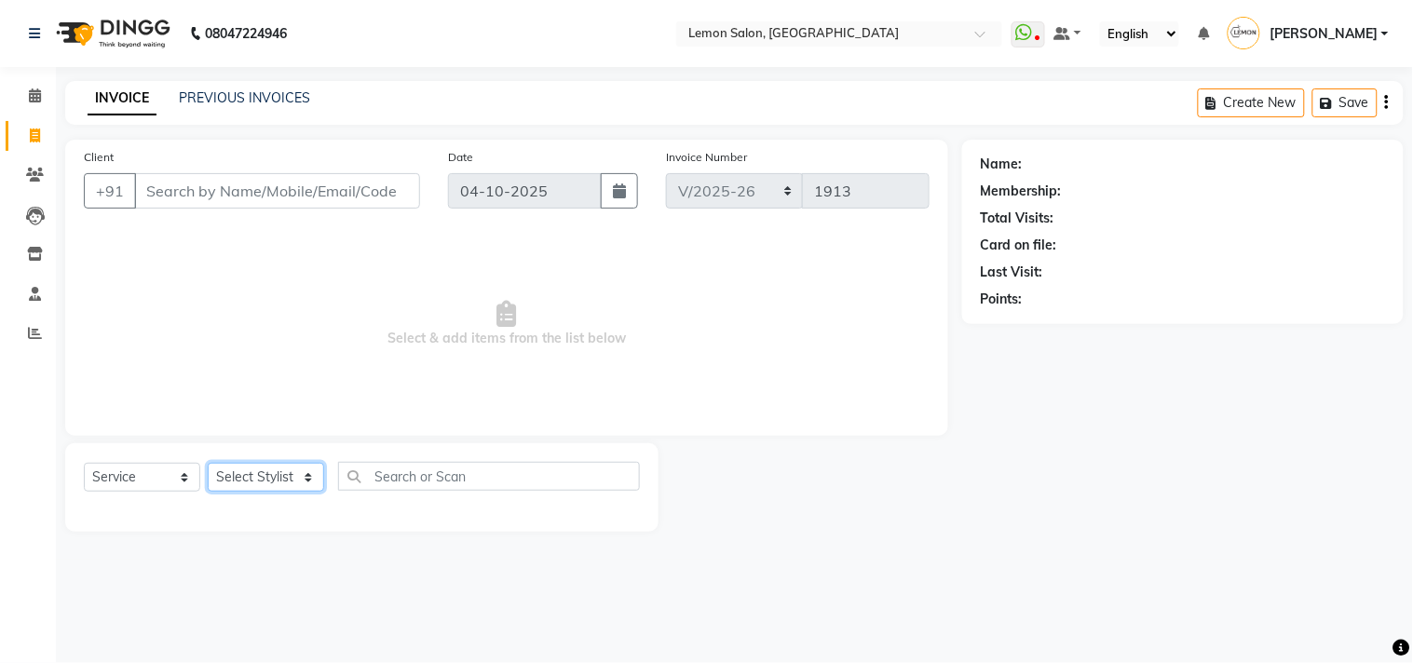
click at [227, 484] on select "Select Stylist" at bounding box center [266, 477] width 116 height 29
select select "92039"
click at [208, 464] on select "Select Stylist Arun Arndive Ashfak Danish Mansoori DC Faheem Malik Kajal Pawar …" at bounding box center [272, 477] width 129 height 29
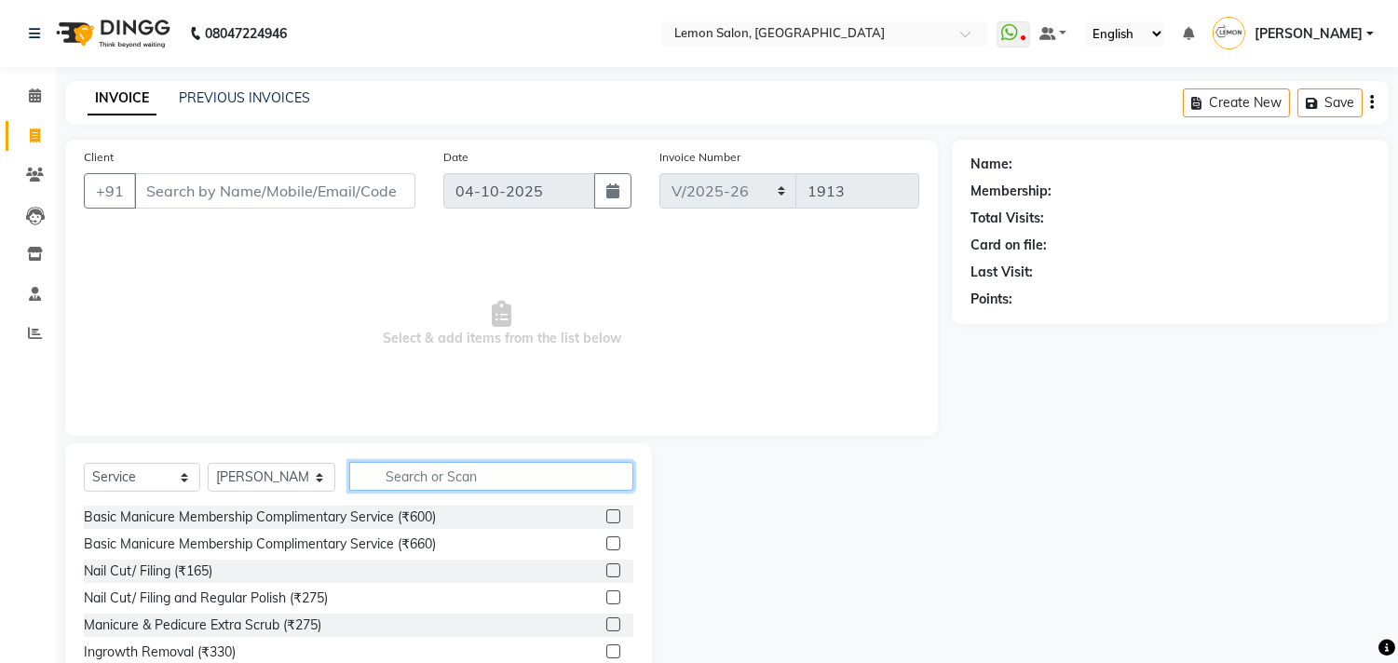
click at [410, 469] on input "text" at bounding box center [491, 476] width 284 height 29
click at [411, 479] on input "text" at bounding box center [491, 476] width 284 height 29
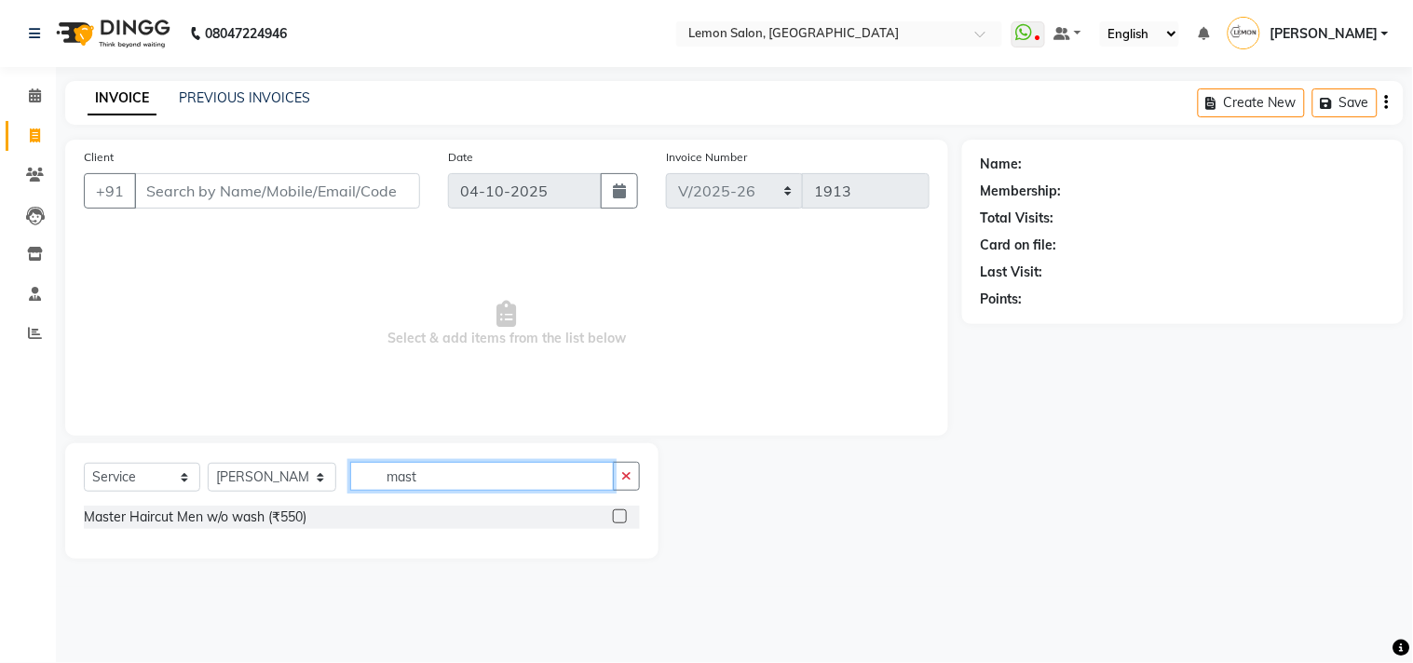
type input "mast"
click at [626, 519] on label at bounding box center [620, 516] width 14 height 14
click at [625, 519] on input "checkbox" at bounding box center [619, 517] width 12 height 12
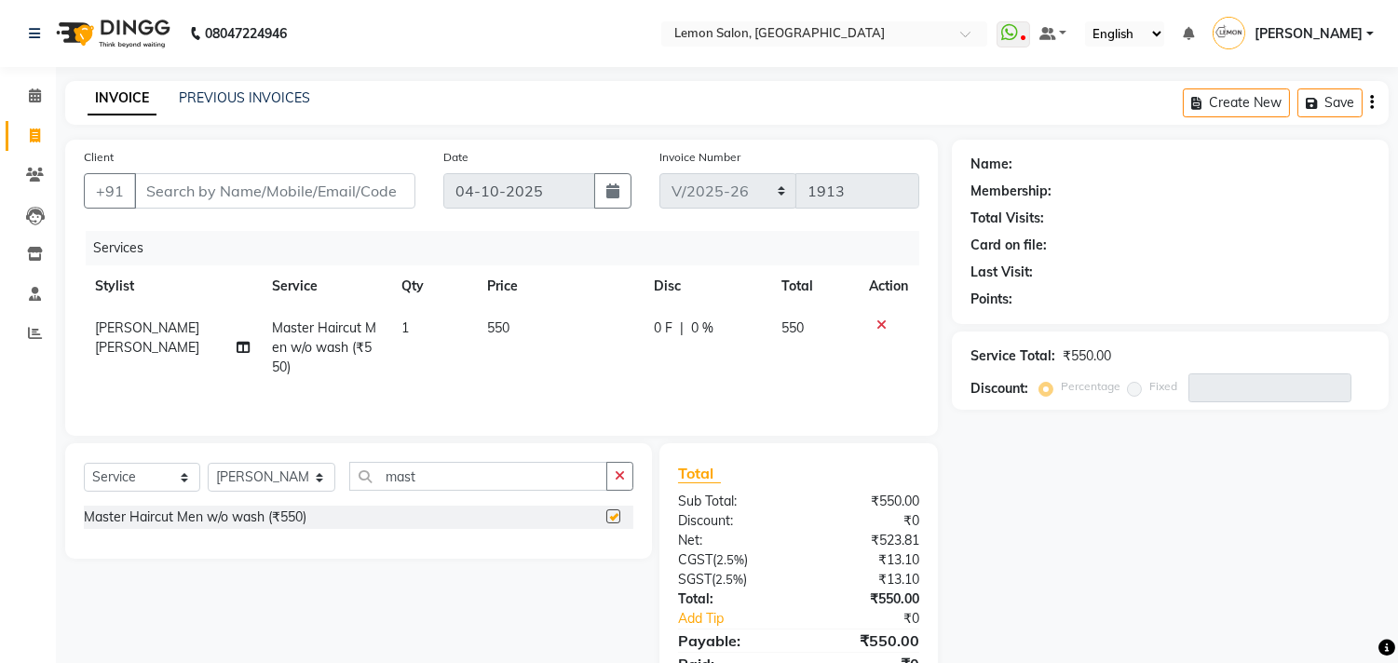
checkbox input "false"
click at [622, 478] on icon "button" at bounding box center [620, 475] width 10 height 13
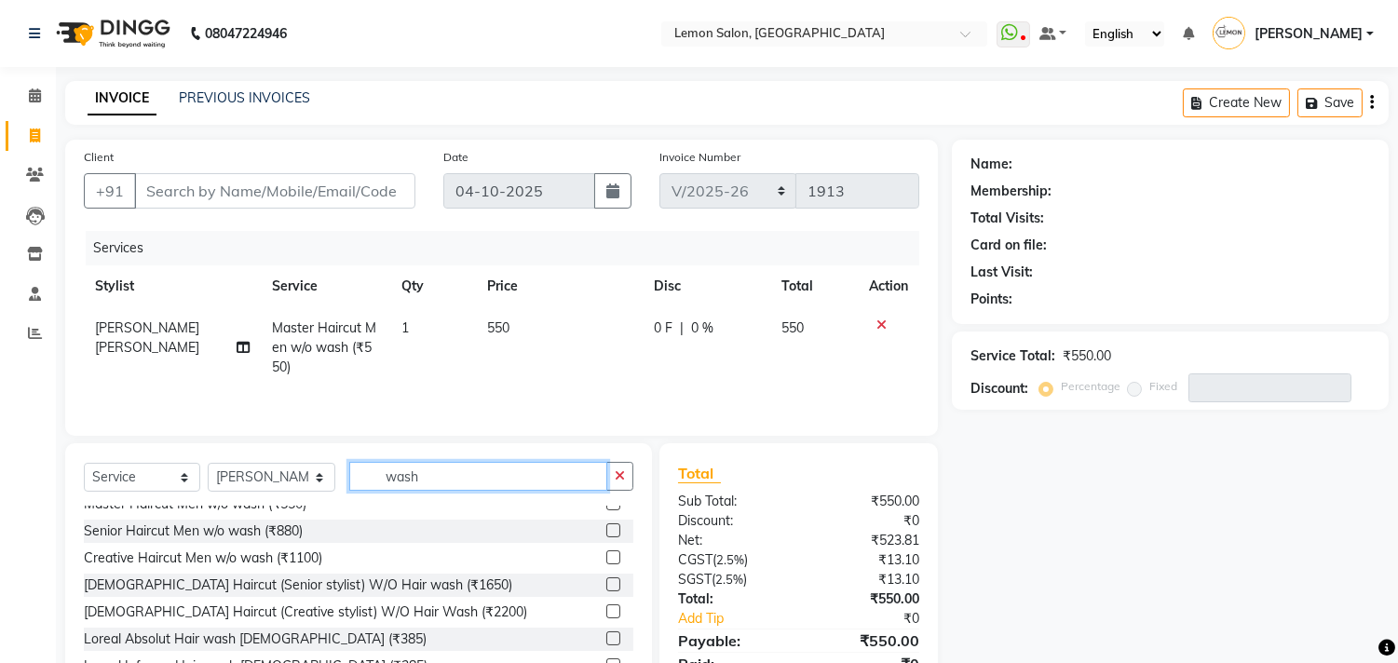
scroll to position [413, 0]
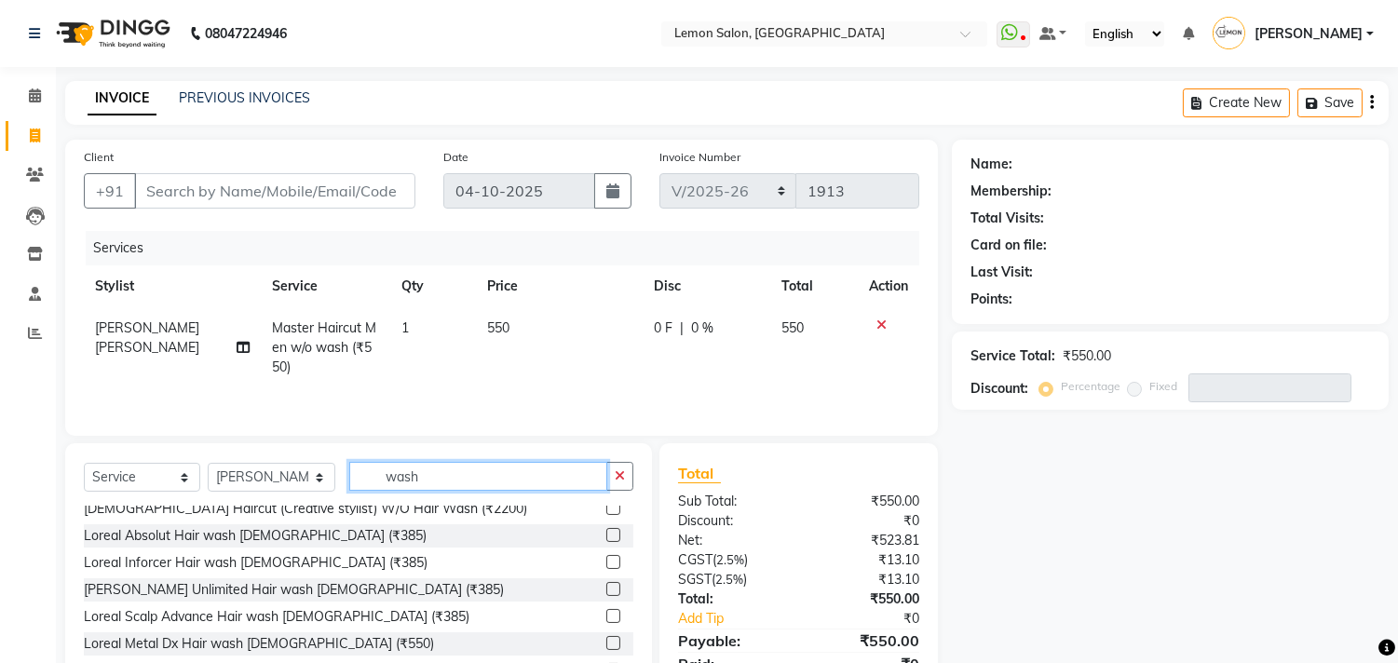
type input "wash"
click at [606, 533] on label at bounding box center [613, 535] width 14 height 14
click at [606, 533] on input "checkbox" at bounding box center [612, 536] width 12 height 12
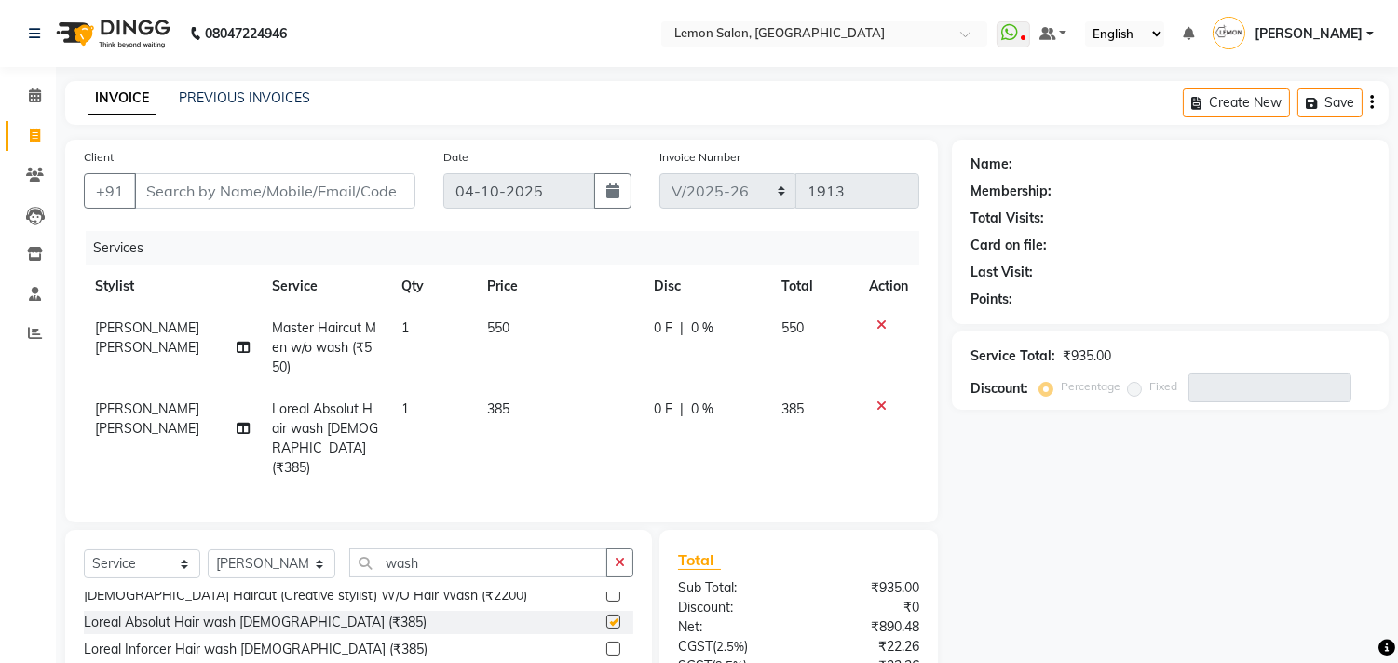
checkbox input "false"
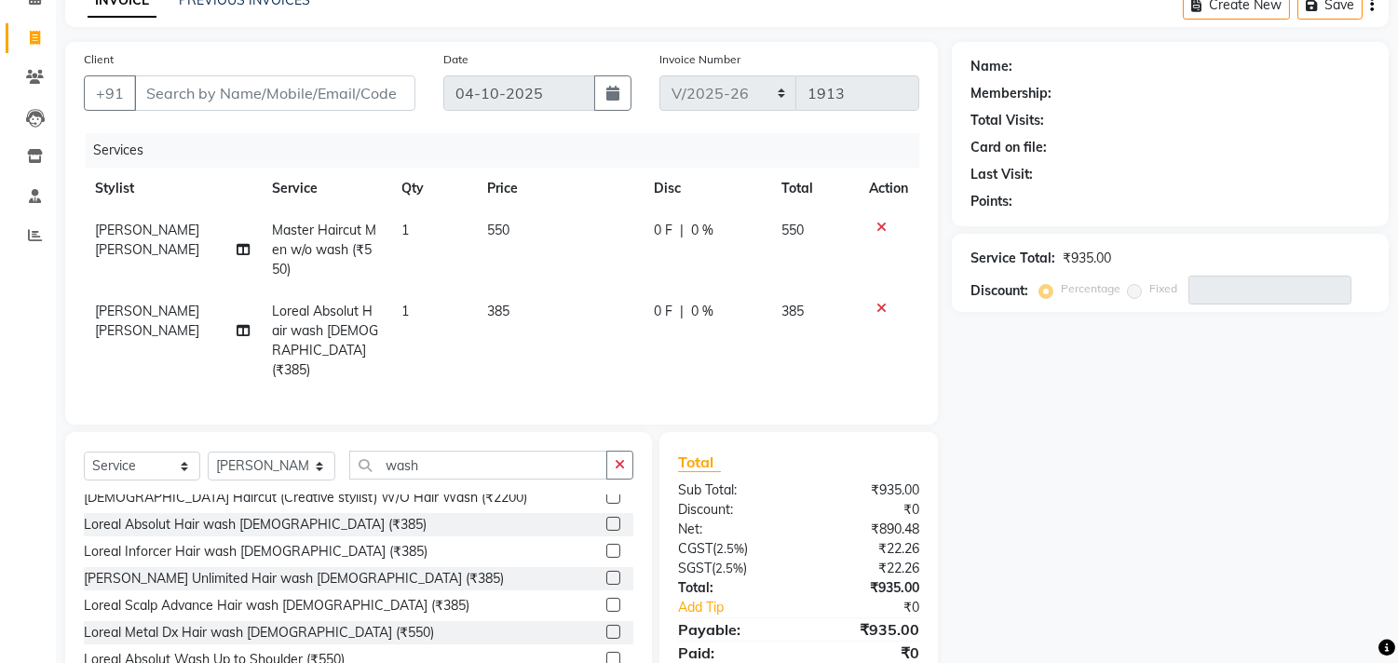
scroll to position [165, 0]
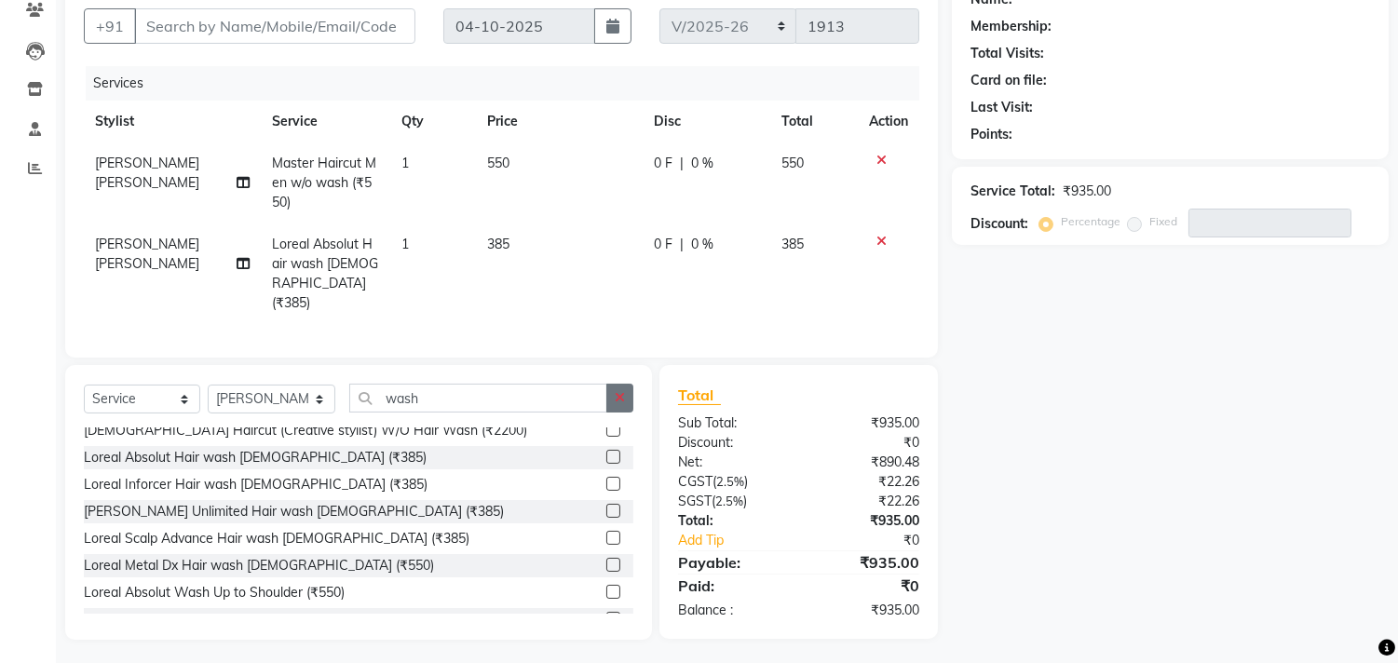
click at [616, 396] on icon "button" at bounding box center [620, 397] width 10 height 13
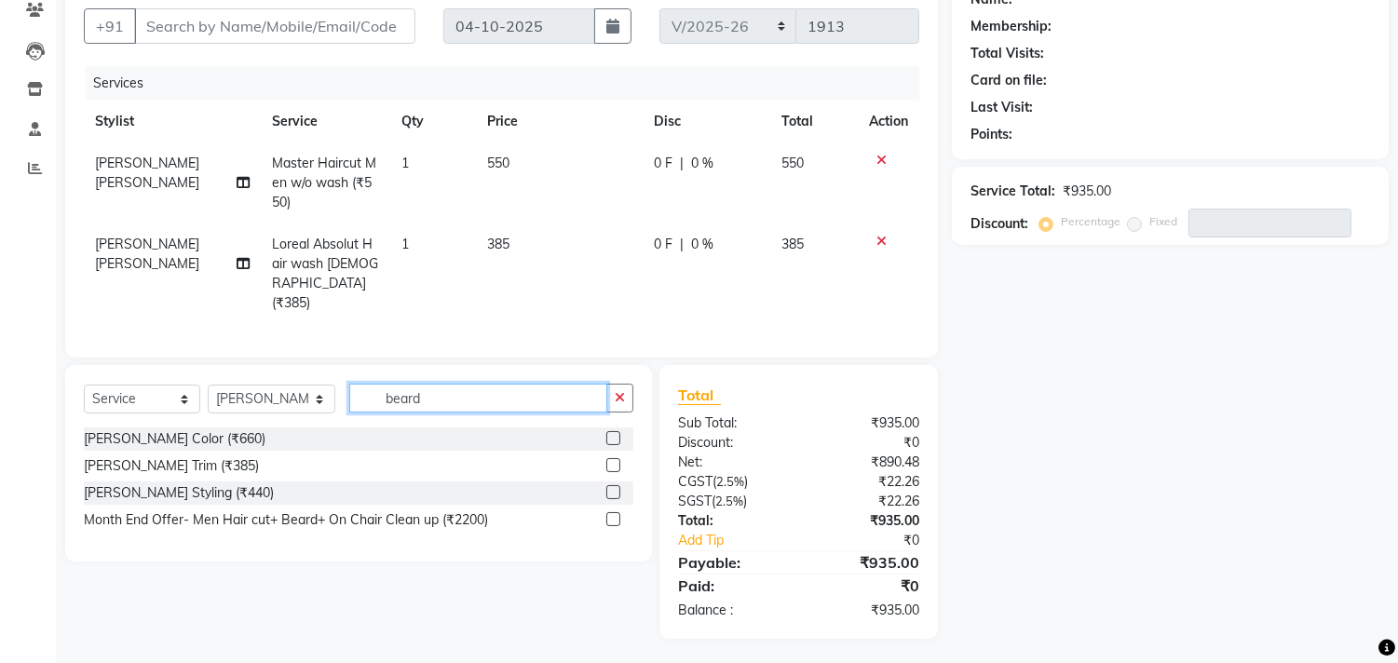
scroll to position [164, 0]
type input "beard"
click at [613, 494] on label at bounding box center [613, 493] width 14 height 14
click at [613, 494] on input "checkbox" at bounding box center [612, 494] width 12 height 12
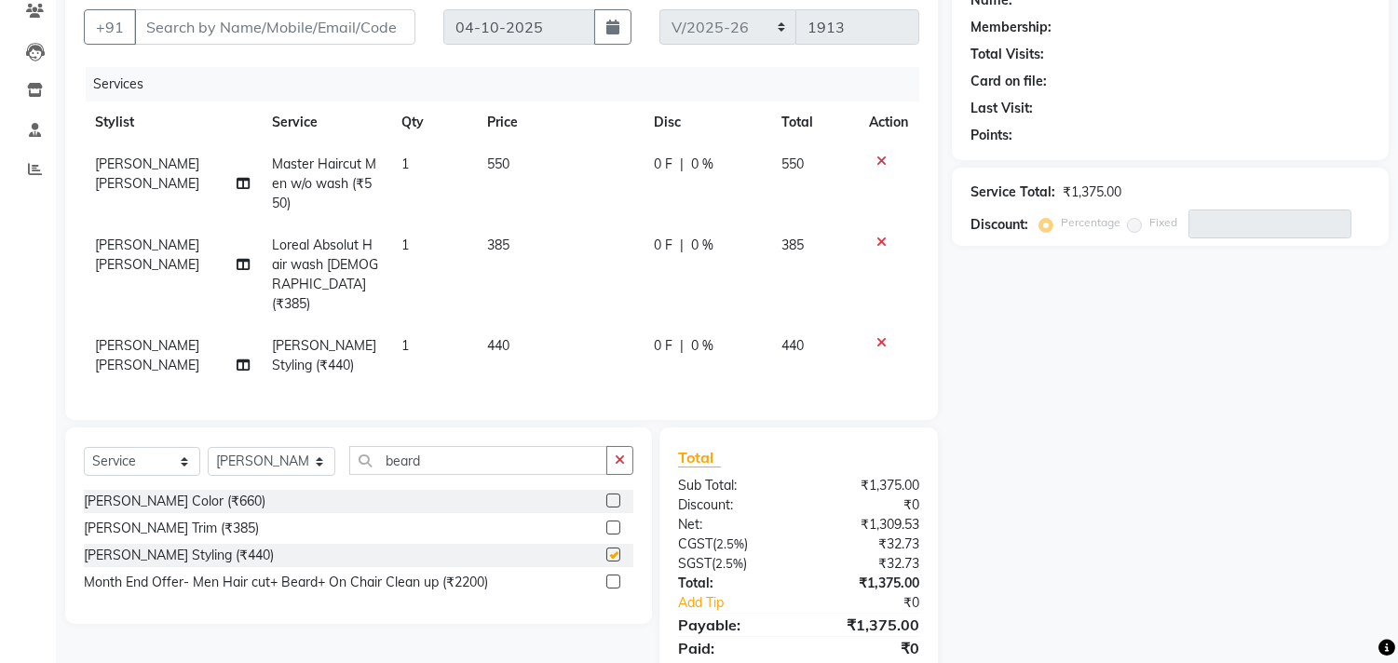
checkbox input "false"
click at [124, 338] on td "[PERSON_NAME] [PERSON_NAME]" at bounding box center [173, 355] width 178 height 61
select select "92039"
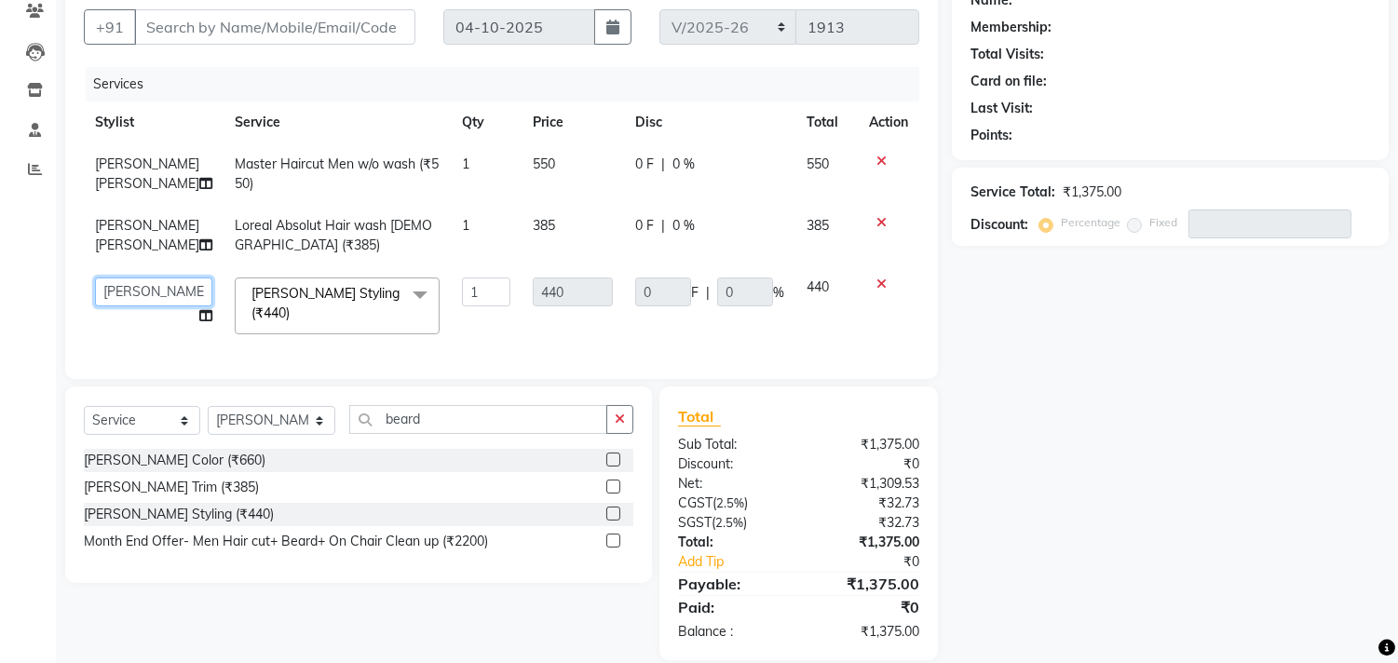
click at [124, 301] on select "Arun Arndive Ashfak Danish Mansoori DC Faheem Malik Kajal Pawar Payal Maurya Re…" at bounding box center [153, 292] width 117 height 29
select select "76754"
click at [117, 233] on span "[PERSON_NAME] [PERSON_NAME]" at bounding box center [147, 235] width 104 height 36
select select "92039"
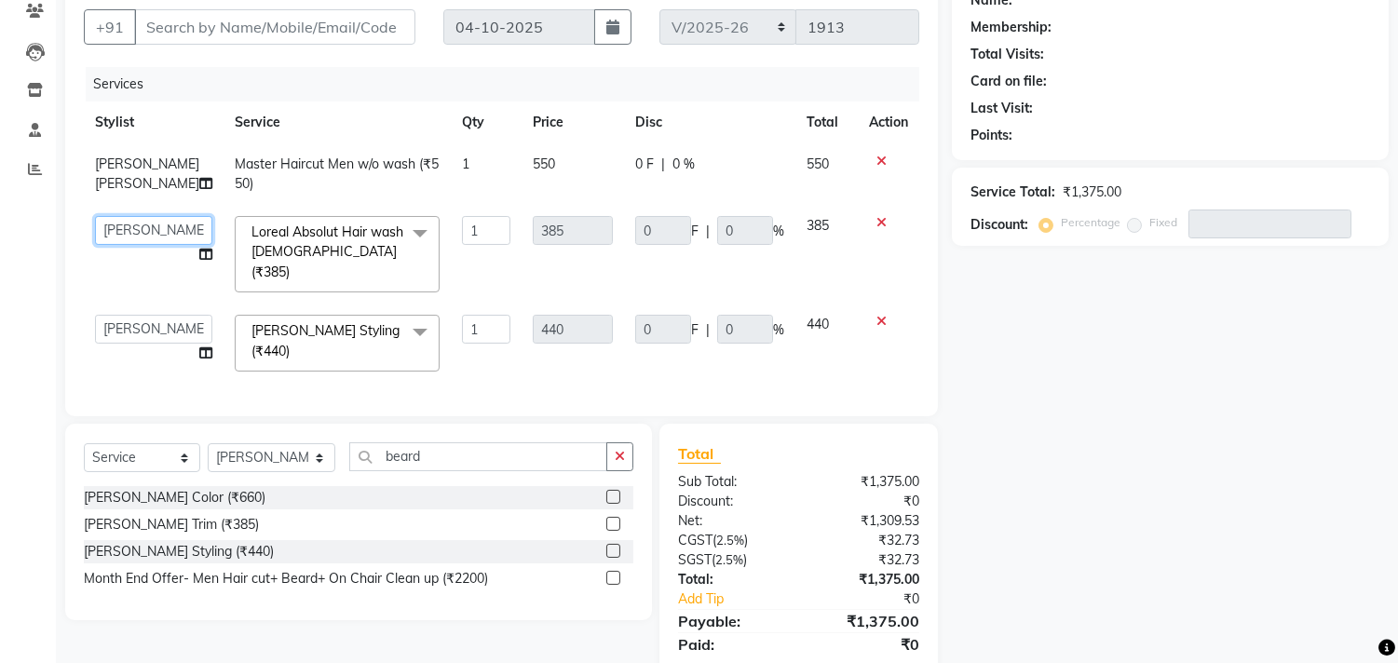
click at [117, 233] on select "Arun Arndive Ashfak Danish Mansoori DC Faheem Malik Kajal Pawar Payal Maurya Re…" at bounding box center [153, 230] width 117 height 29
select select "76754"
click at [187, 39] on input "Client" at bounding box center [274, 26] width 281 height 35
type input "9"
type input "0"
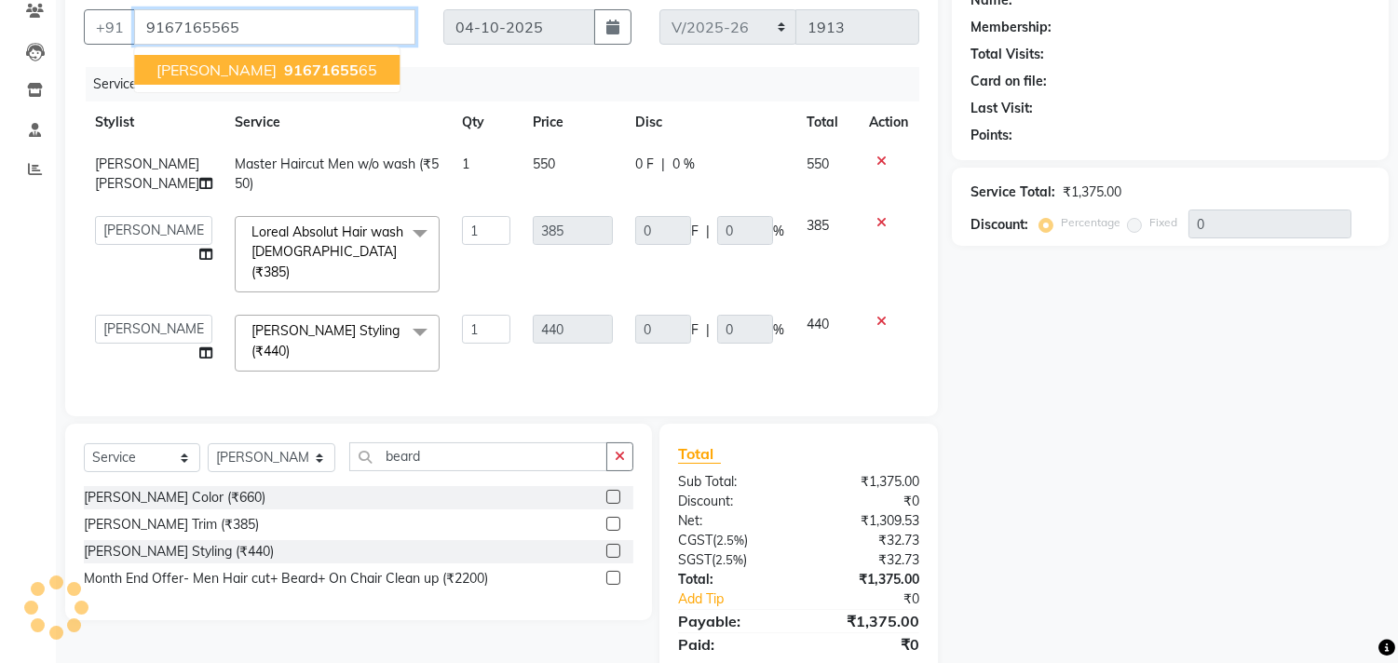
type input "9167165565"
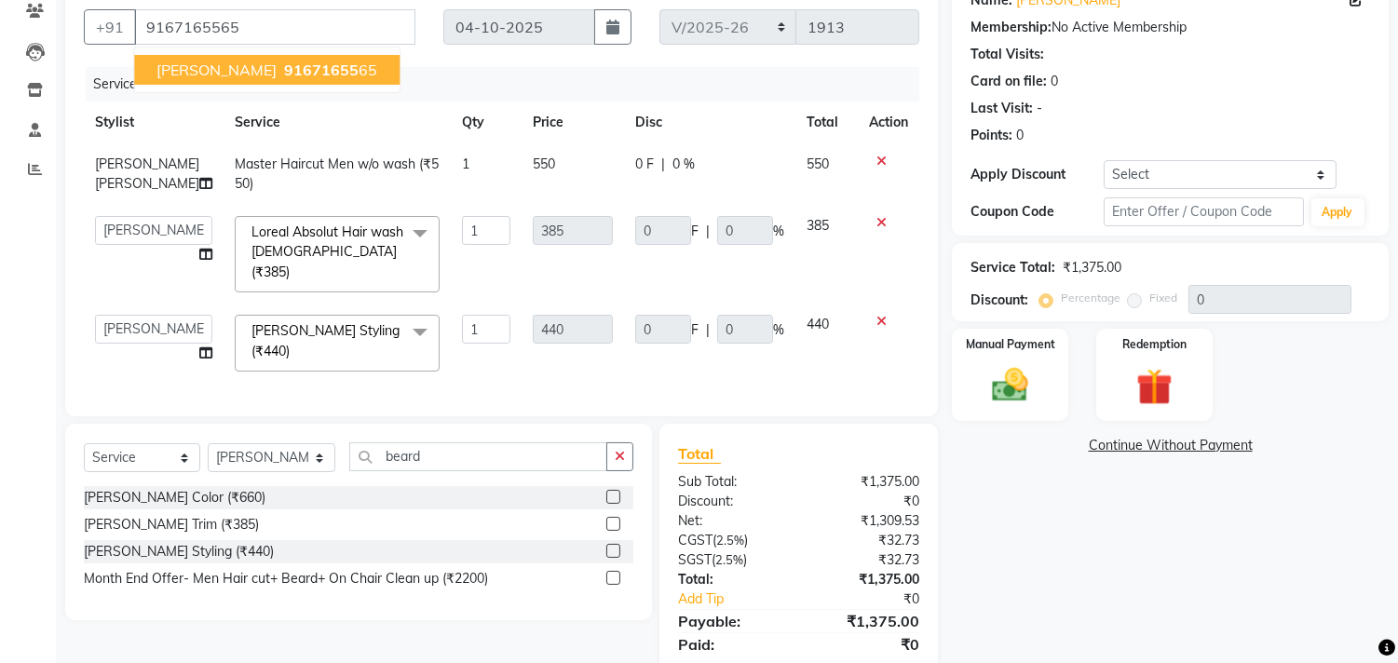
click at [187, 61] on span "Anand Masrani" at bounding box center [216, 70] width 120 height 19
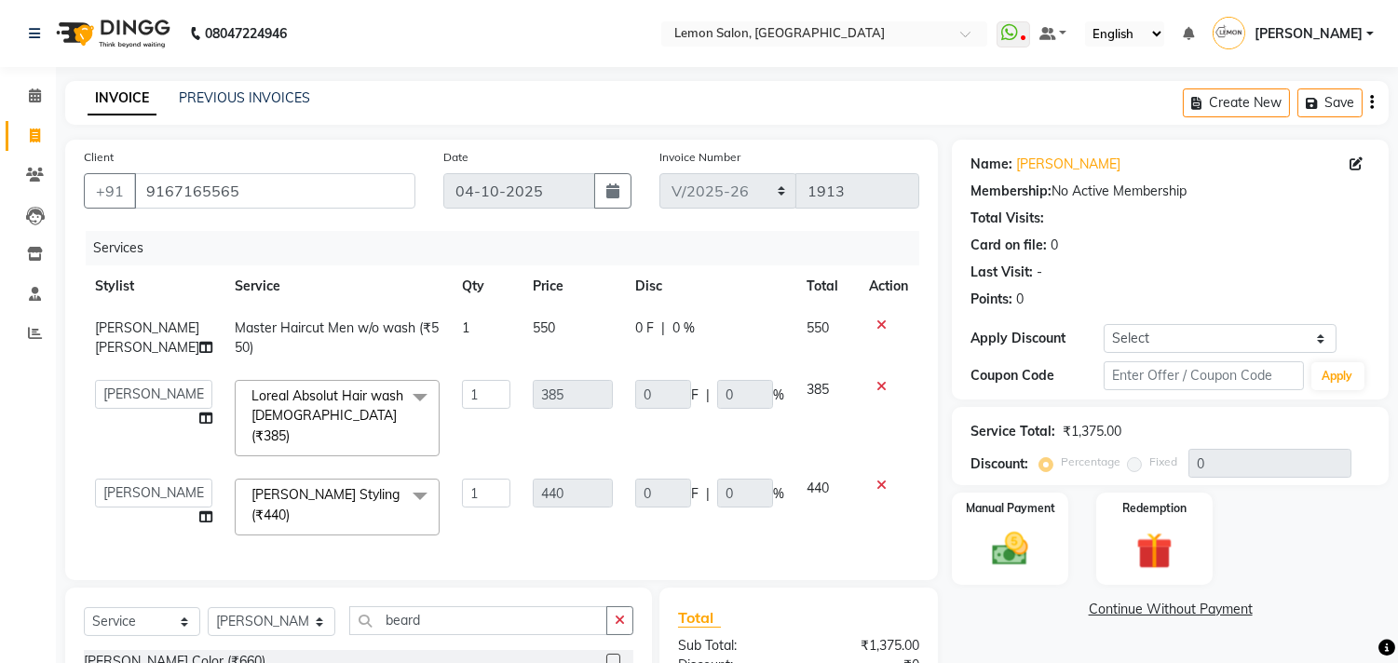
scroll to position [103, 0]
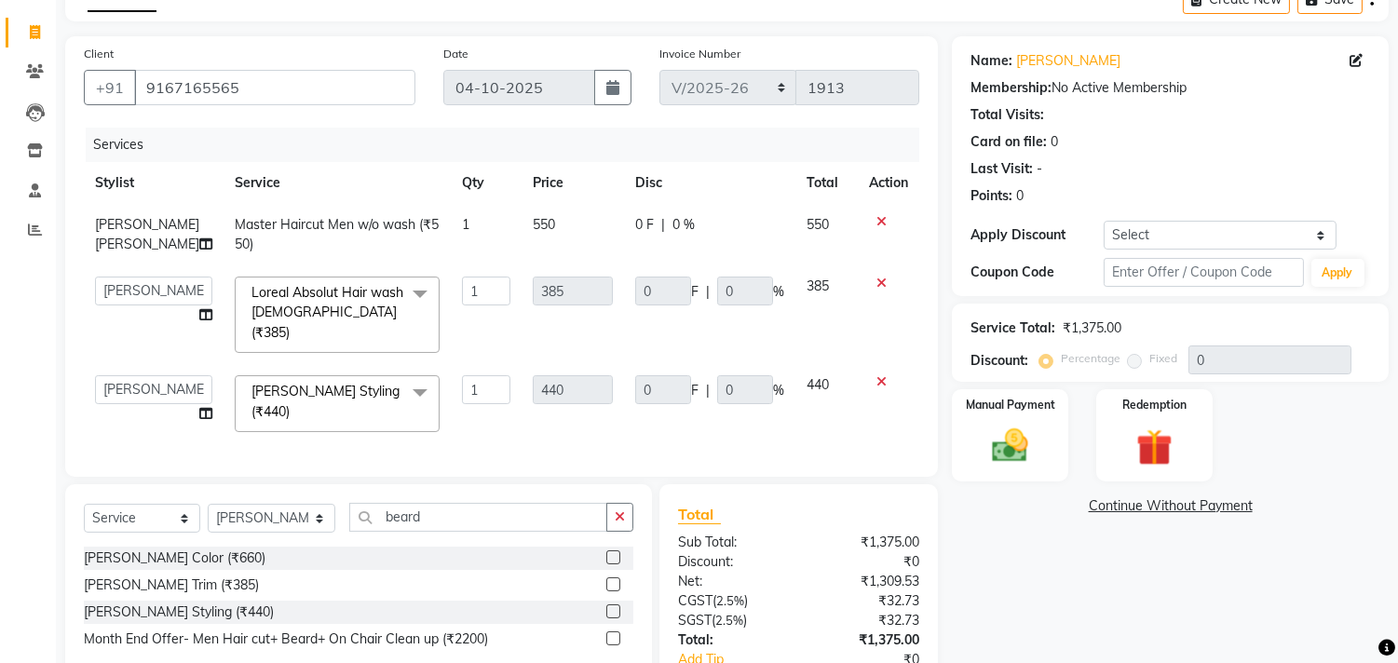
click at [876, 221] on icon at bounding box center [881, 221] width 10 height 13
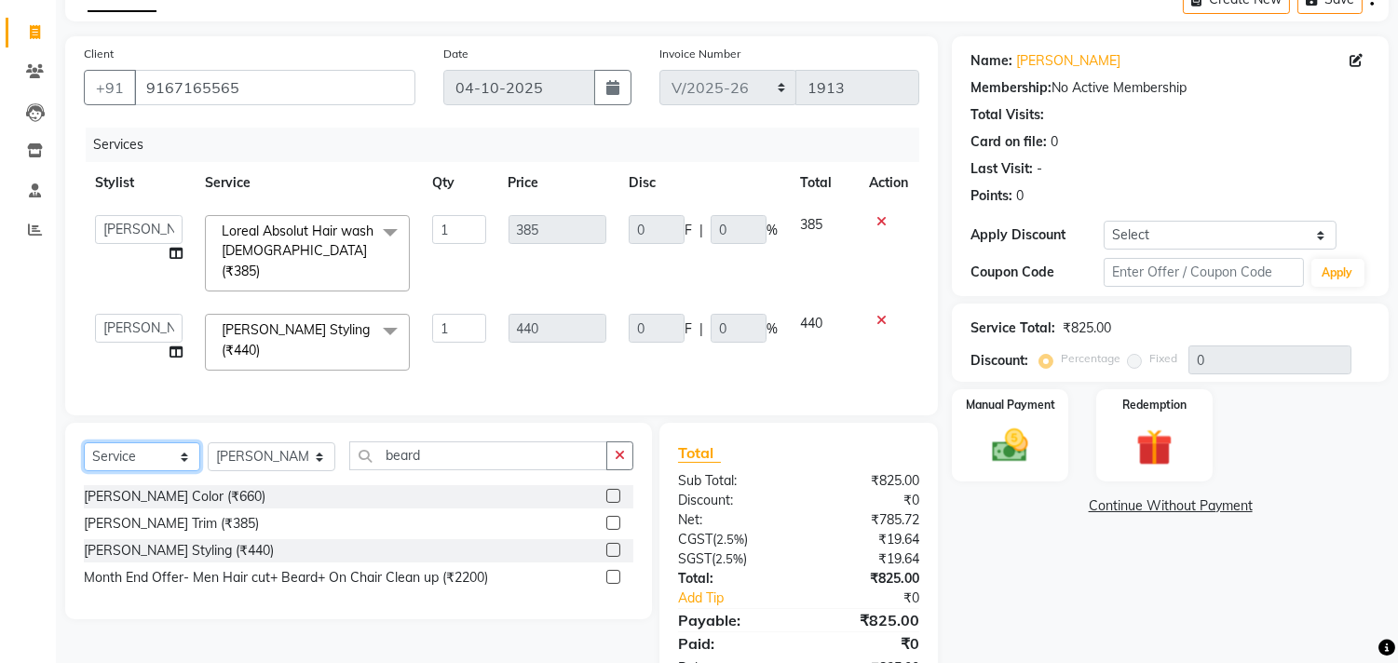
click at [161, 442] on select "Select Service Product Membership Package Voucher Prepaid Gift Card" at bounding box center [142, 456] width 116 height 29
select select "membership"
click at [84, 442] on select "Select Service Product Membership Package Voucher Prepaid Gift Card" at bounding box center [142, 456] width 116 height 29
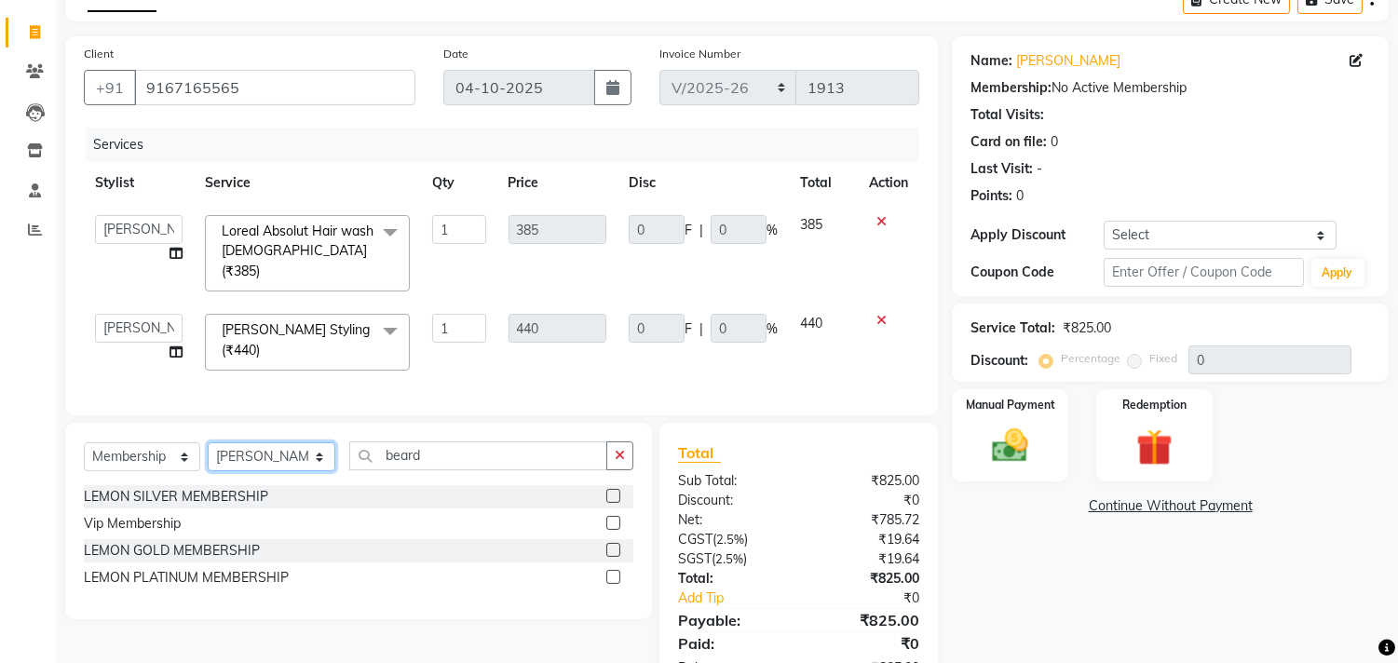
drag, startPoint x: 236, startPoint y: 445, endPoint x: 237, endPoint y: 435, distance: 10.3
click at [236, 445] on select "Select Stylist Arun Arndive Ashfak Danish Mansoori DC Faheem Malik Kajal Pawar …" at bounding box center [272, 456] width 128 height 29
select select "8819"
click at [208, 442] on select "Select Stylist Arun Arndive Ashfak Danish Mansoori DC Faheem Malik Kajal Pawar …" at bounding box center [272, 456] width 128 height 29
click at [616, 489] on label at bounding box center [613, 496] width 14 height 14
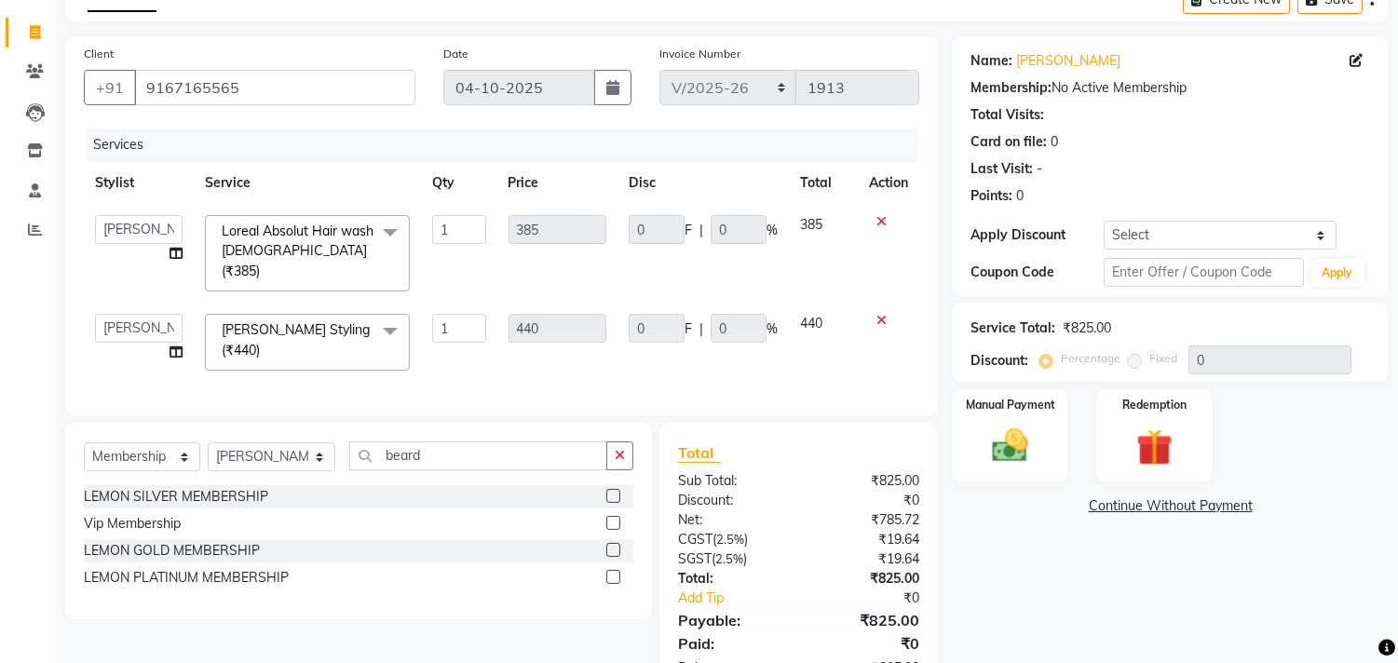
click at [616, 491] on input "checkbox" at bounding box center [612, 497] width 12 height 12
select select "select"
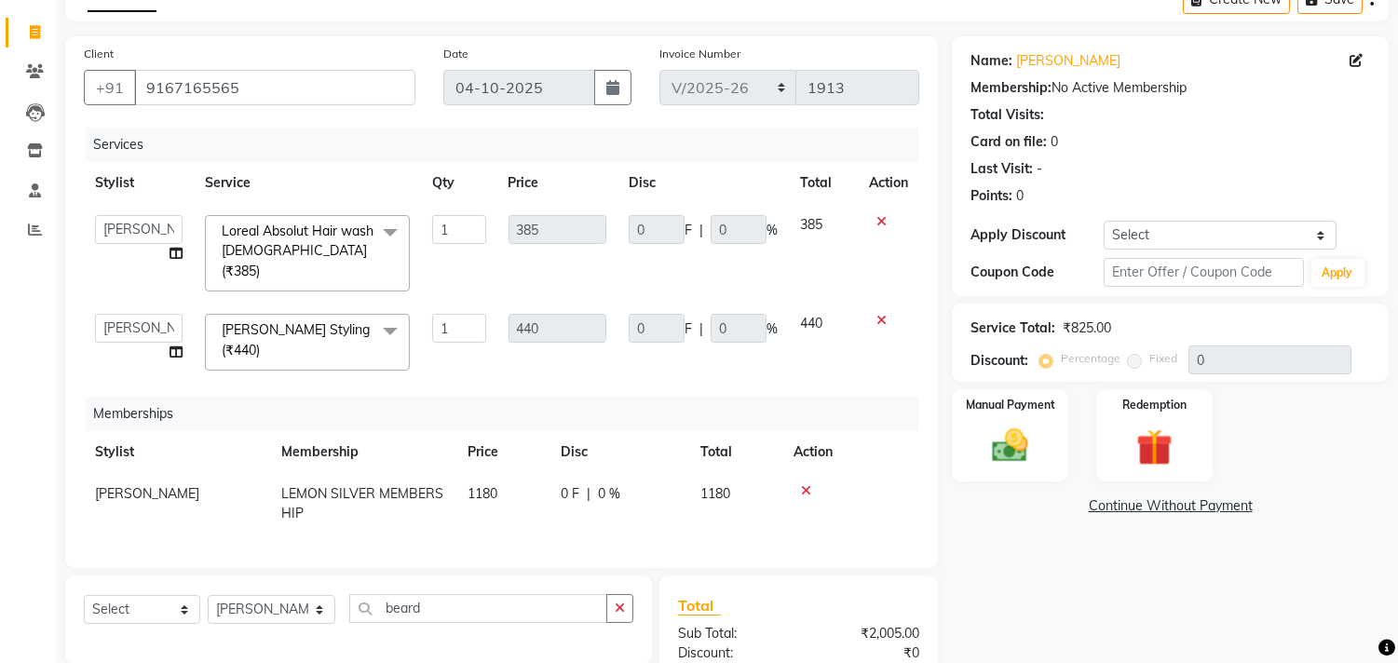
click at [1124, 284] on div "Coupon Code Apply" at bounding box center [1169, 273] width 399 height 32
click at [1124, 275] on input "text" at bounding box center [1202, 272] width 199 height 29
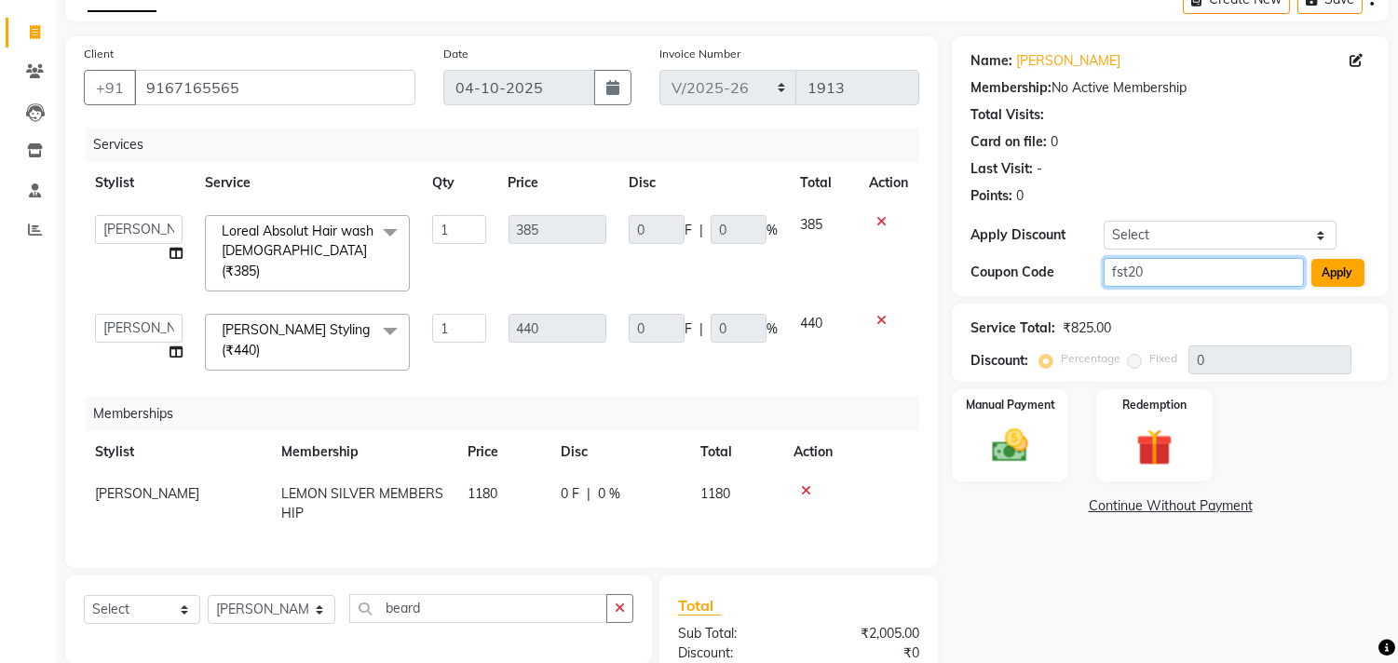
type input "fst20"
click at [1339, 267] on button "Apply" at bounding box center [1337, 273] width 53 height 28
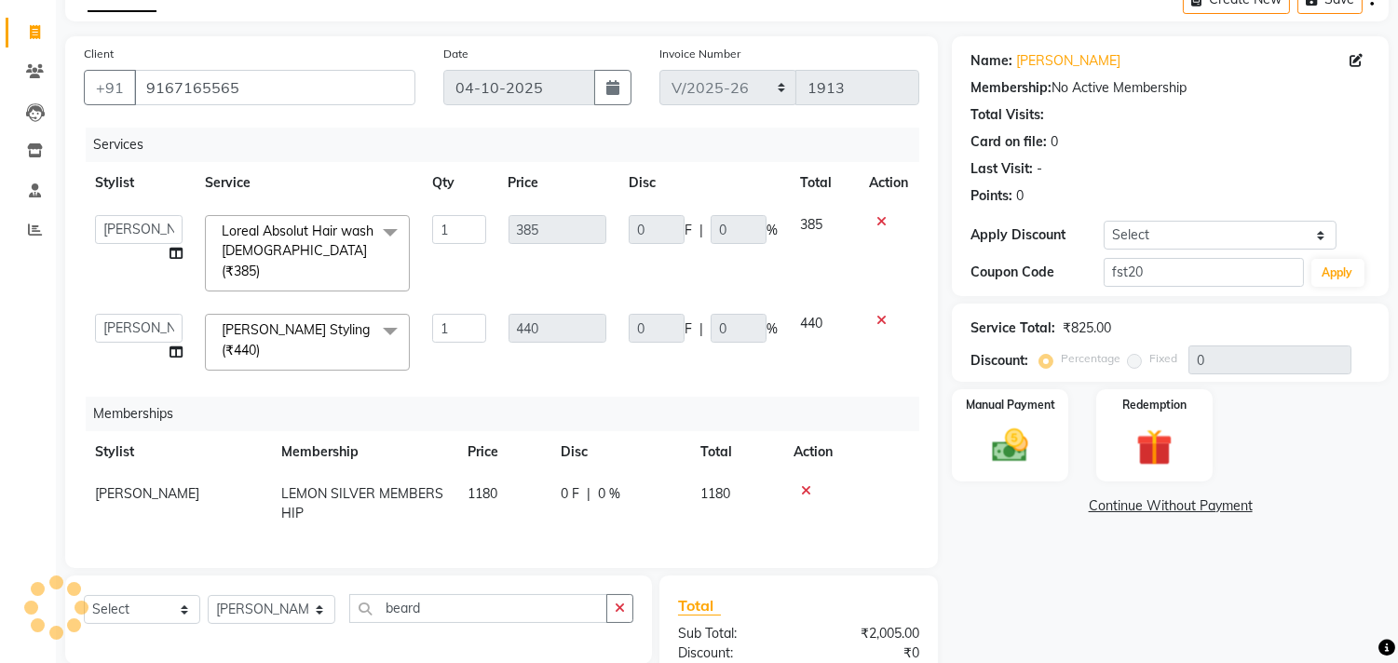
type input "20"
type input "88"
type input "20"
type input "77"
type input "20"
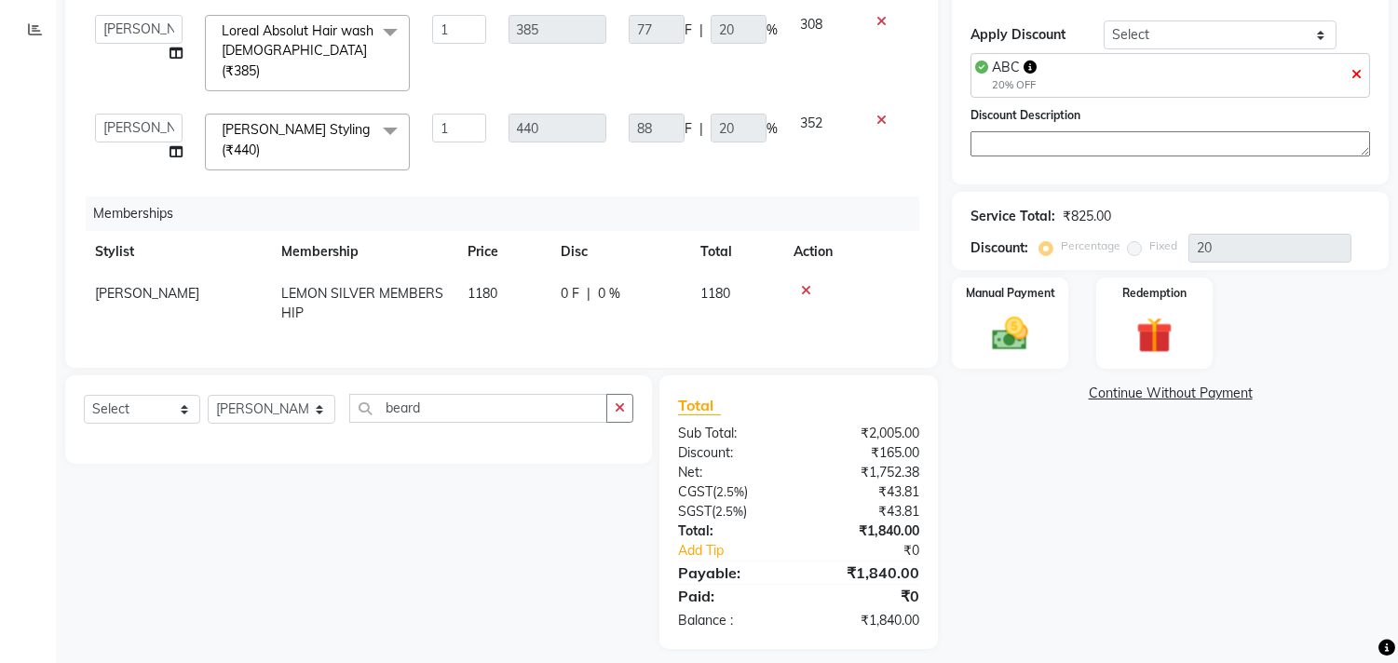
scroll to position [305, 0]
click at [124, 403] on select "Select Service Product Package Voucher Prepaid Gift Card" at bounding box center [142, 408] width 116 height 29
select select "service"
click at [84, 394] on select "Select Service Product Package Voucher Prepaid Gift Card" at bounding box center [142, 408] width 116 height 29
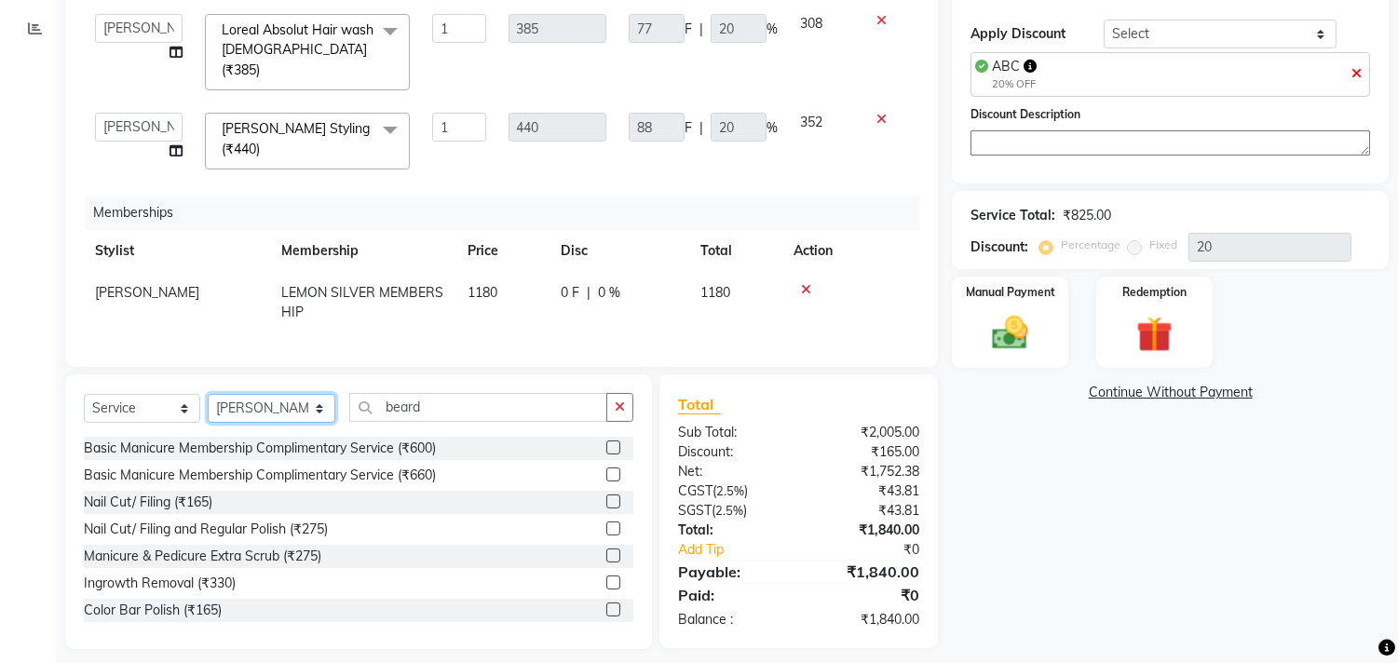
click at [266, 394] on select "Select Stylist Arun Arndive Ashfak Danish Mansoori DC Faheem Malik Kajal Pawar …" at bounding box center [272, 408] width 128 height 29
select select "92039"
click at [208, 394] on select "Select Stylist Arun Arndive Ashfak Danish Mansoori DC Faheem Malik Kajal Pawar …" at bounding box center [272, 408] width 128 height 29
click at [624, 400] on icon "button" at bounding box center [620, 406] width 10 height 13
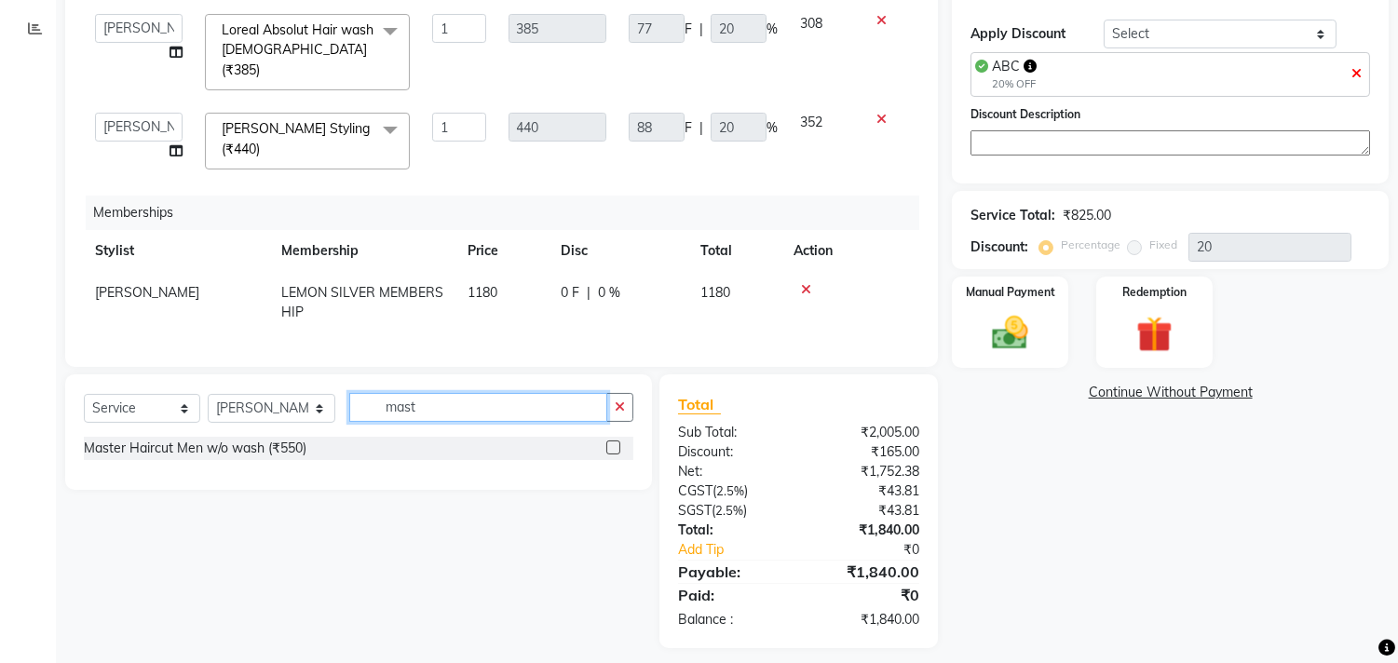
type input "mast"
click at [613, 440] on label at bounding box center [613, 447] width 14 height 14
click at [613, 442] on input "checkbox" at bounding box center [612, 448] width 12 height 12
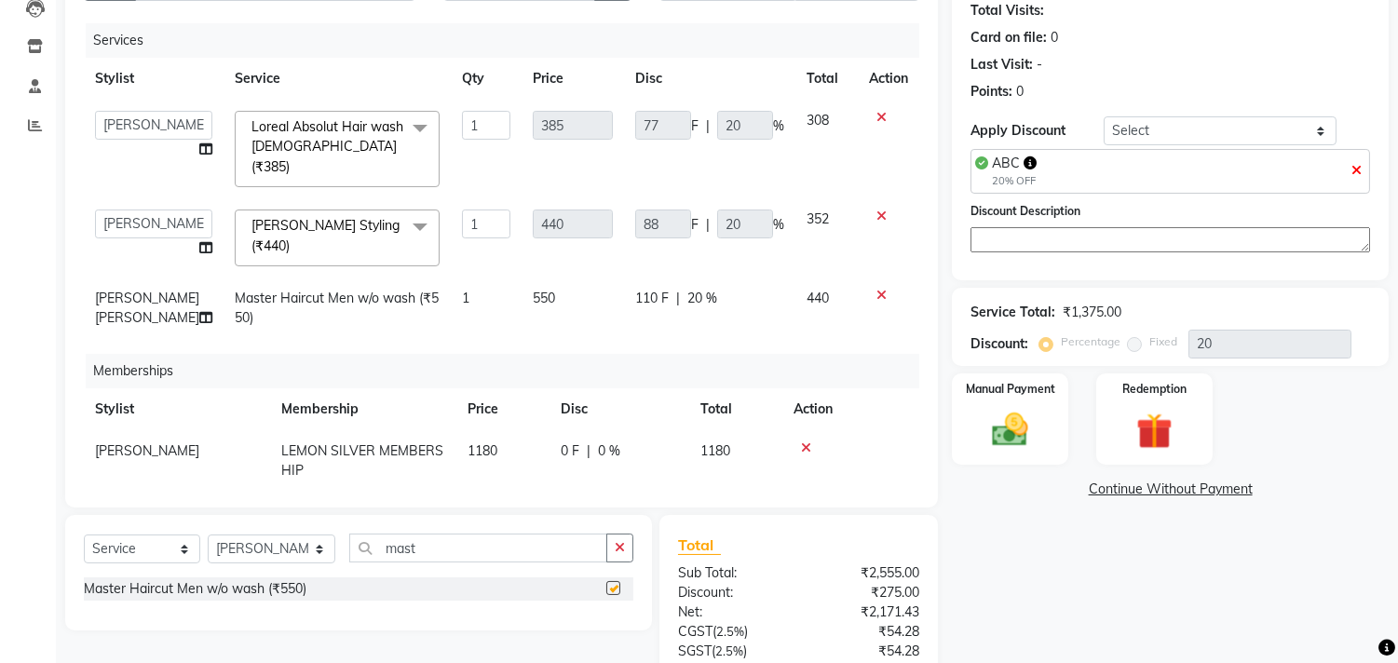
checkbox input "false"
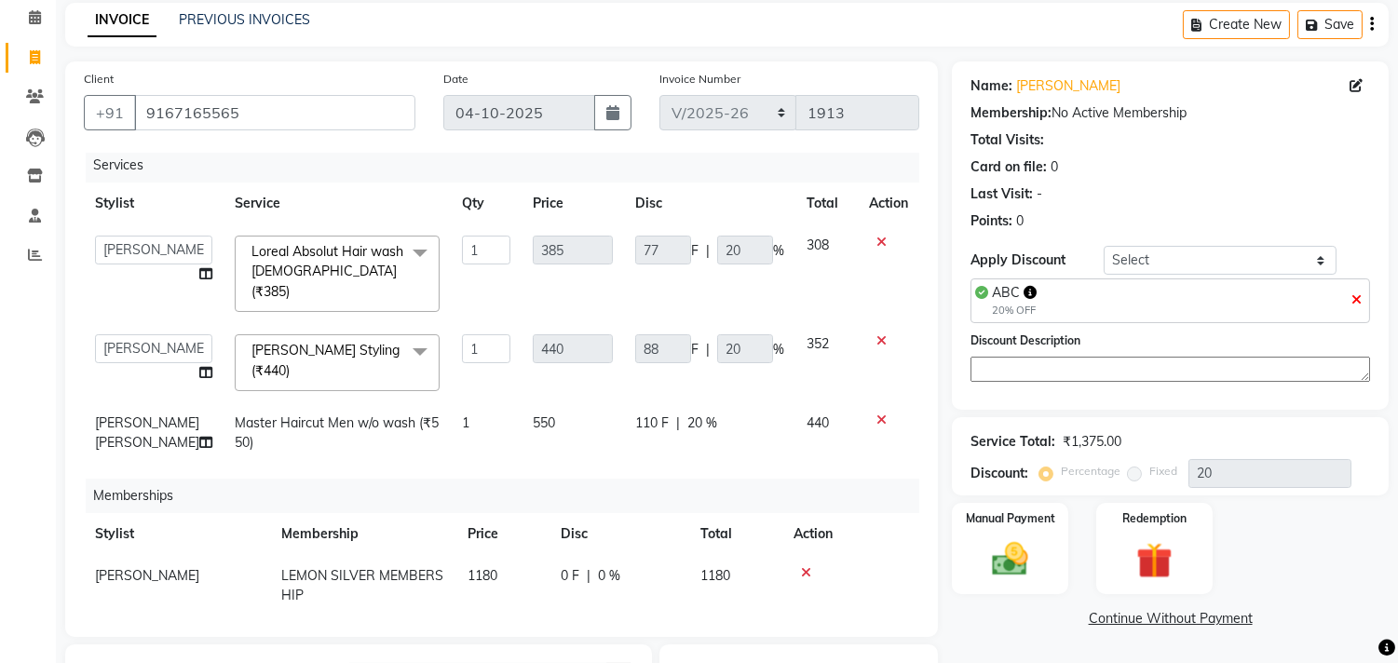
scroll to position [0, 0]
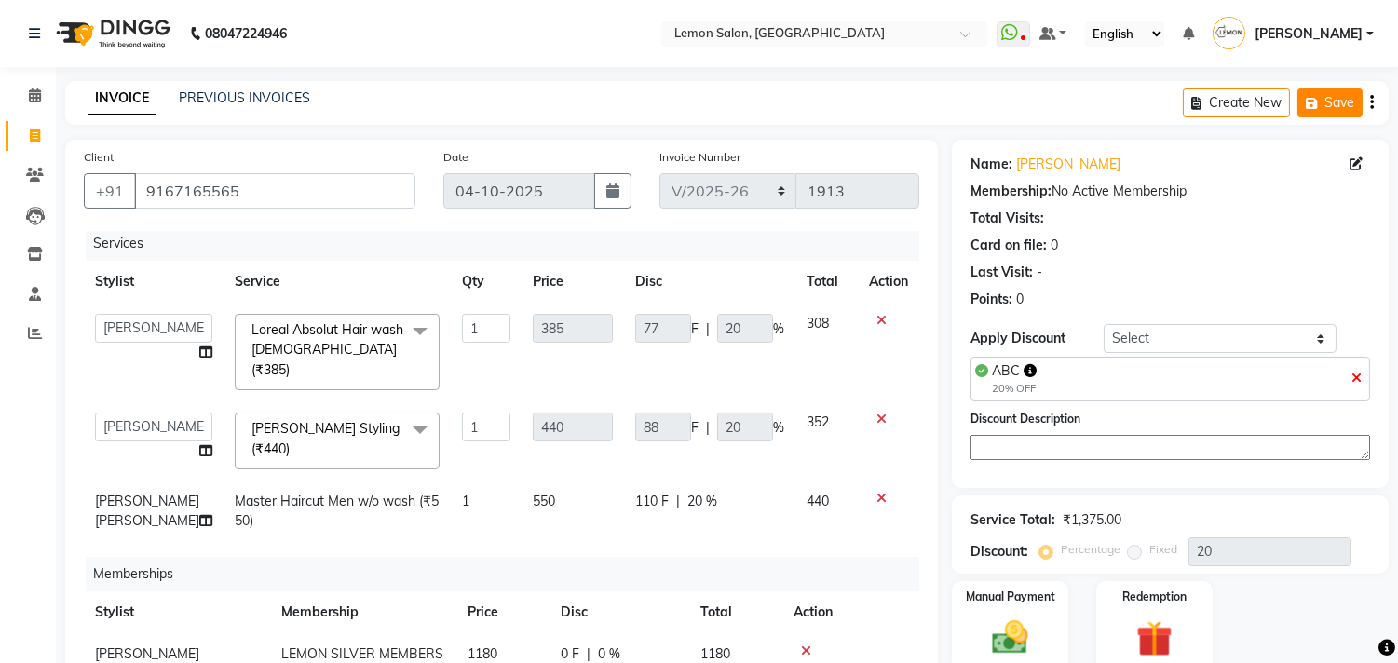
click at [1326, 101] on button "Save" at bounding box center [1329, 102] width 65 height 29
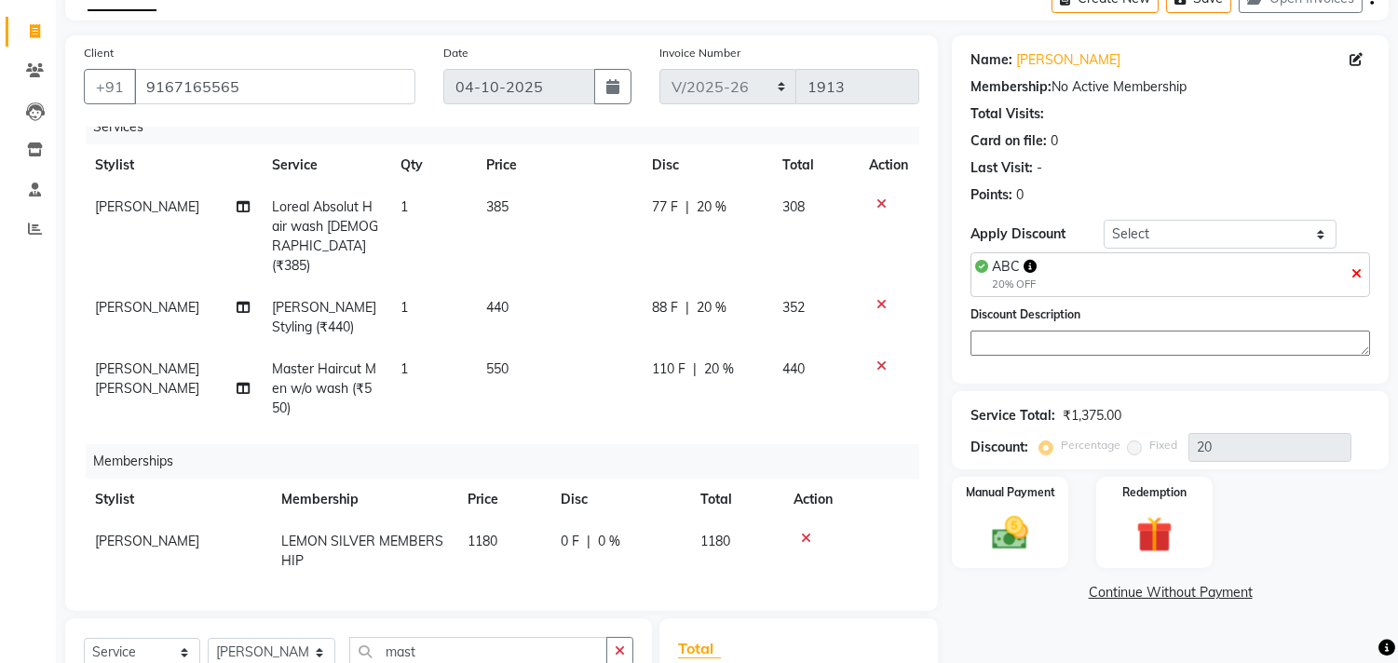
scroll to position [310, 0]
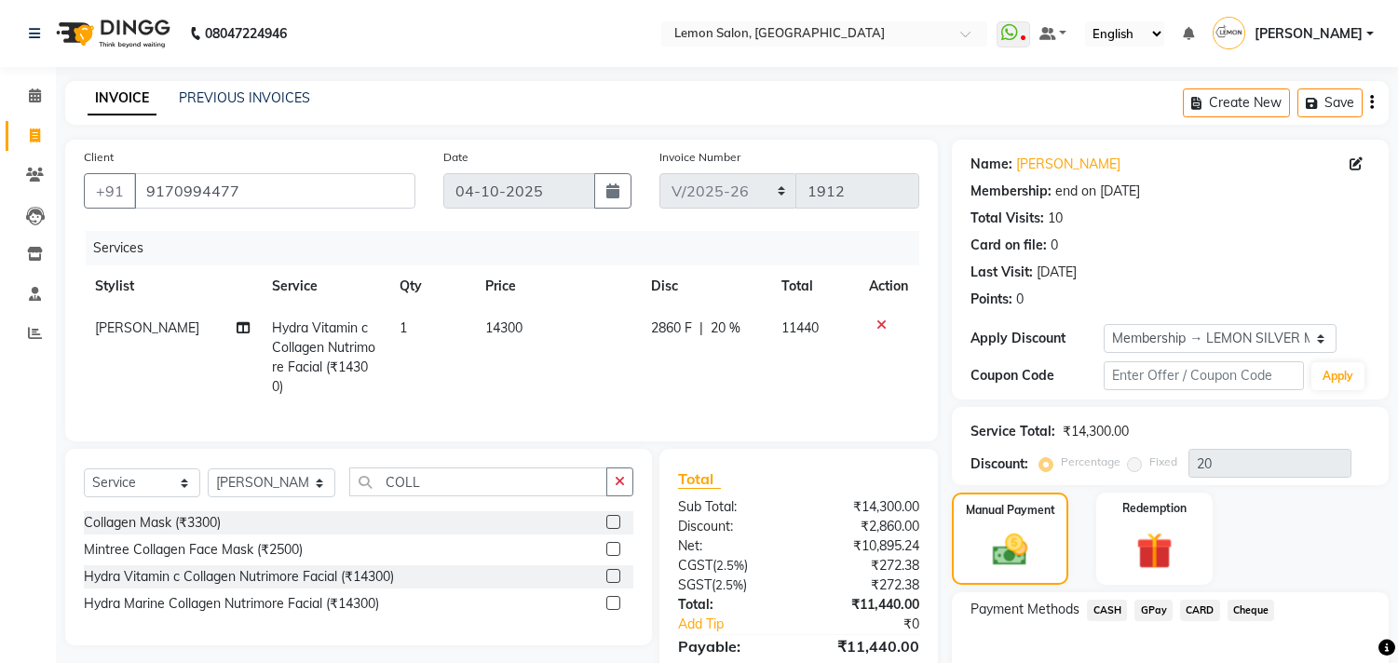
select select "569"
select select "service"
select select "7383"
select select "1: Object"
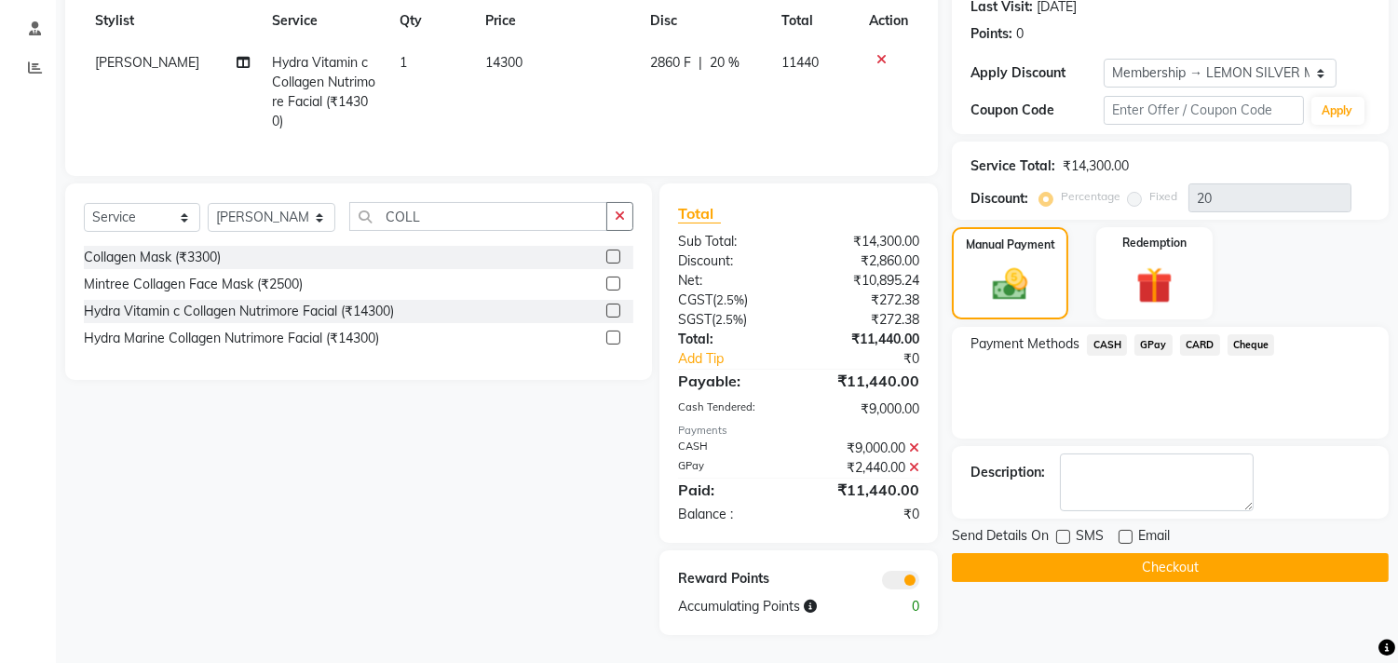
click at [1066, 553] on button "Checkout" at bounding box center [1170, 567] width 437 height 29
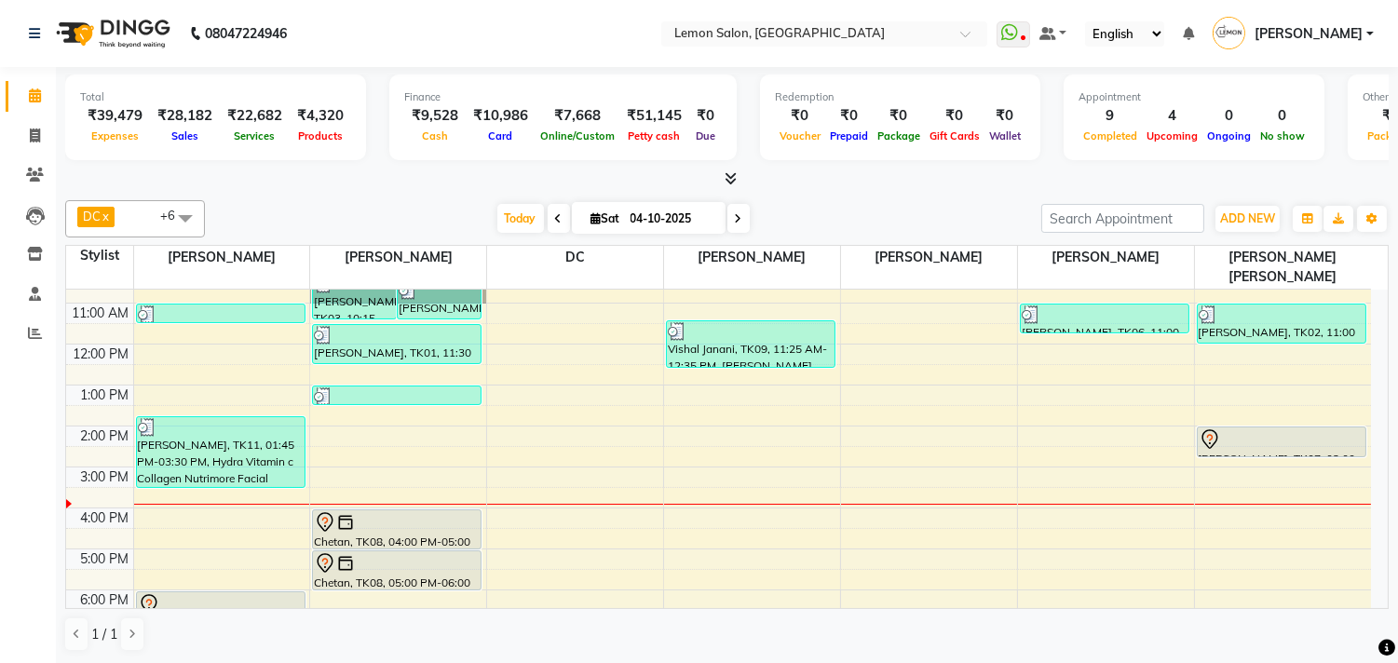
scroll to position [207, 0]
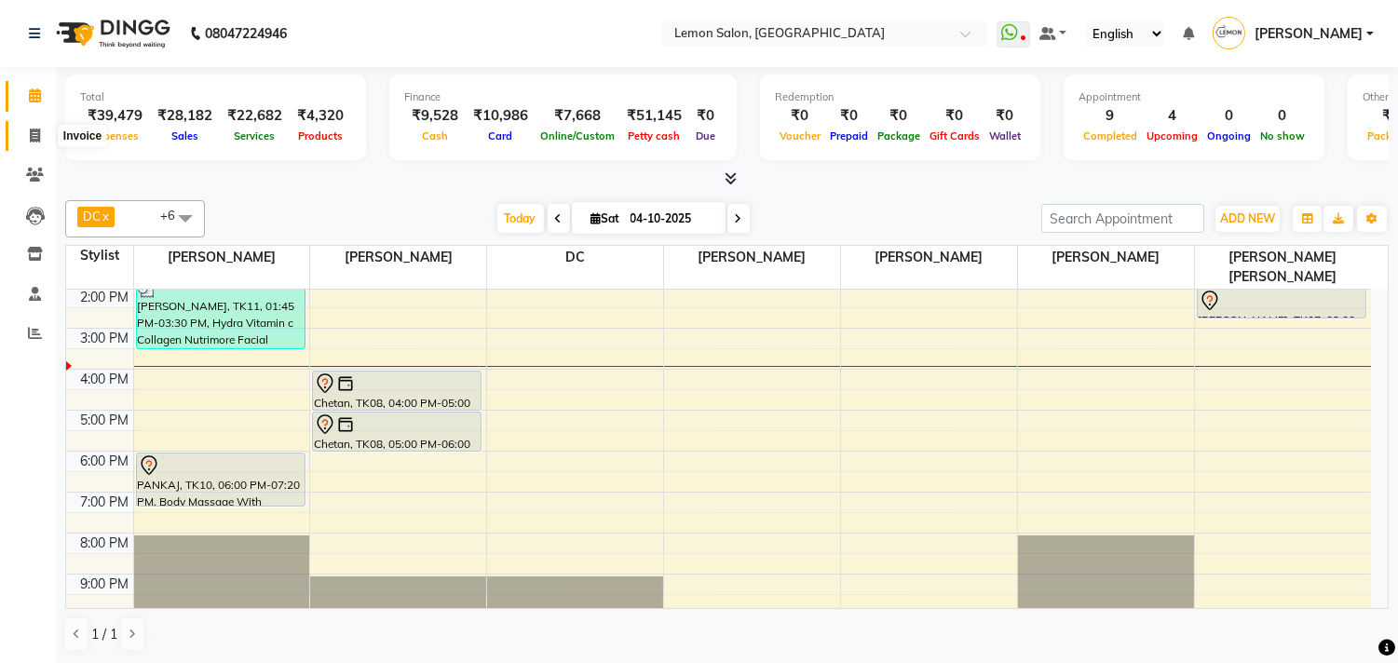
click at [30, 132] on icon at bounding box center [35, 136] width 10 height 14
select select "569"
select select "service"
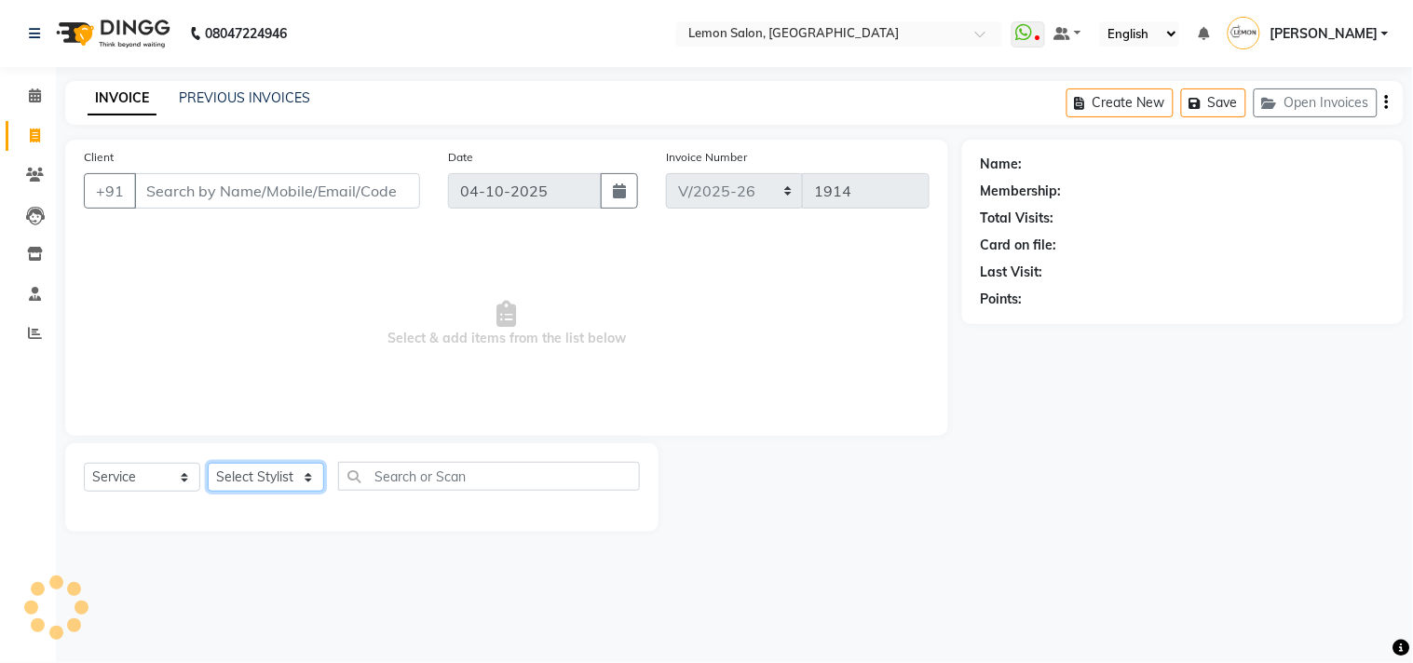
click at [256, 470] on select "Select Stylist" at bounding box center [266, 477] width 116 height 29
select select "92039"
click at [208, 464] on select "Select Stylist Arun Arndive [PERSON_NAME] Danish [PERSON_NAME] [PERSON_NAME] [P…" at bounding box center [272, 477] width 129 height 29
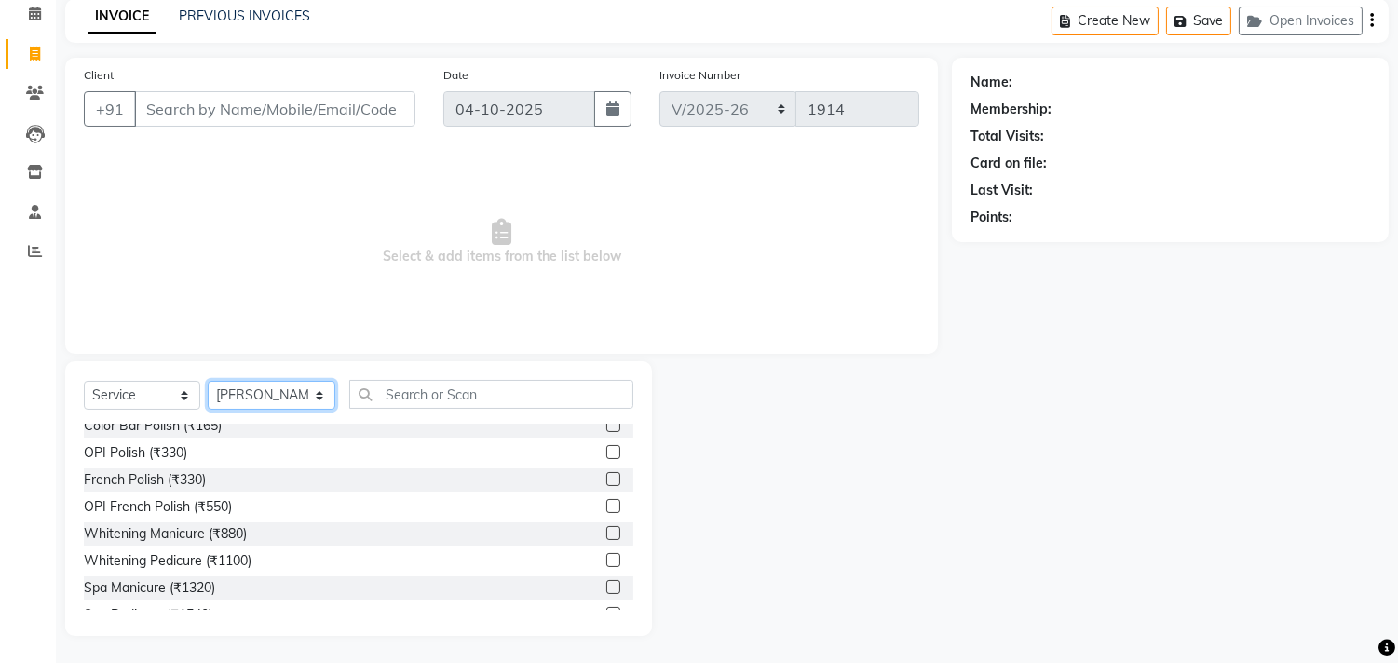
scroll to position [207, 0]
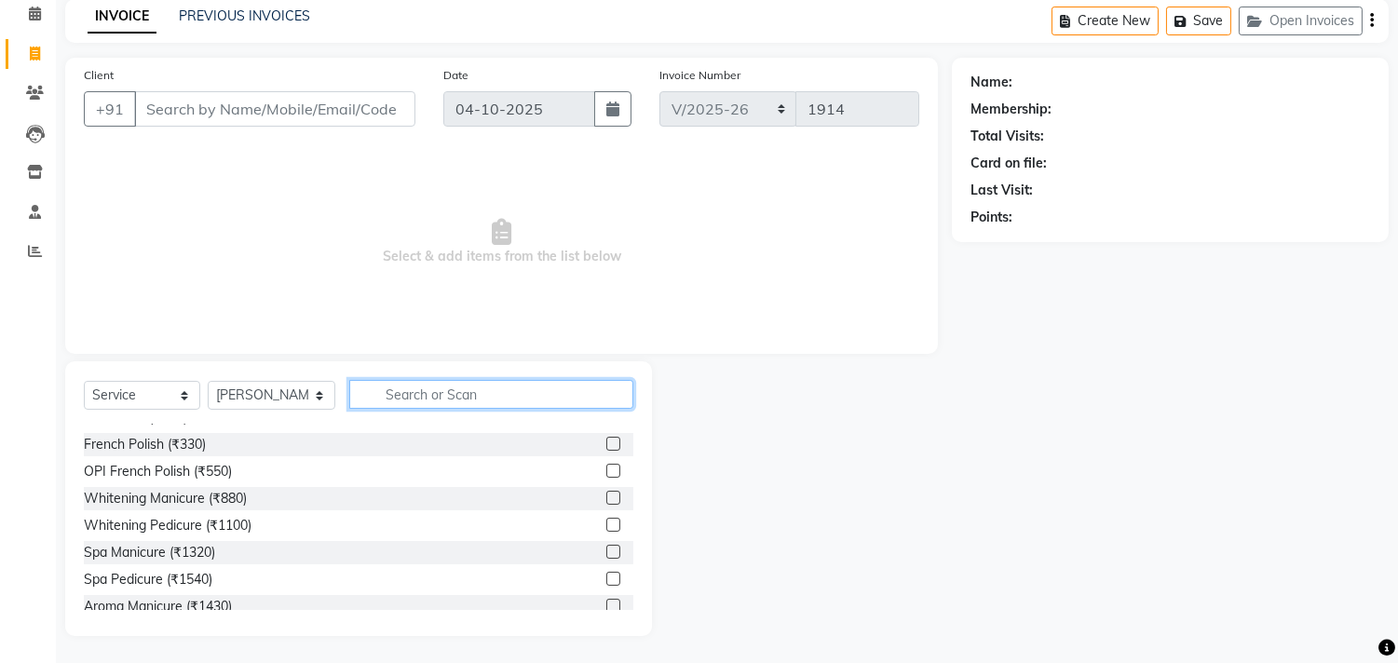
click at [424, 392] on input "text" at bounding box center [491, 394] width 284 height 29
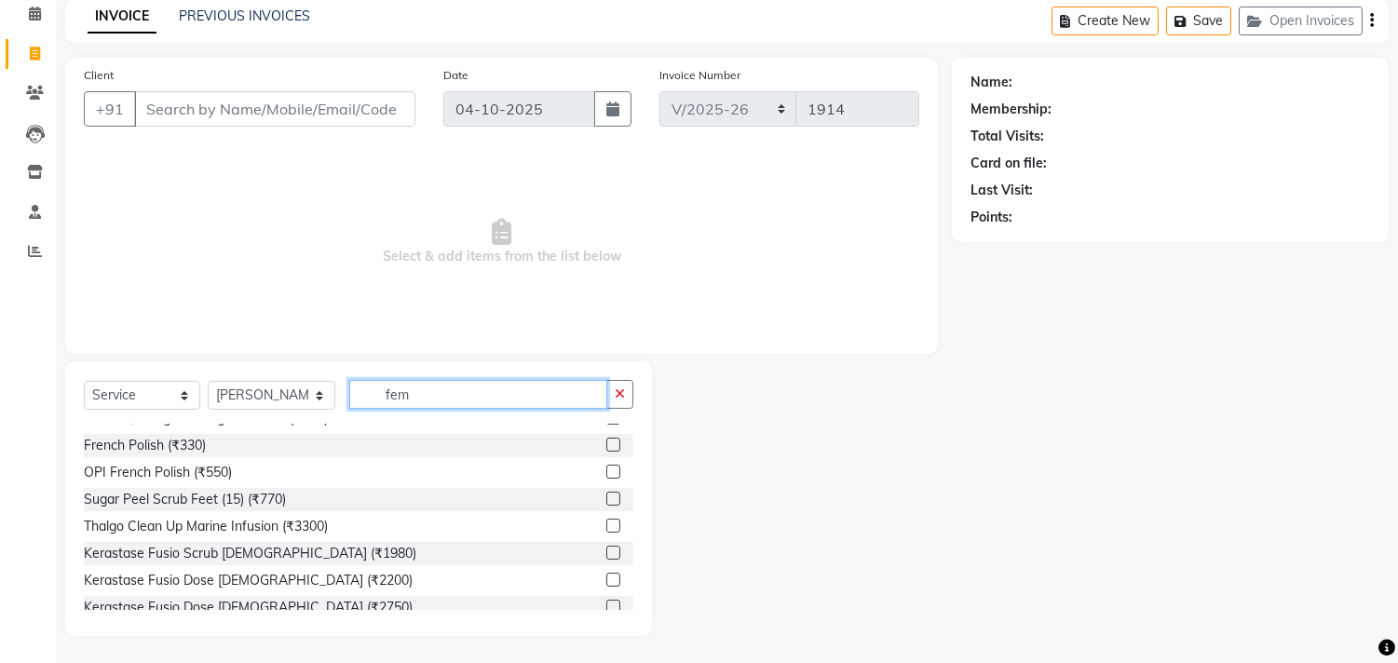
scroll to position [0, 0]
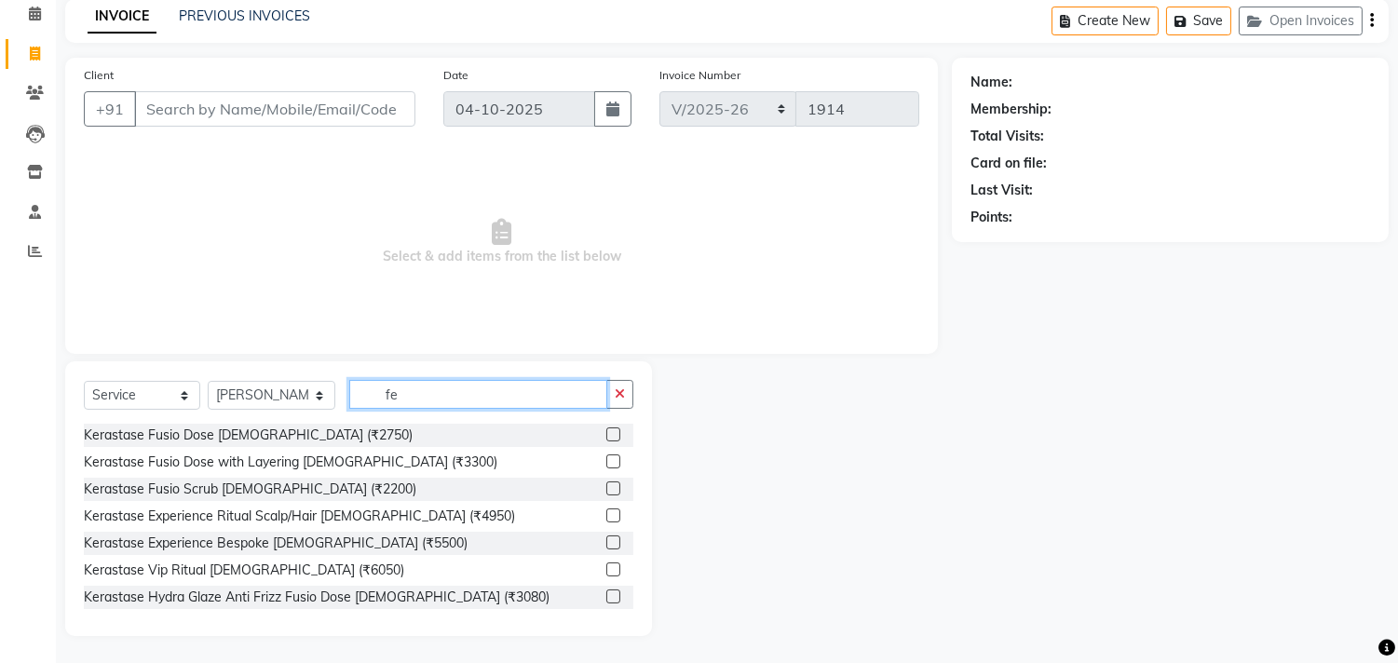
type input "f"
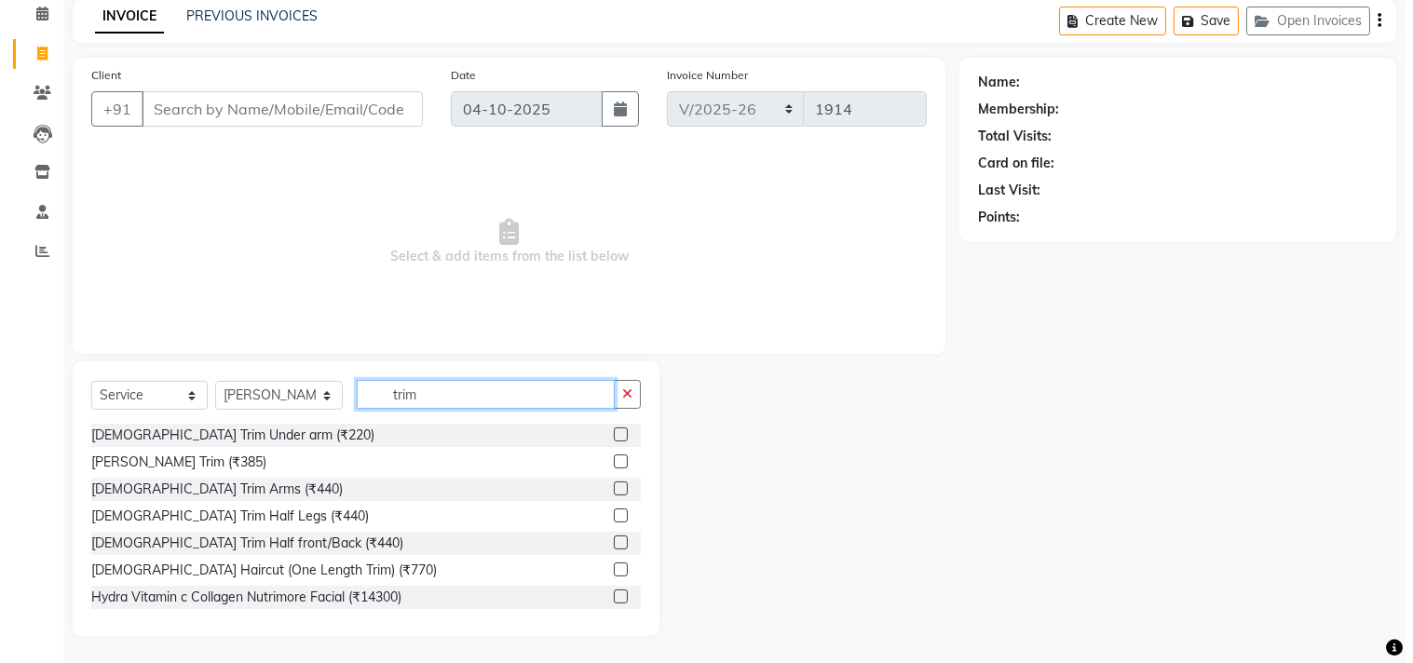
scroll to position [30, 0]
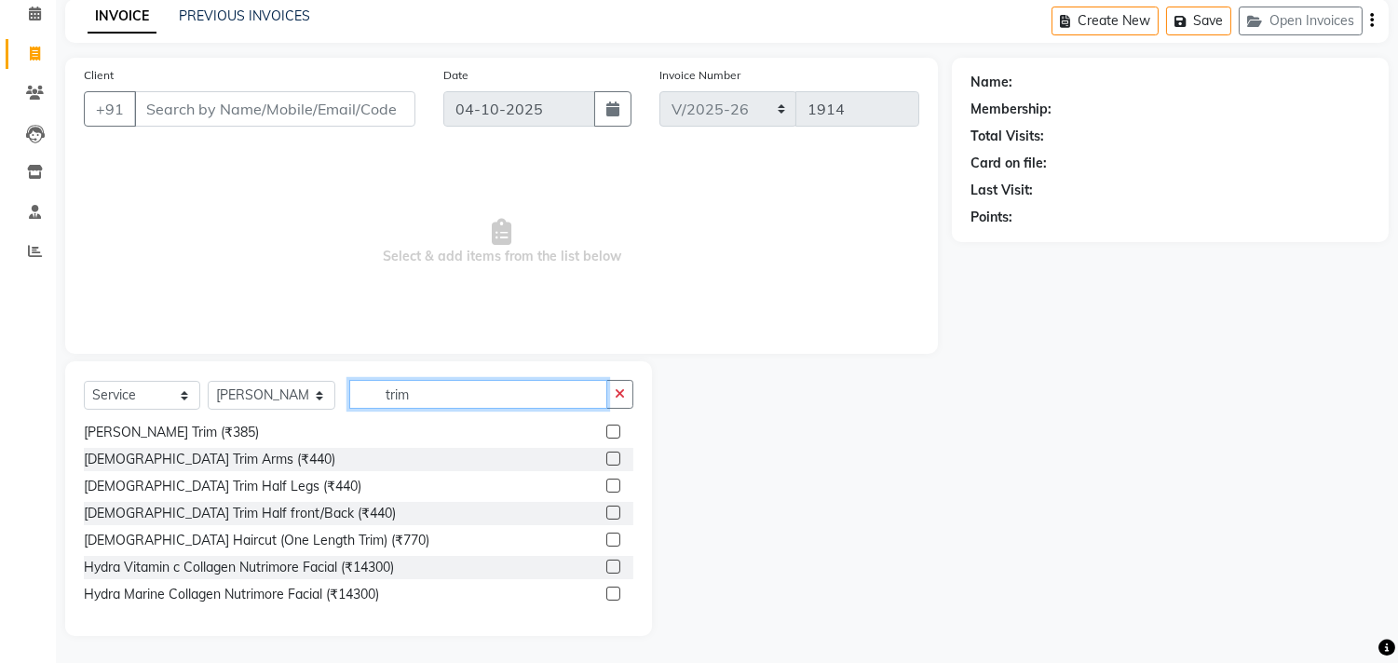
type input "trim"
click at [606, 537] on label at bounding box center [613, 540] width 14 height 14
click at [606, 537] on input "checkbox" at bounding box center [612, 541] width 12 height 12
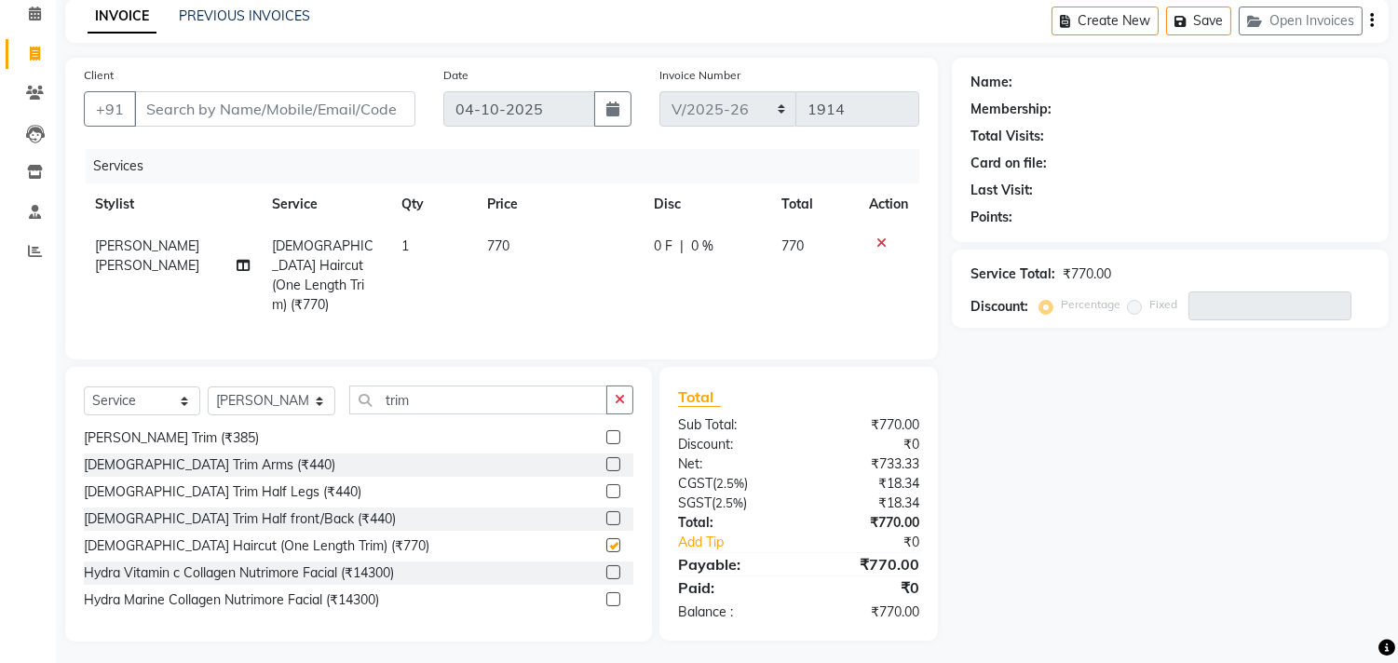
checkbox input "false"
click at [221, 117] on input "Client" at bounding box center [274, 108] width 281 height 35
type input "9"
type input "0"
type input "9324758855"
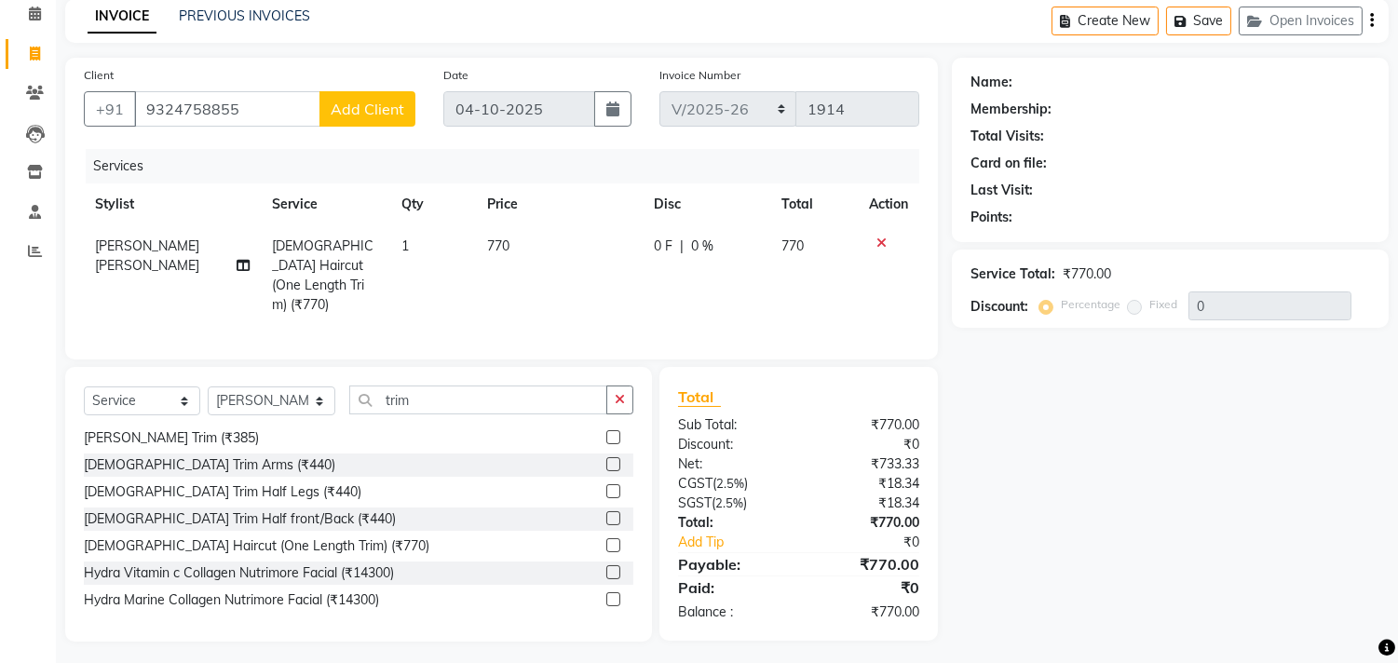
click at [338, 115] on span "Add Client" at bounding box center [368, 109] width 74 height 19
select select "22"
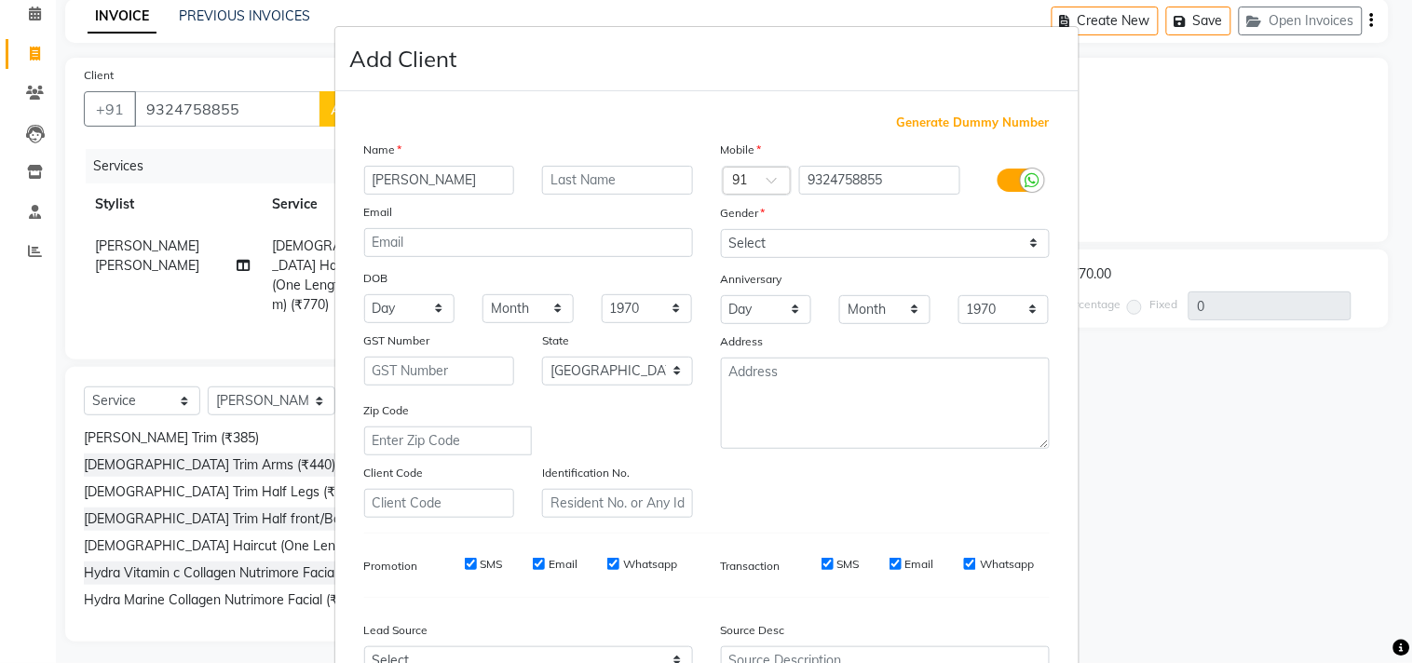
type input "Nilima"
click at [552, 179] on input "text" at bounding box center [617, 180] width 151 height 29
type input "Pethani"
click at [736, 249] on select "Select Male Female Other Prefer Not To Say" at bounding box center [885, 243] width 329 height 29
select select "female"
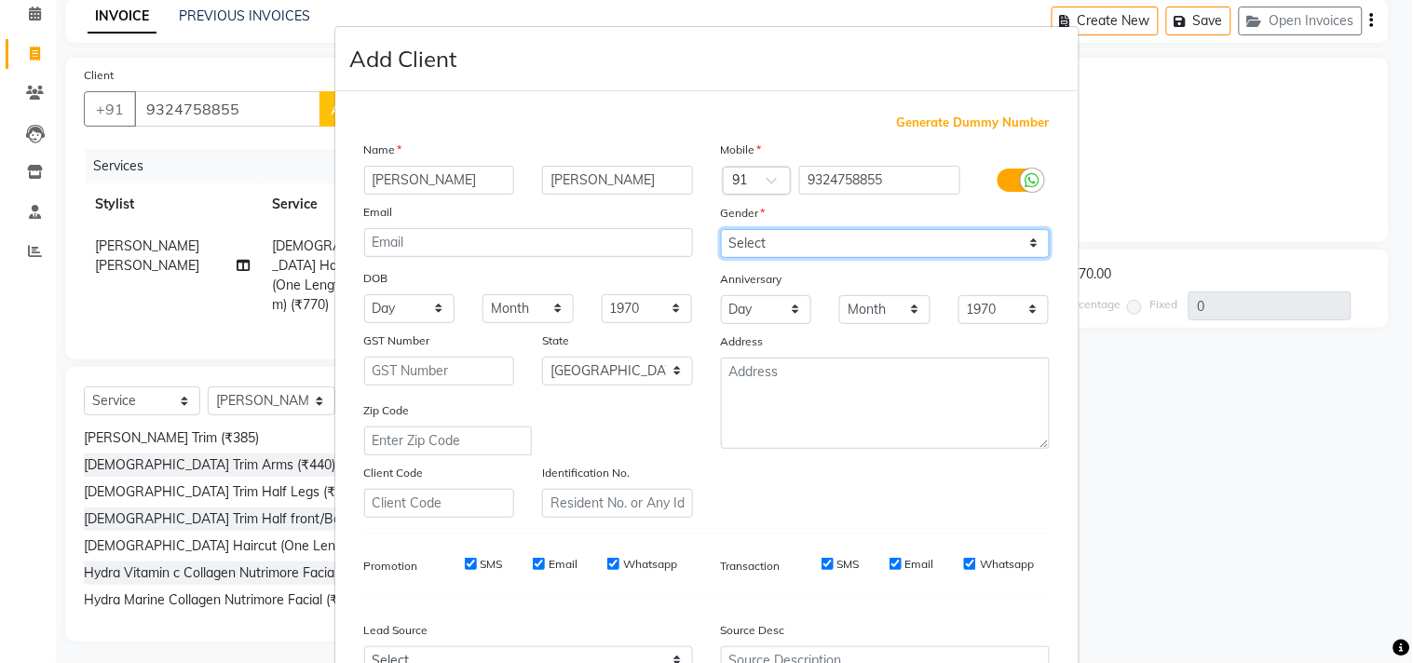
click at [721, 229] on select "Select Male Female Other Prefer Not To Say" at bounding box center [885, 243] width 329 height 29
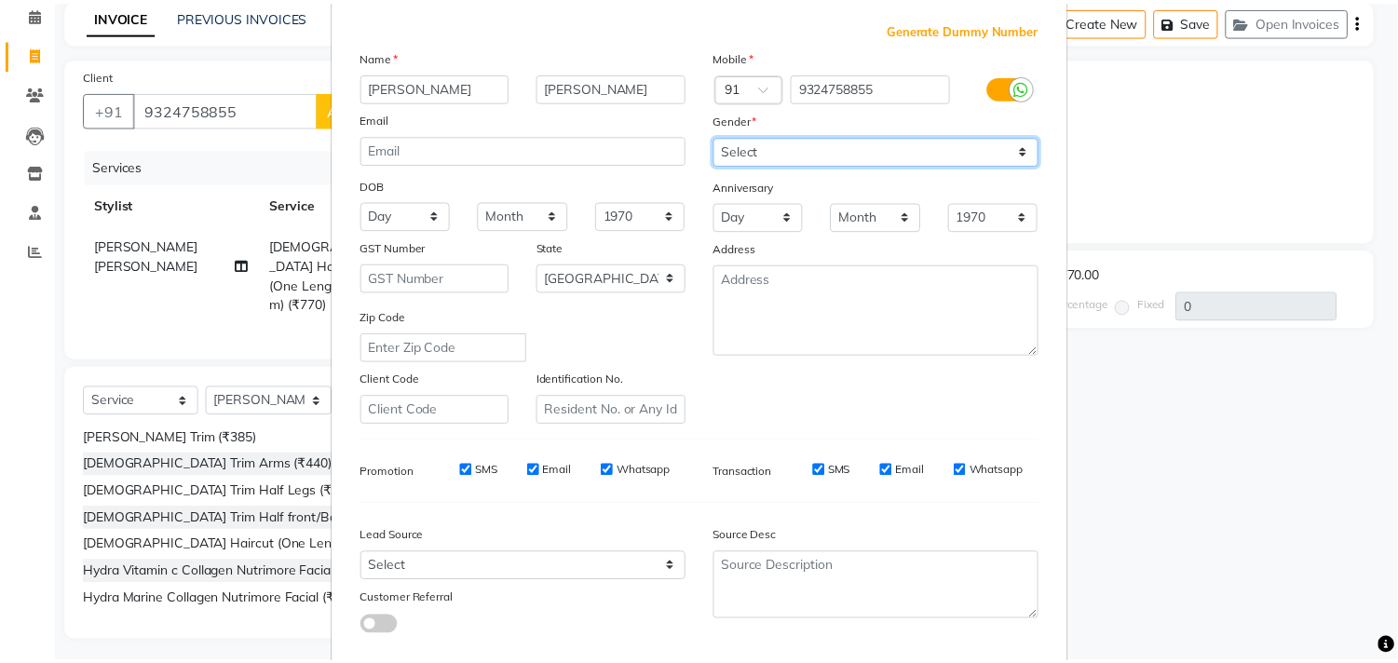
scroll to position [197, 0]
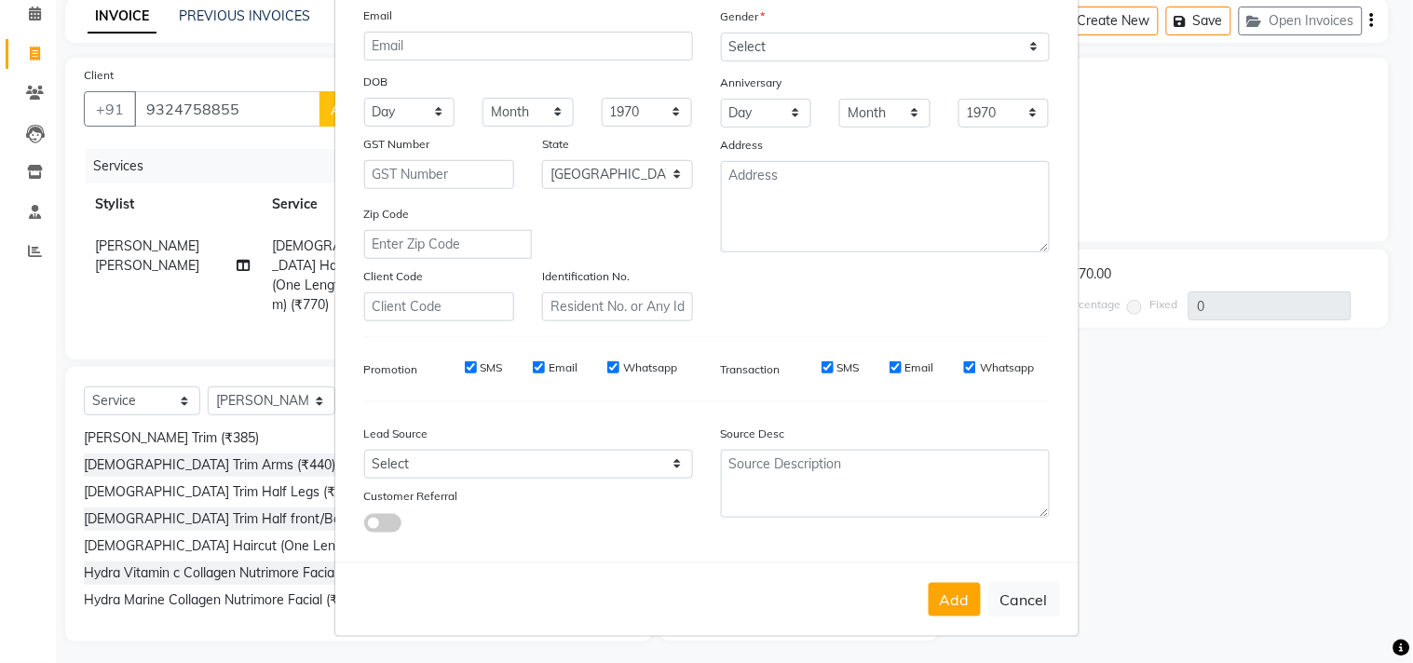
click at [928, 591] on button "Add" at bounding box center [954, 600] width 52 height 34
select select
select select "null"
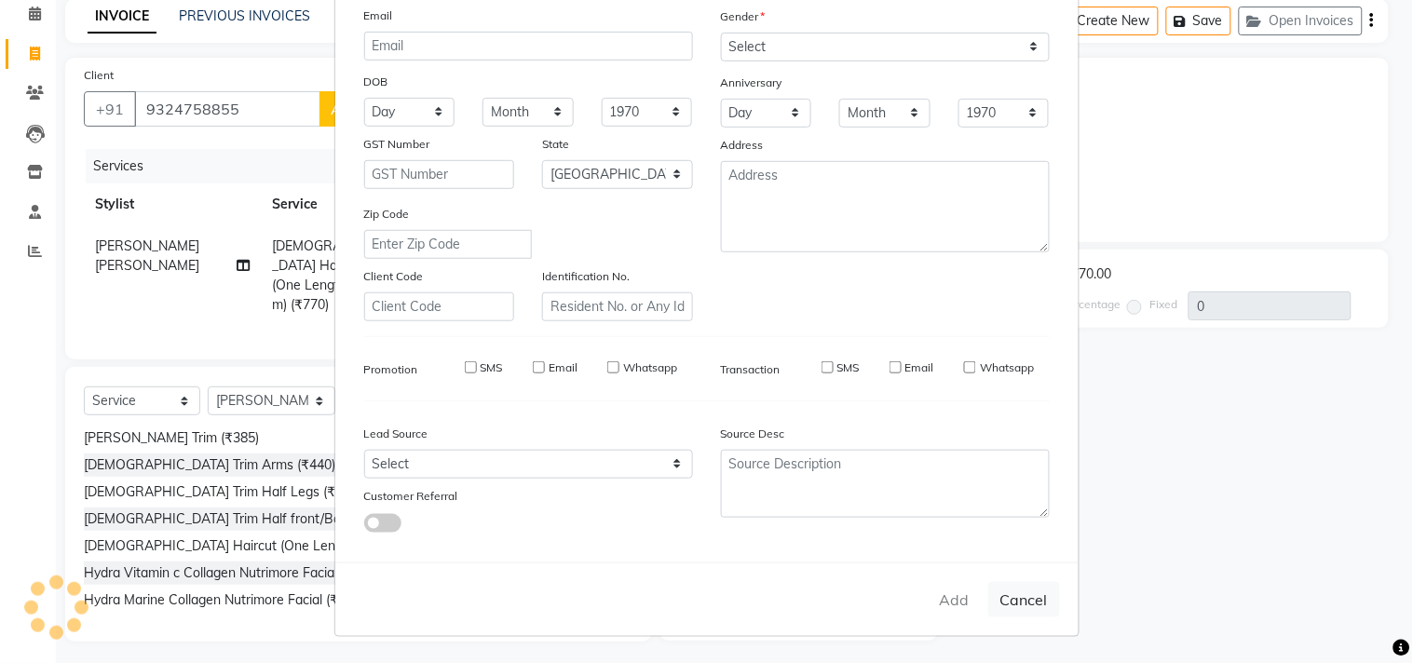
select select
checkbox input "false"
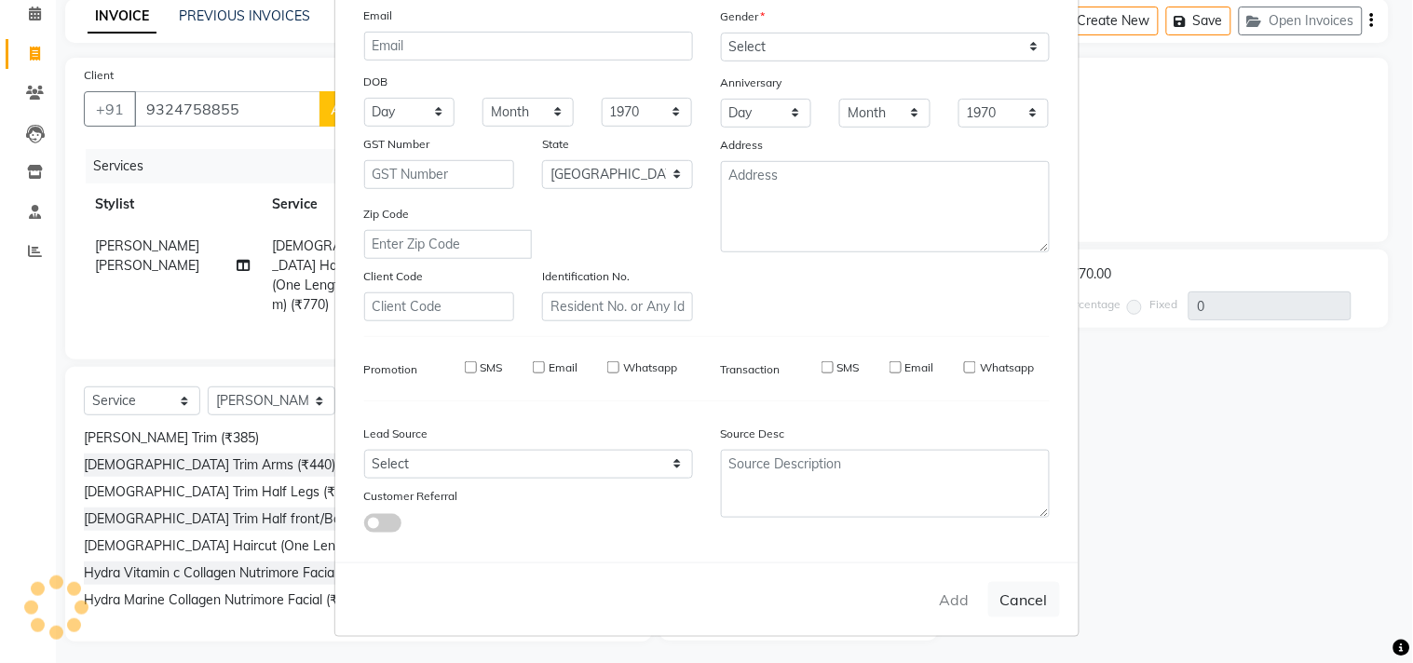
checkbox input "false"
